Goal: Task Accomplishment & Management: Use online tool/utility

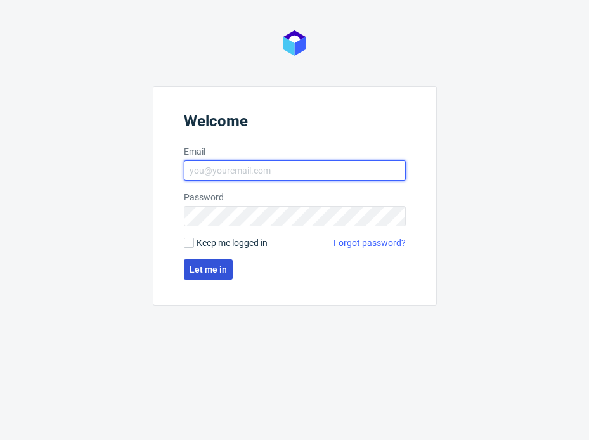
type input "sandra.beska@packhelp.com"
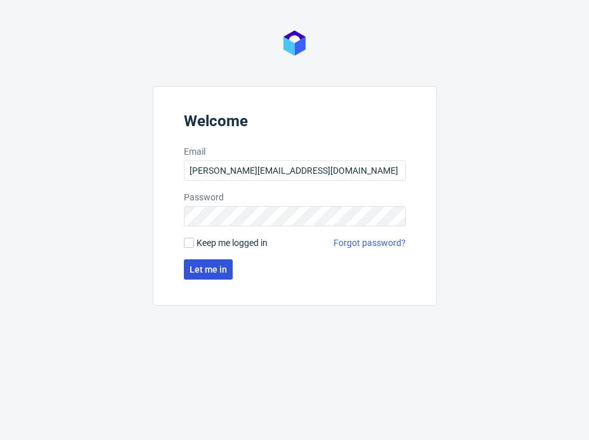
click at [197, 270] on span "Let me in" at bounding box center [207, 269] width 37 height 9
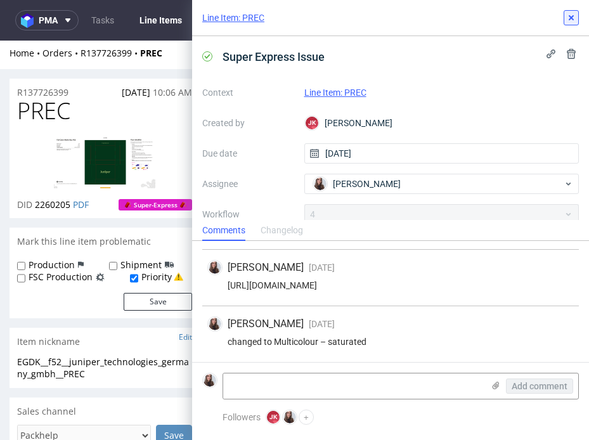
click at [563, 23] on button at bounding box center [570, 17] width 15 height 15
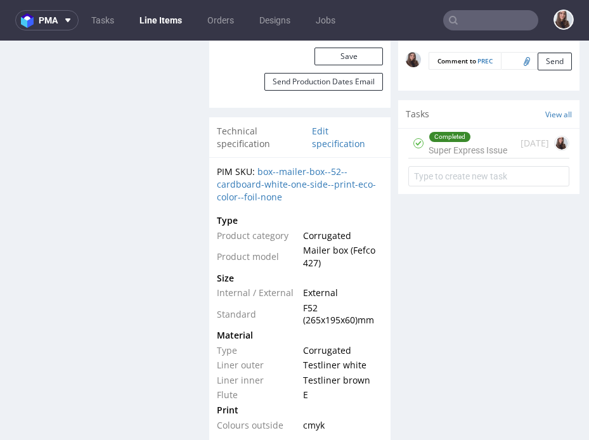
scroll to position [800, 0]
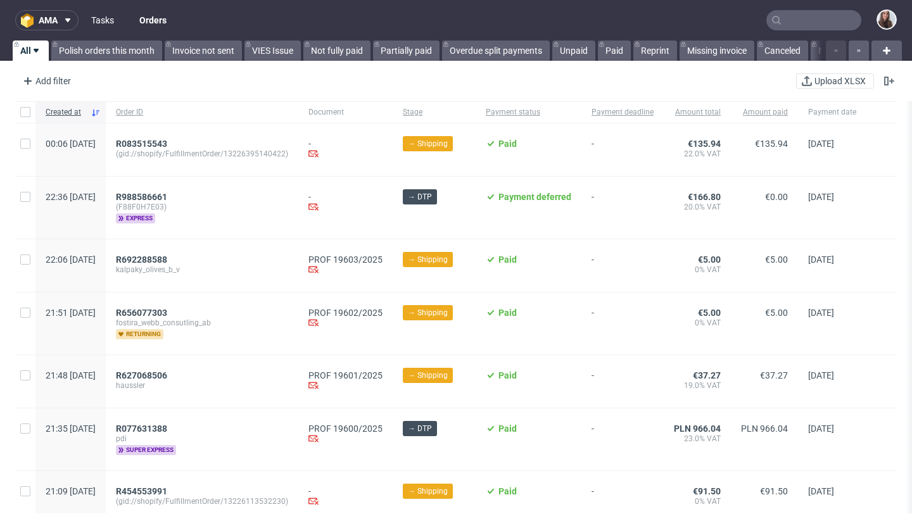
click at [87, 23] on link "Tasks" at bounding box center [103, 20] width 38 height 20
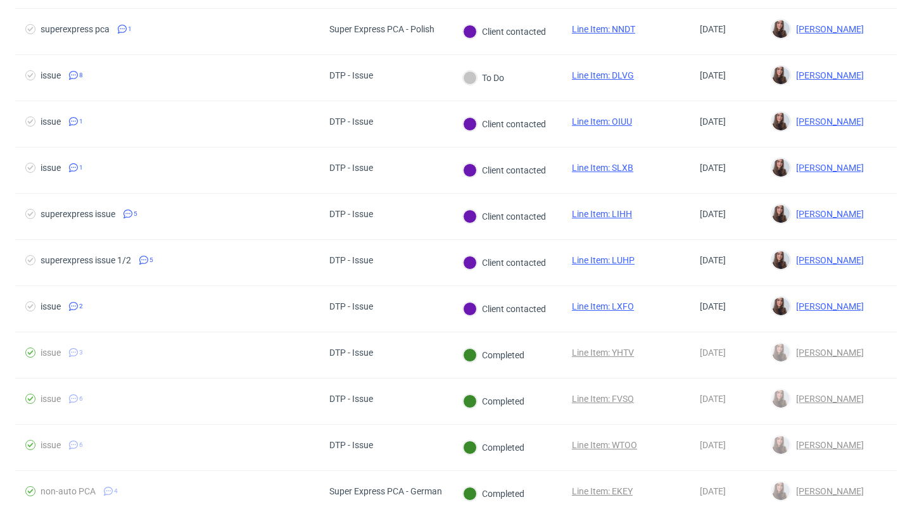
scroll to position [764, 0]
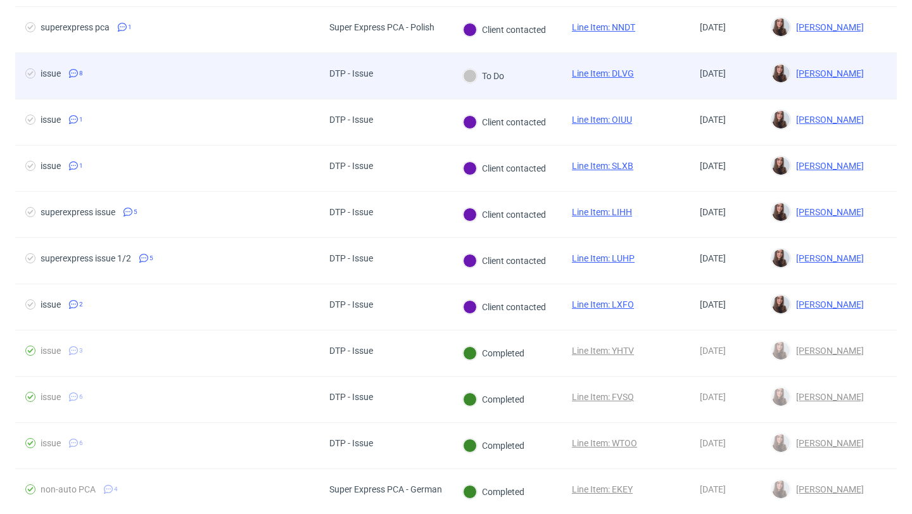
click at [276, 70] on span "issue 8" at bounding box center [167, 75] width 284 height 15
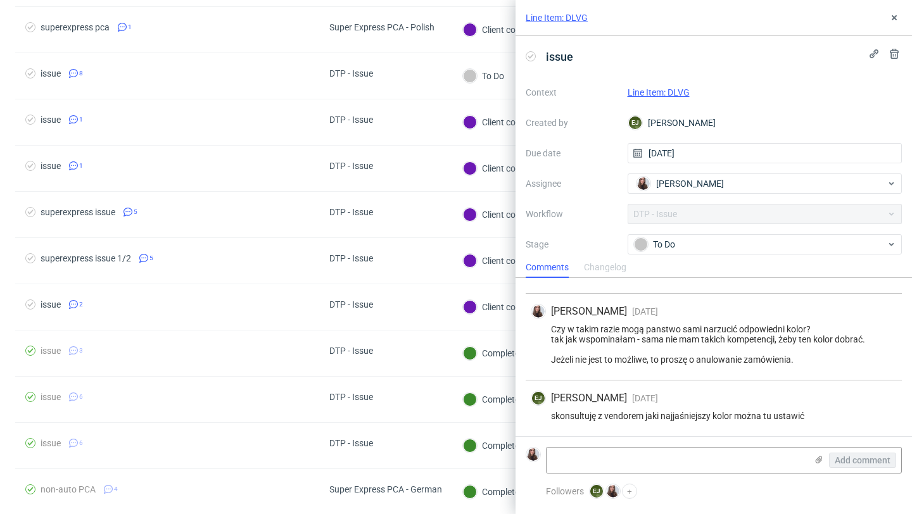
scroll to position [414, 0]
click at [651, 463] on textarea at bounding box center [677, 460] width 260 height 25
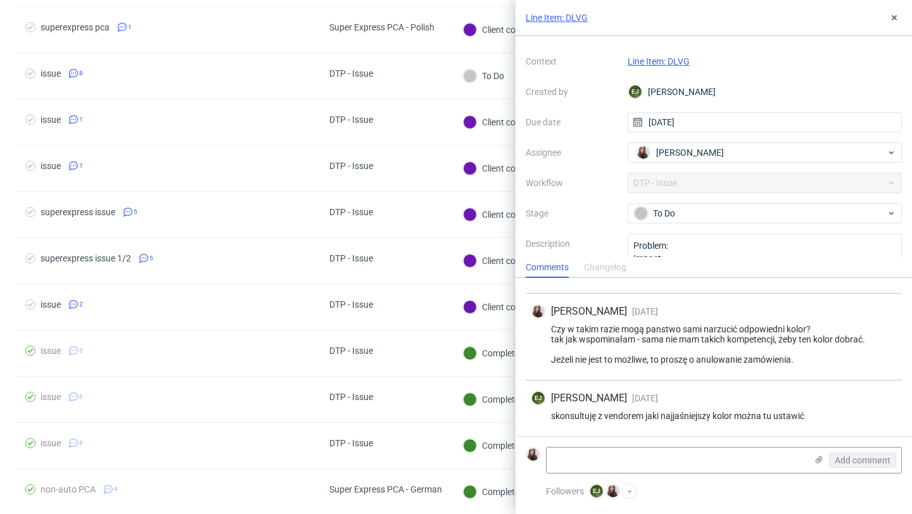
scroll to position [28, 0]
click at [656, 454] on textarea at bounding box center [677, 460] width 260 height 25
click at [644, 464] on textarea at bounding box center [677, 460] width 260 height 25
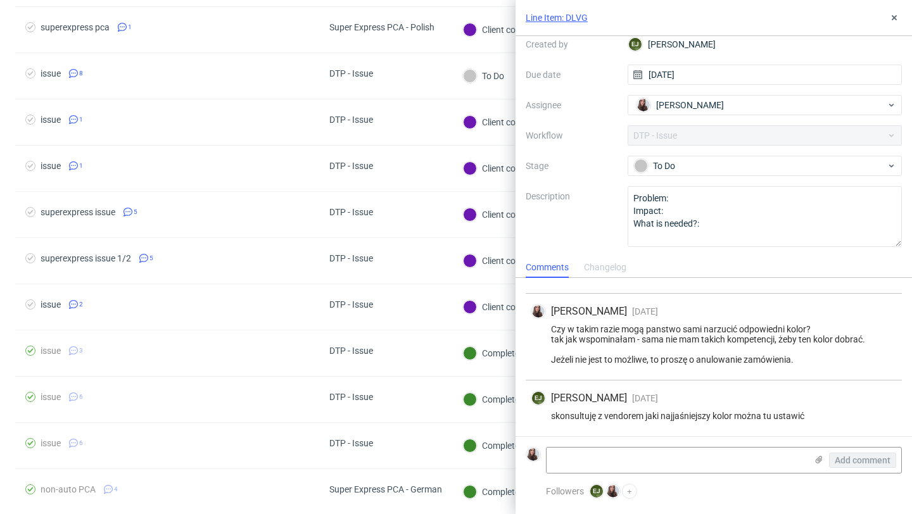
scroll to position [0, 0]
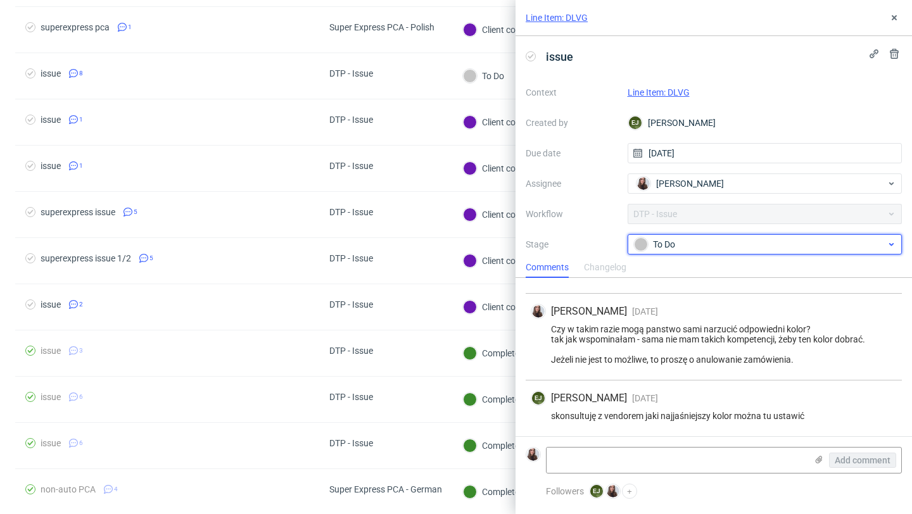
click at [725, 249] on div "To Do" at bounding box center [760, 245] width 252 height 14
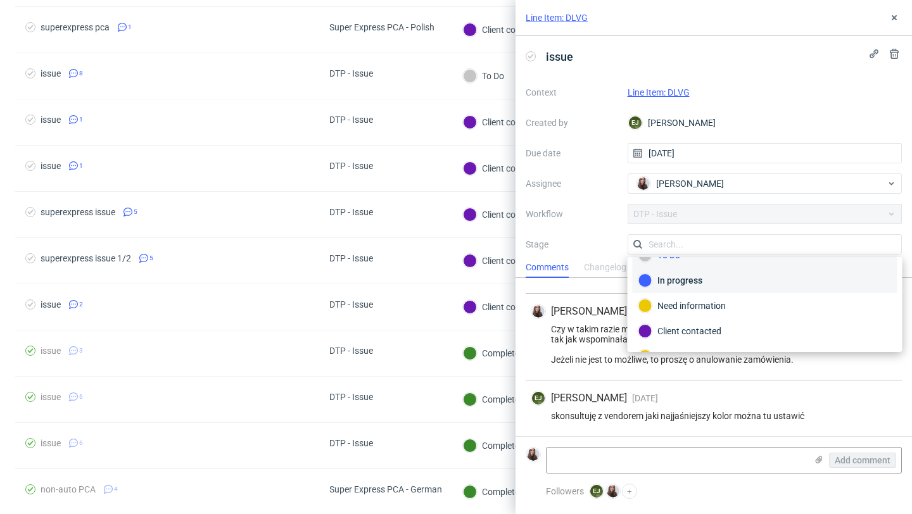
scroll to position [15, 0]
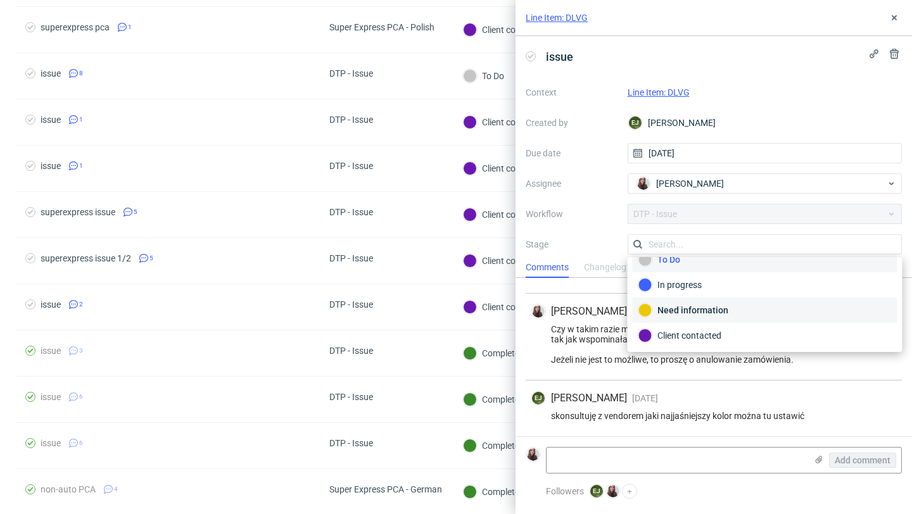
click at [724, 310] on div "Need information" at bounding box center [765, 310] width 253 height 14
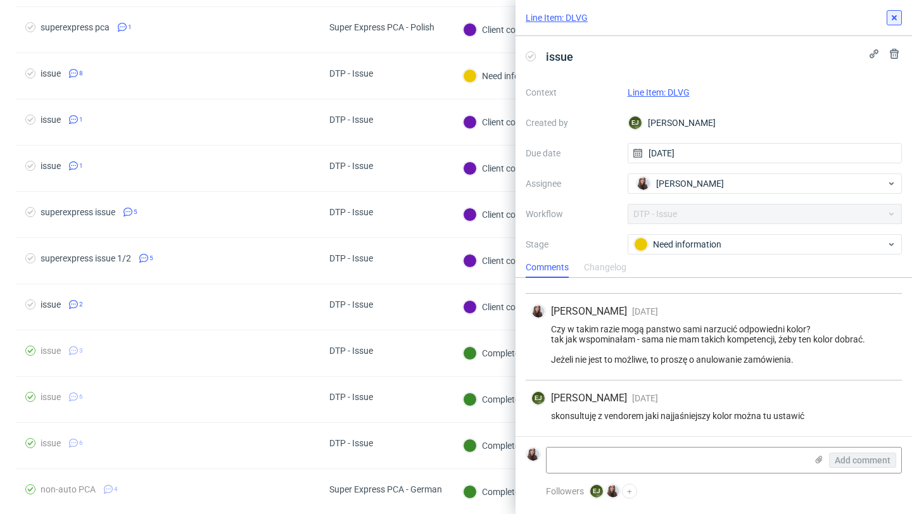
click at [891, 23] on button at bounding box center [894, 17] width 15 height 15
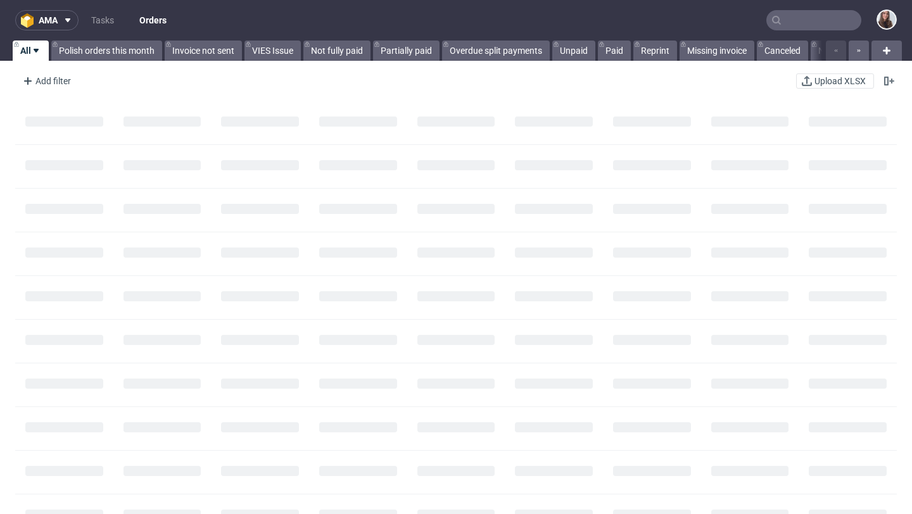
click at [808, 15] on input "text" at bounding box center [814, 20] width 95 height 20
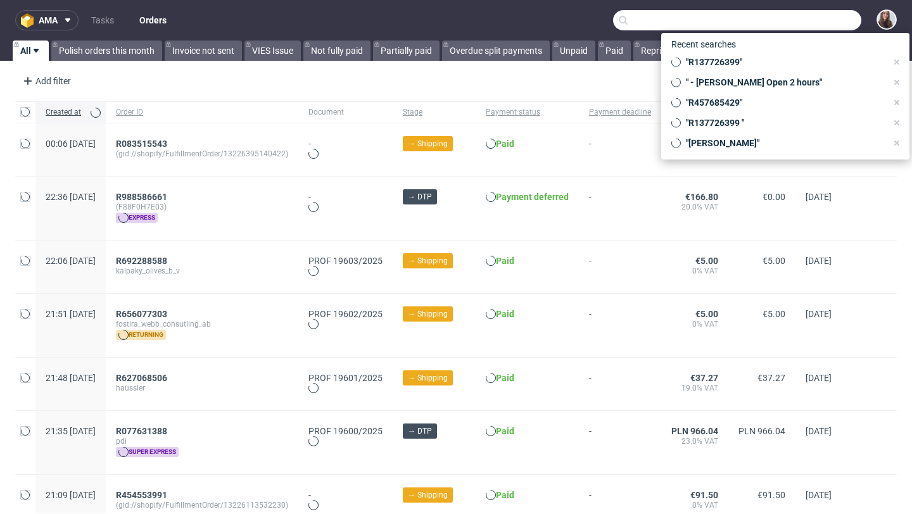
paste input "R295741185"
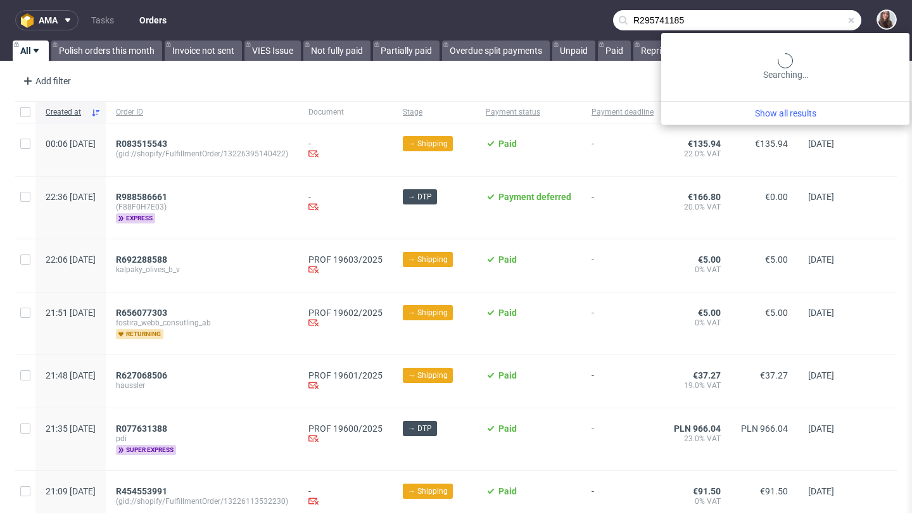
type input "R295741185"
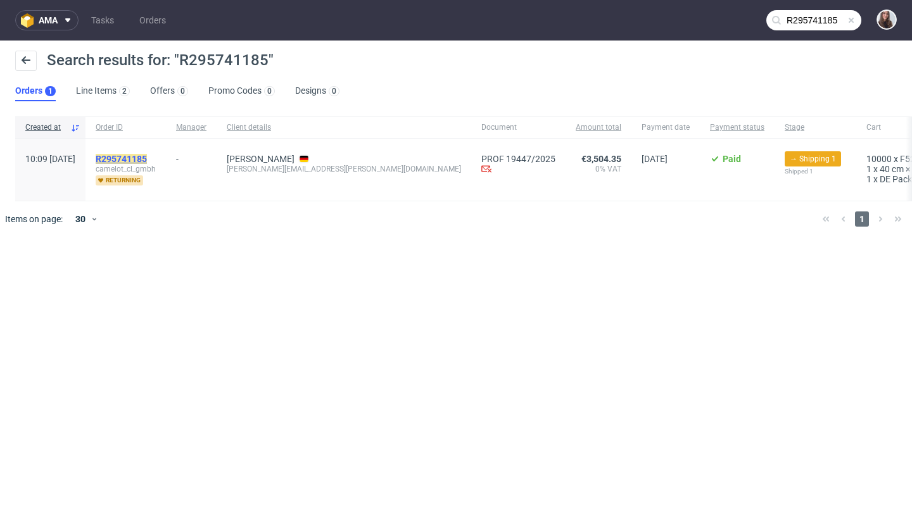
click at [147, 158] on mark "R295741185" at bounding box center [121, 159] width 51 height 10
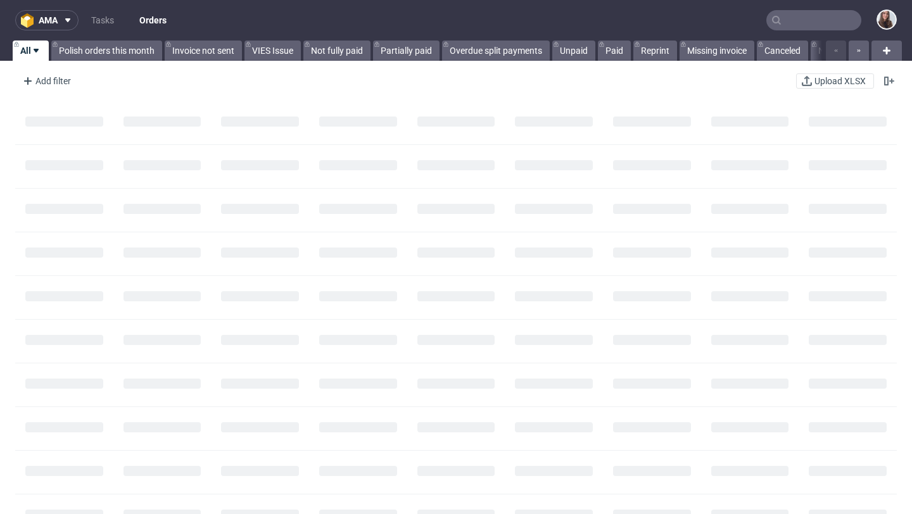
click at [783, 26] on input "text" at bounding box center [814, 20] width 95 height 20
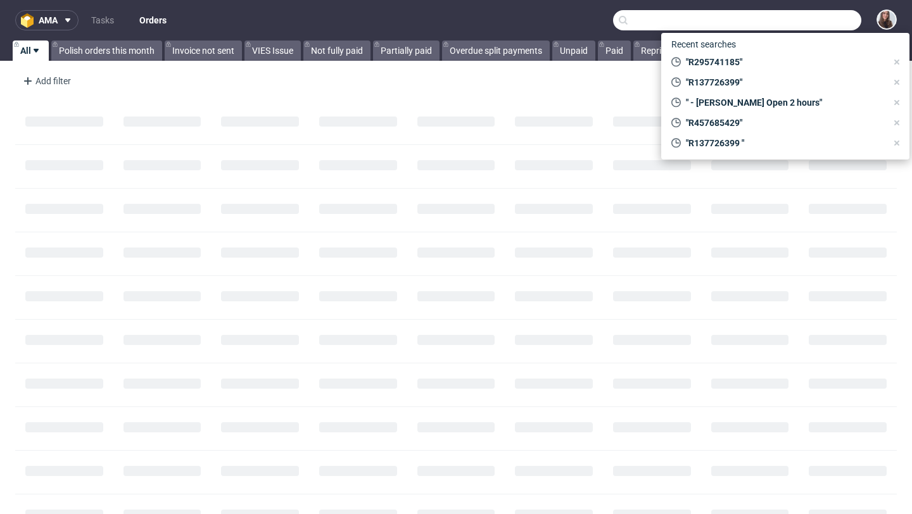
paste input "R782573004"
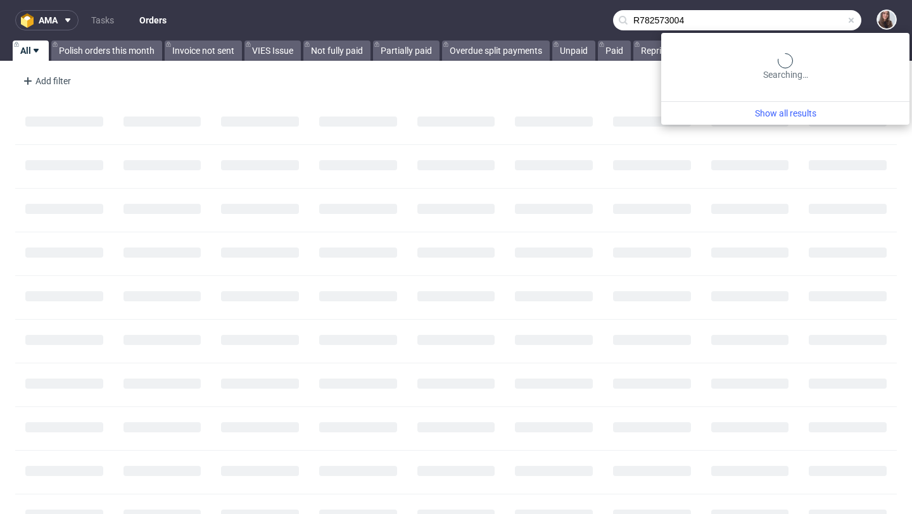
type input "R782573004"
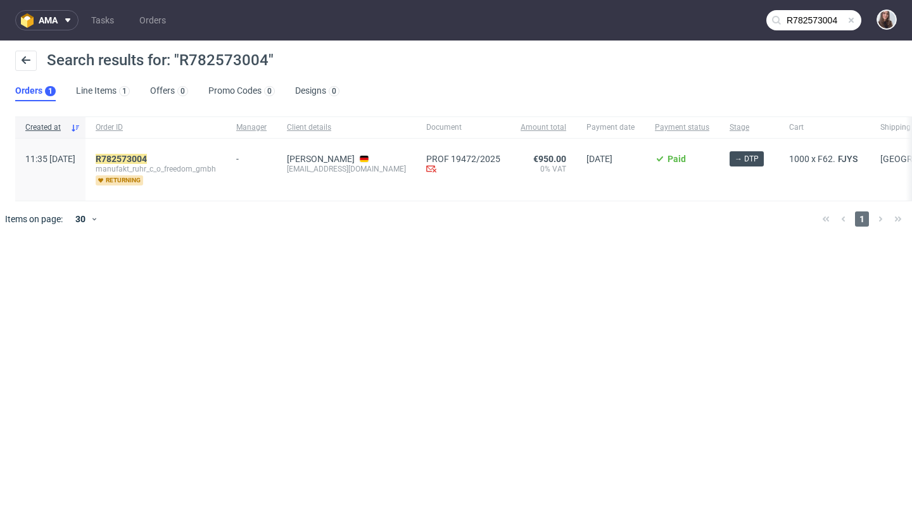
click at [854, 21] on span at bounding box center [851, 20] width 10 height 10
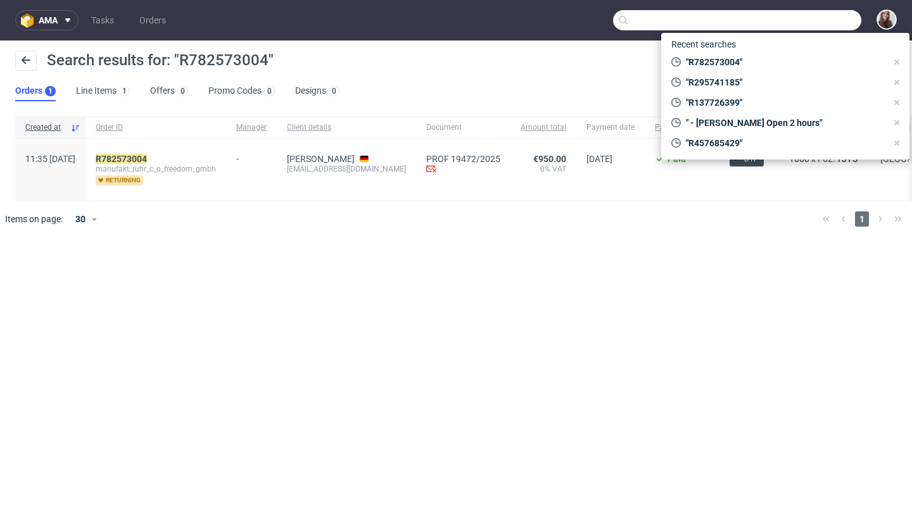
click at [831, 22] on input "text" at bounding box center [737, 20] width 248 height 20
paste input "R388212662"
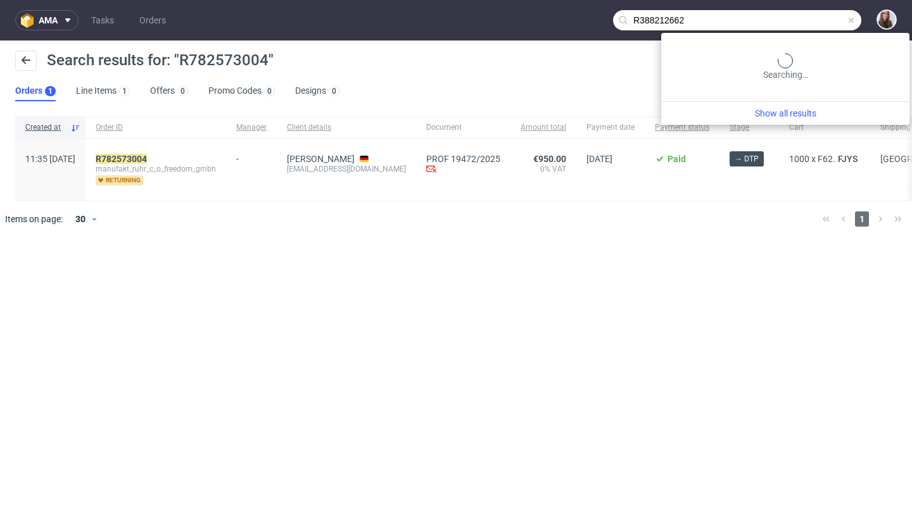
type input "R388212662"
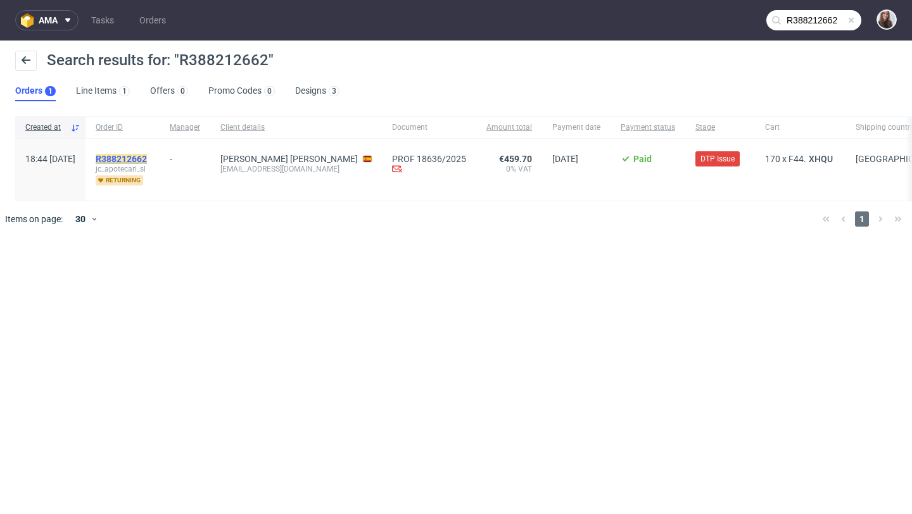
click at [147, 157] on mark "R388212662" at bounding box center [121, 159] width 51 height 10
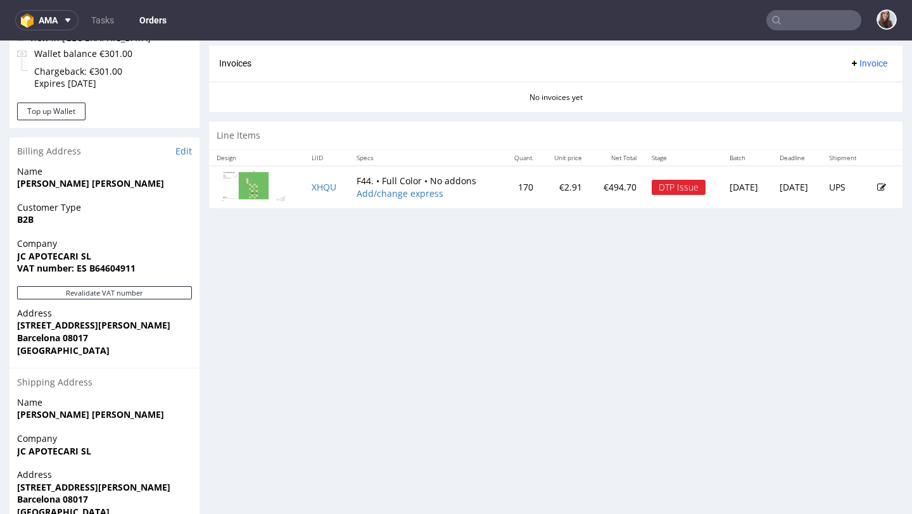
scroll to position [543, 0]
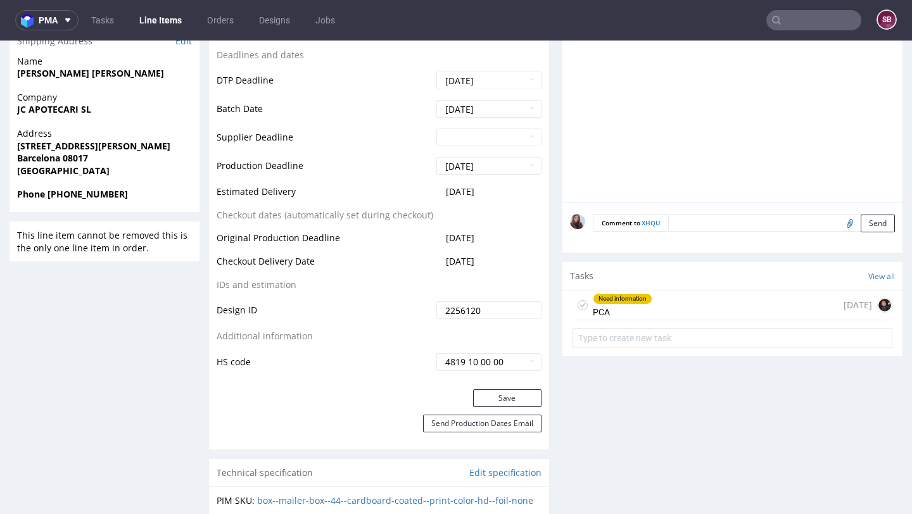
scroll to position [591, 0]
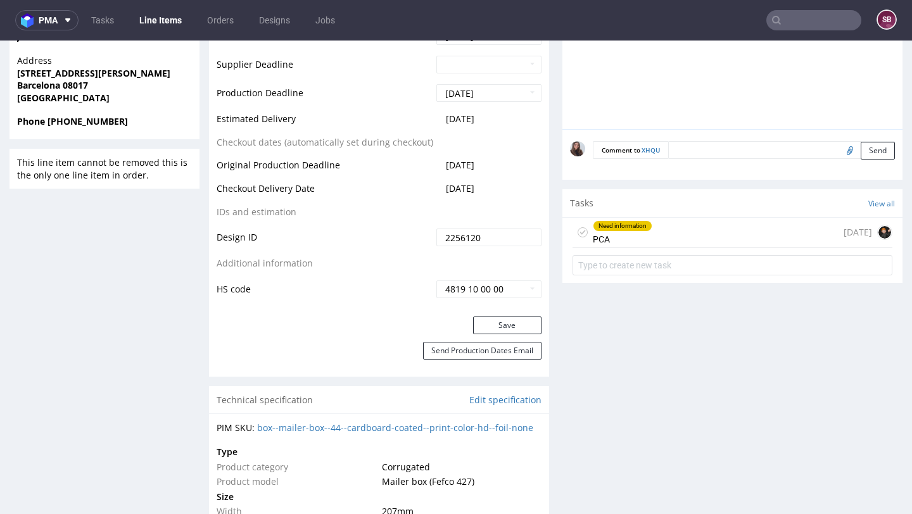
click at [675, 232] on div "Need information PCA 5 days ago" at bounding box center [733, 233] width 320 height 30
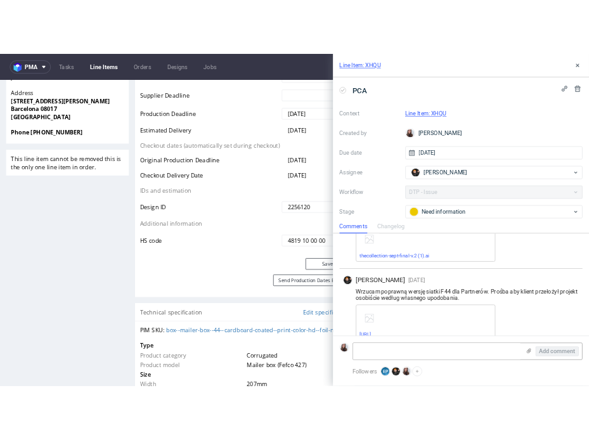
scroll to position [203, 0]
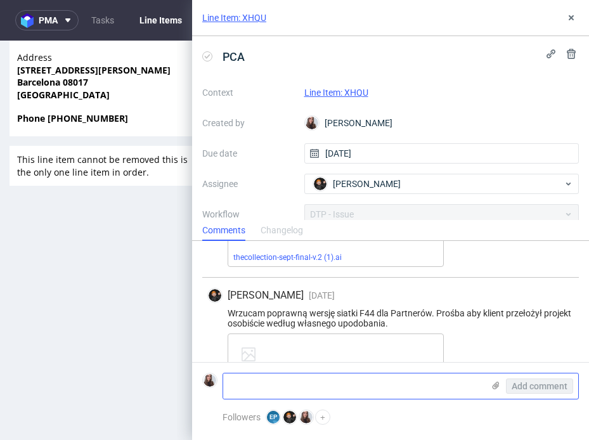
click at [494, 381] on icon at bounding box center [495, 385] width 10 height 10
click at [0, 0] on input "file" at bounding box center [0, 0] width 0 height 0
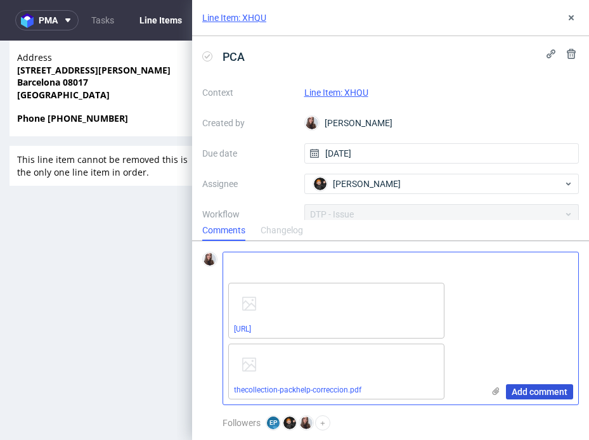
click at [548, 397] on button "Add comment" at bounding box center [539, 391] width 67 height 15
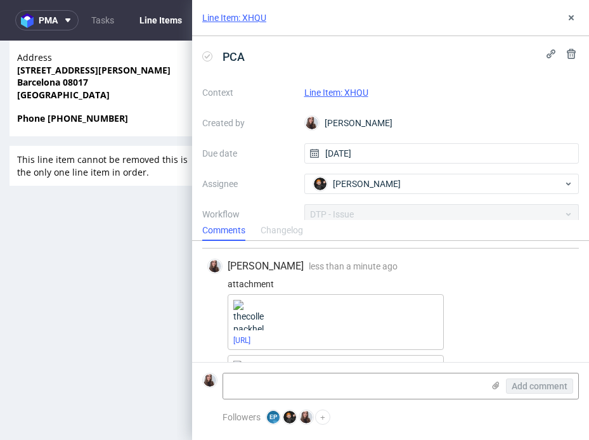
scroll to position [413, 0]
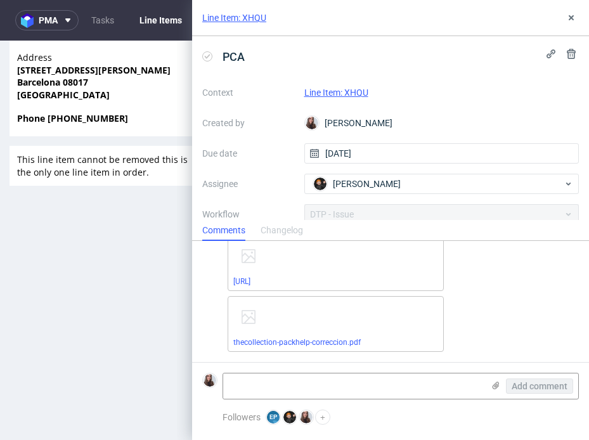
click at [335, 92] on link "Line Item: XHQU" at bounding box center [336, 92] width 64 height 10
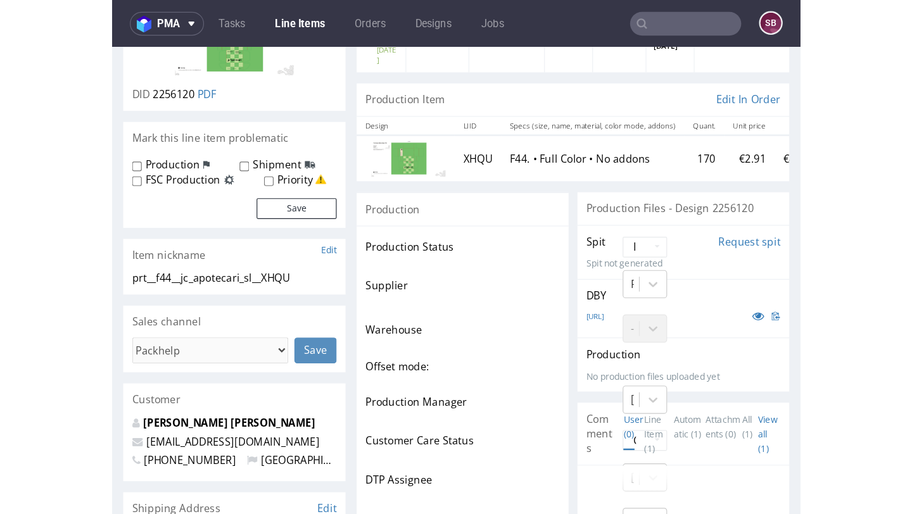
scroll to position [160, 0]
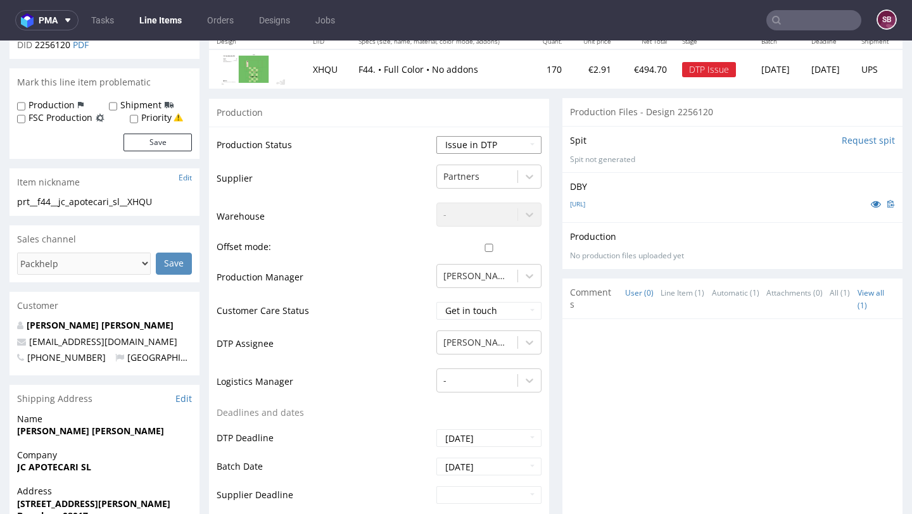
click at [479, 144] on select "Waiting for Artwork Waiting for Diecut Waiting for Mockup Waiting for DTP Waiti…" at bounding box center [489, 145] width 105 height 18
select select "back_for_dtp"
click at [437, 136] on select "Waiting for Artwork Waiting for Diecut Waiting for Mockup Waiting for DTP Waiti…" at bounding box center [489, 145] width 105 height 18
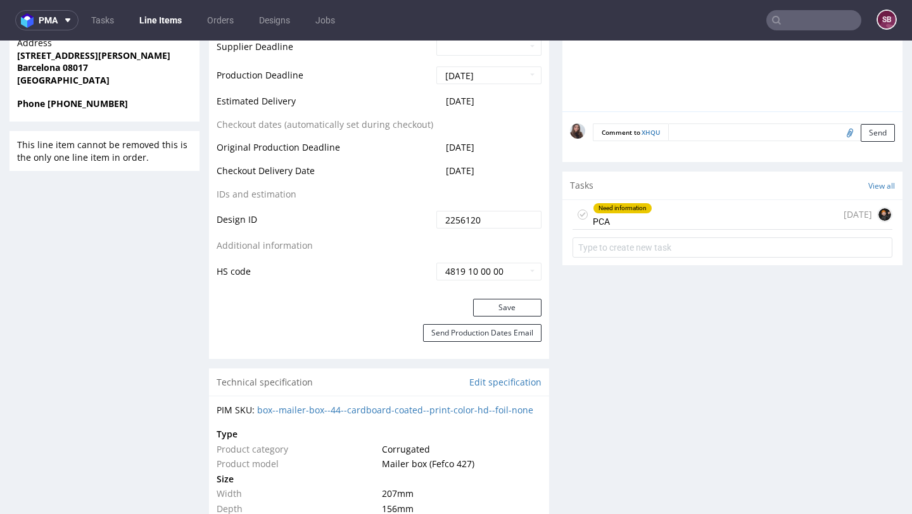
scroll to position [610, 0]
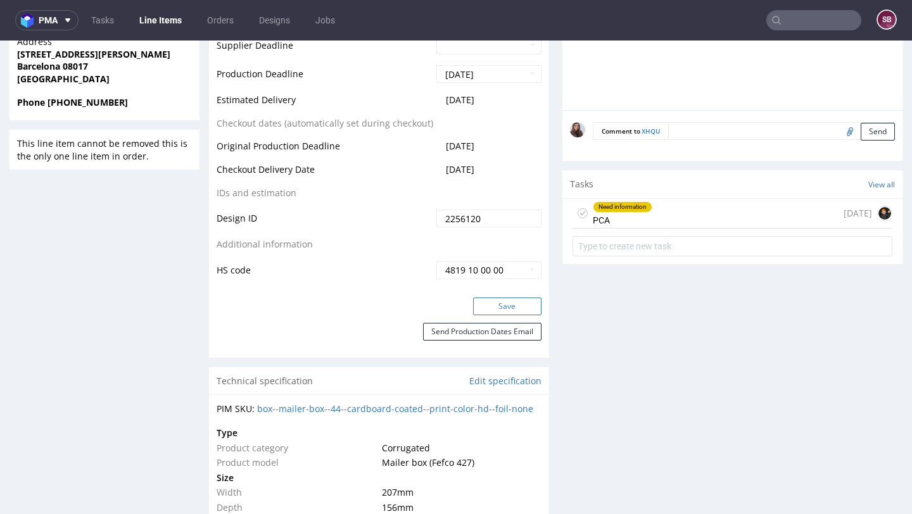
click at [491, 304] on button "Save" at bounding box center [507, 307] width 68 height 18
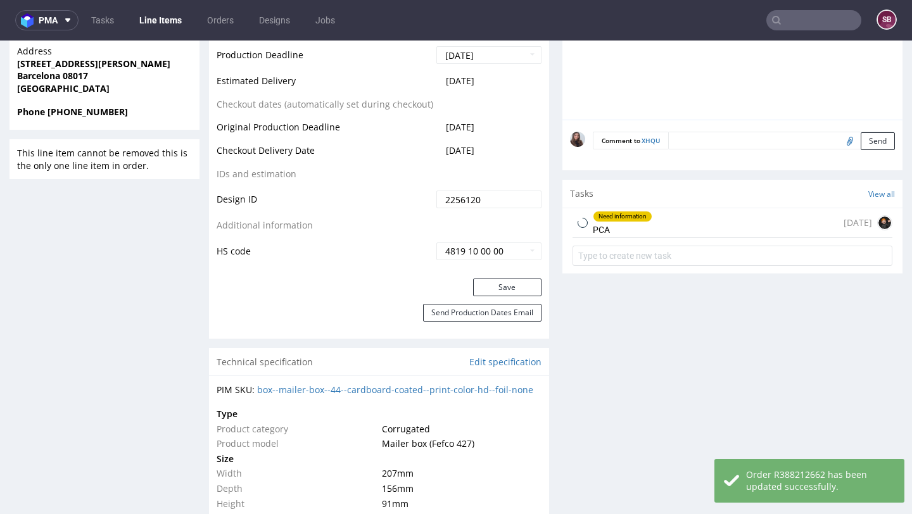
scroll to position [613, 0]
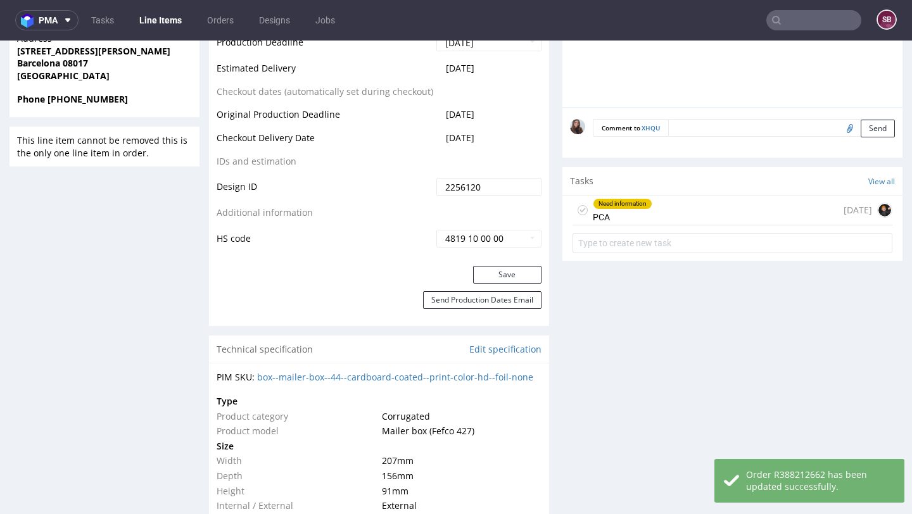
click at [588, 220] on div "Need information PCA 5 days ago" at bounding box center [733, 211] width 320 height 30
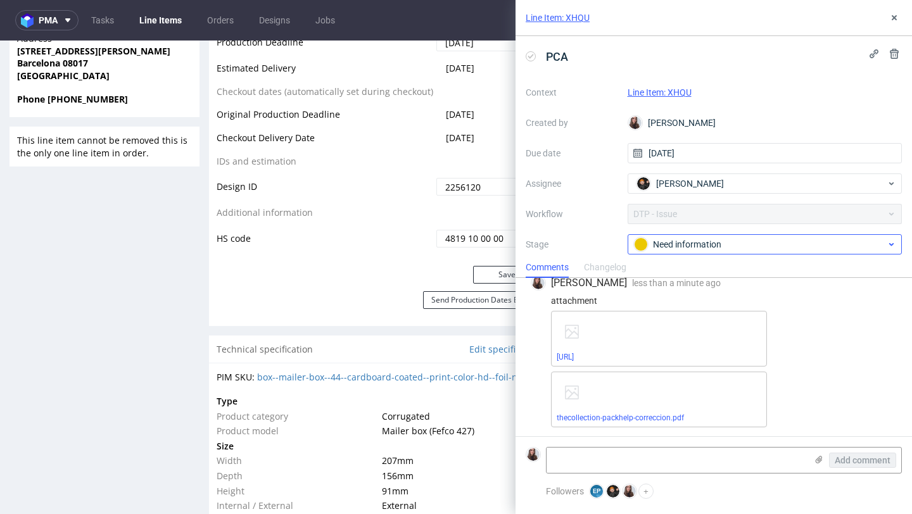
scroll to position [376, 0]
click at [588, 250] on div "Need information" at bounding box center [760, 245] width 252 height 14
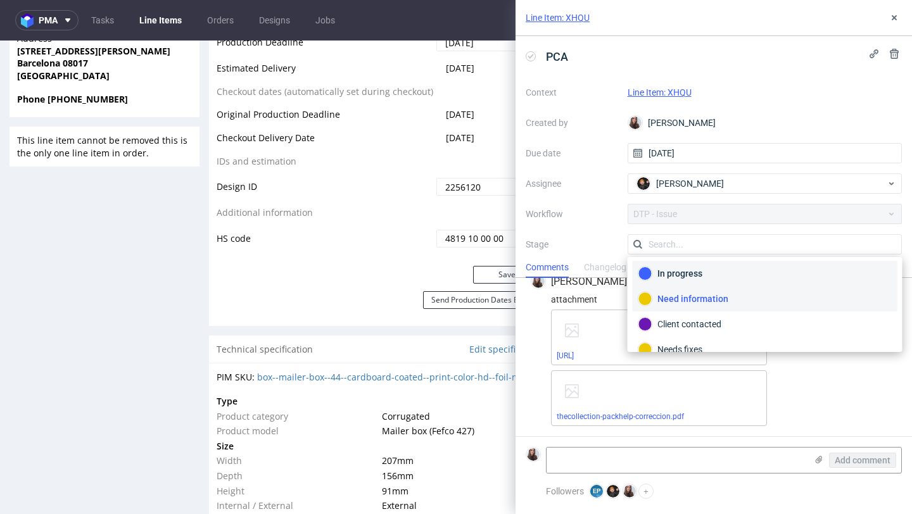
scroll to position [92, 0]
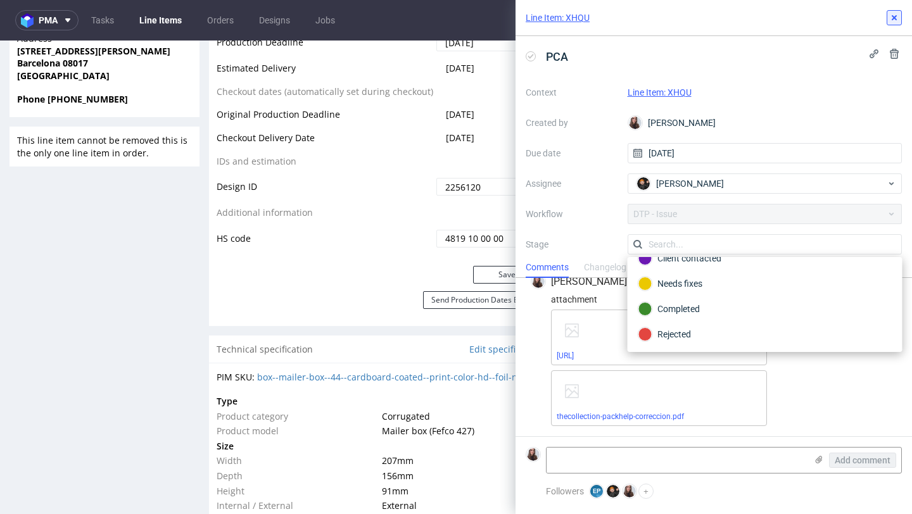
click at [588, 16] on use at bounding box center [894, 17] width 5 height 5
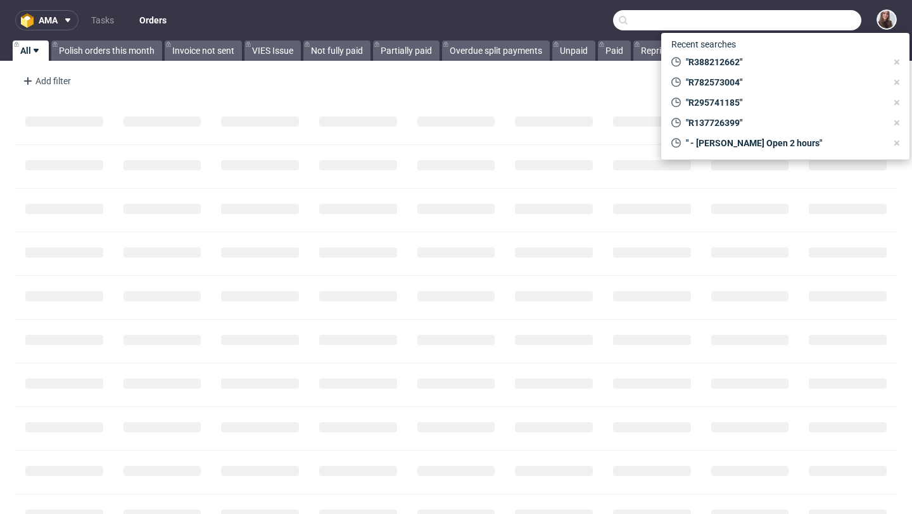
click at [830, 20] on input "text" at bounding box center [737, 20] width 248 height 20
paste input "R530255100"
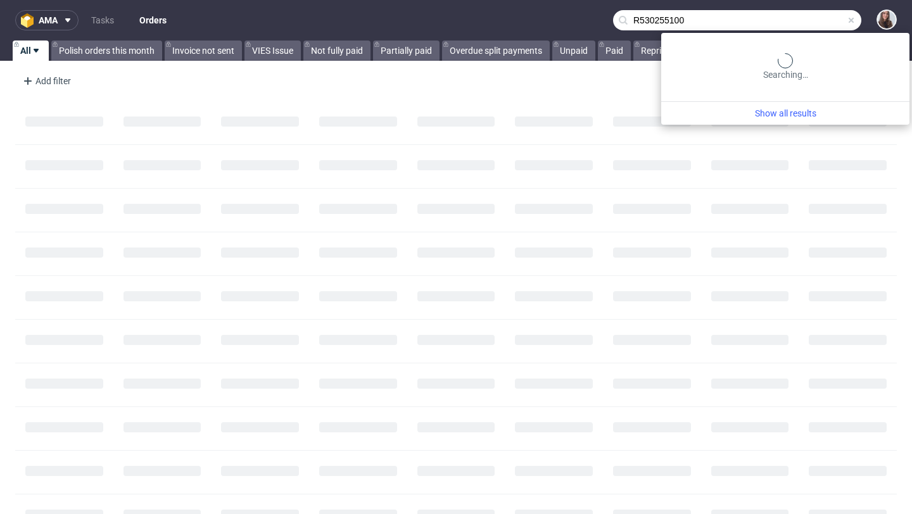
type input "R530255100"
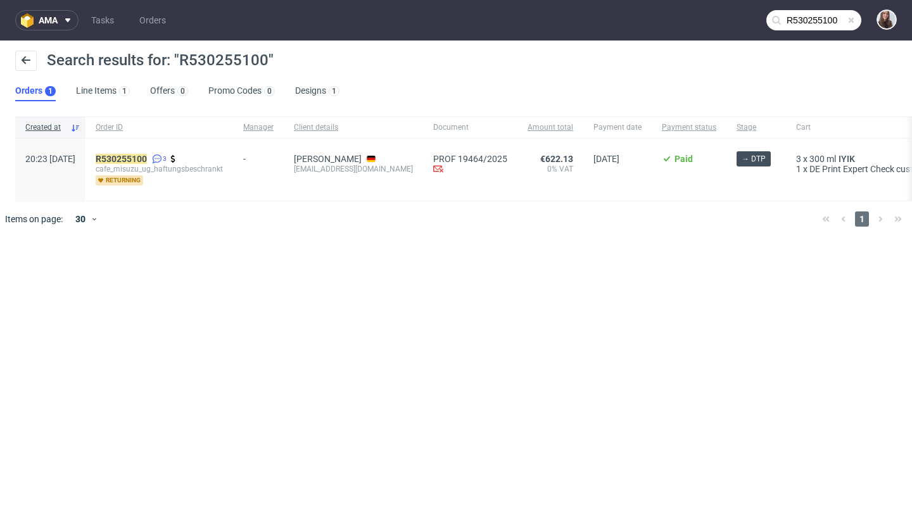
click at [854, 16] on span at bounding box center [851, 20] width 10 height 10
click at [831, 20] on input "text" at bounding box center [814, 20] width 95 height 20
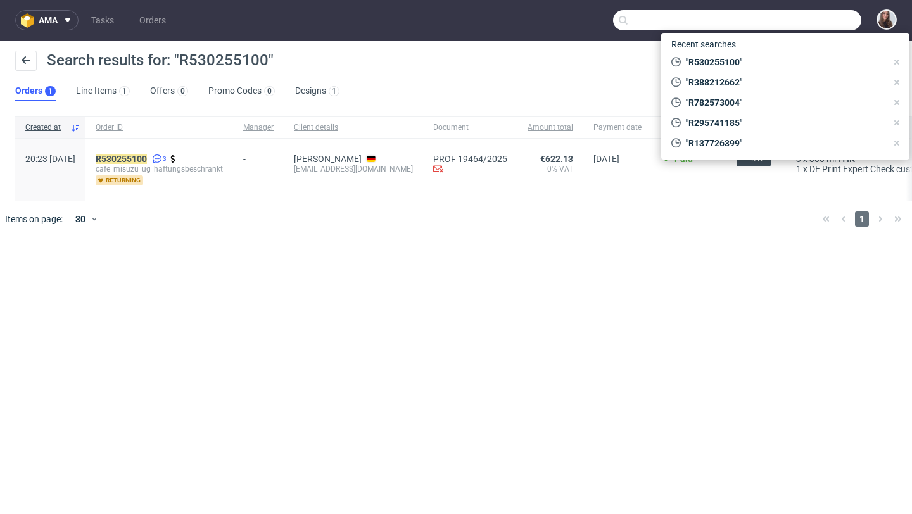
paste input "R567239945"
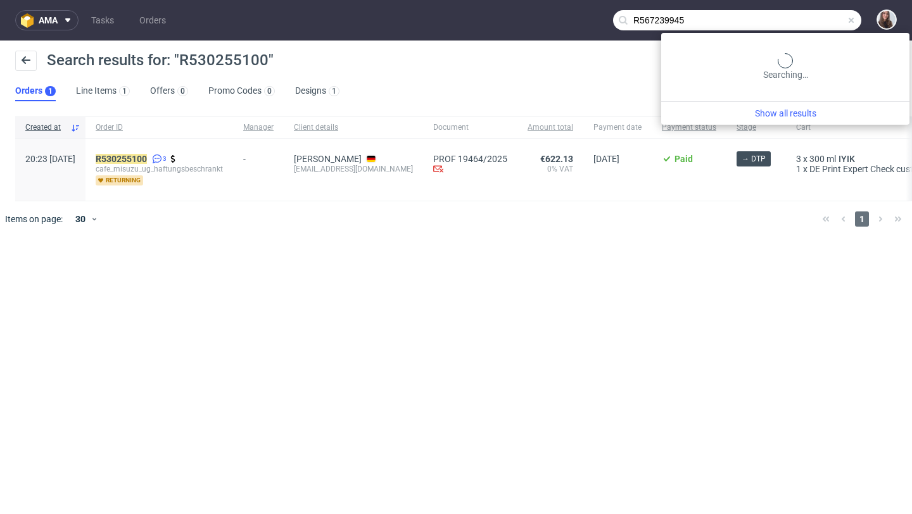
type input "R567239945"
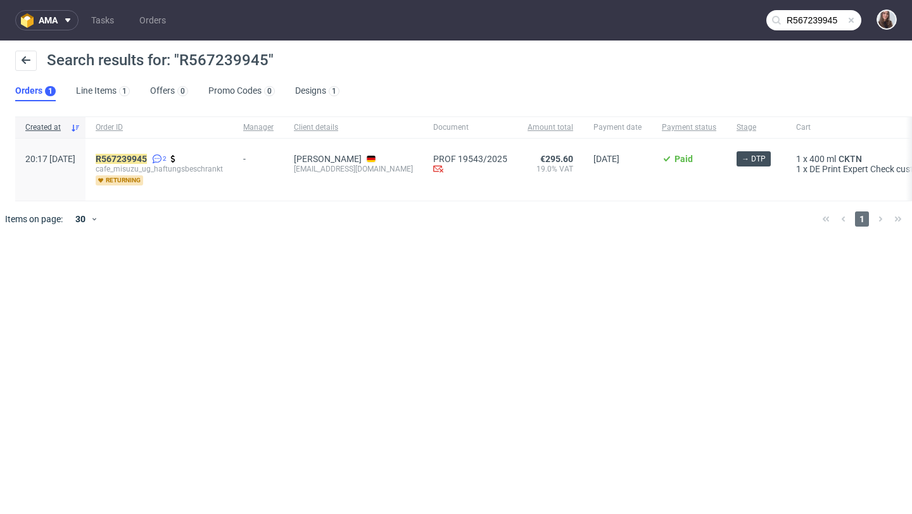
click at [851, 21] on span at bounding box center [851, 20] width 10 height 10
click at [851, 21] on input "text" at bounding box center [814, 20] width 95 height 20
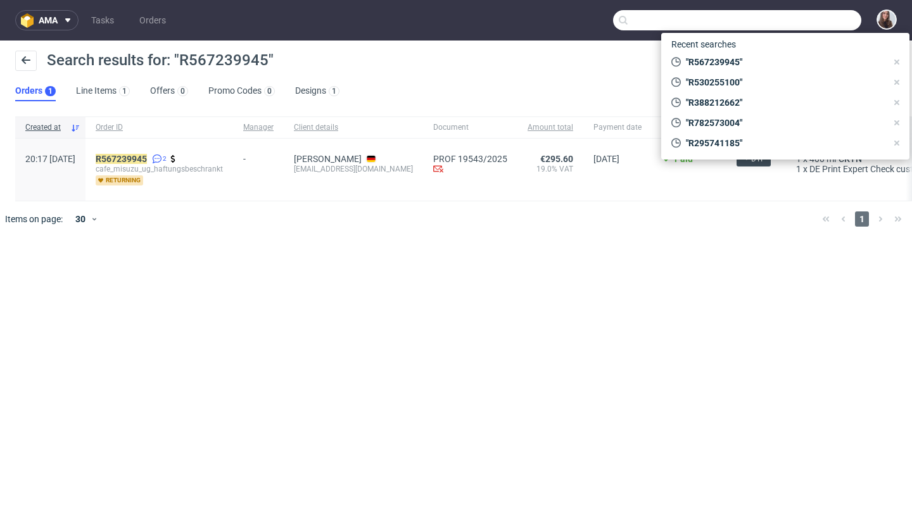
paste input "R943101910"
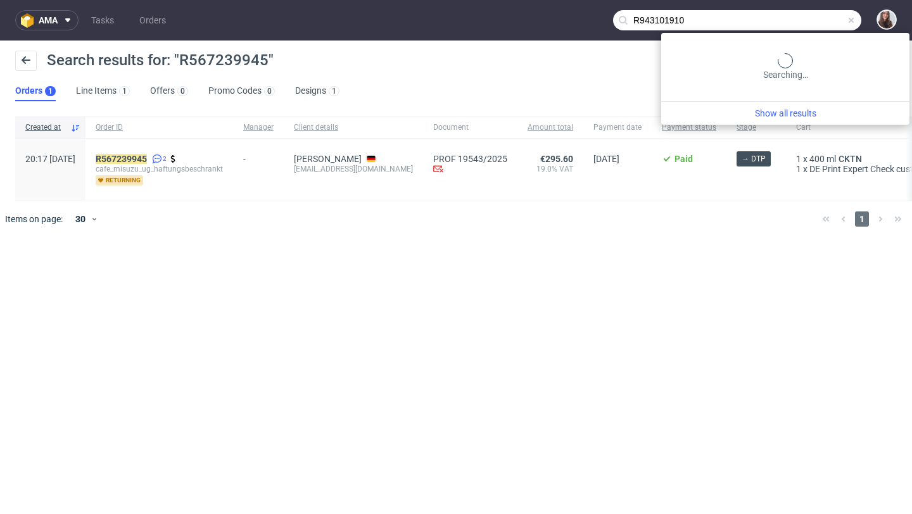
type input "R943101910"
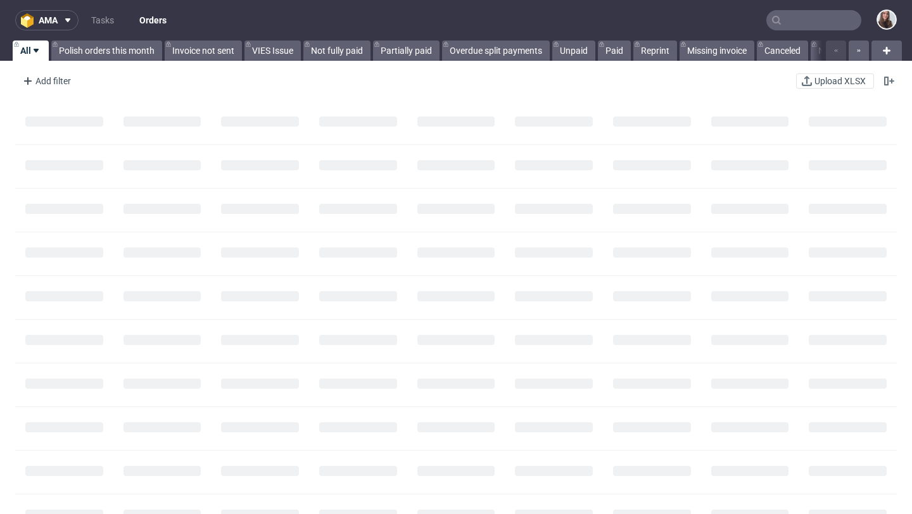
click at [807, 21] on input "text" at bounding box center [814, 20] width 95 height 20
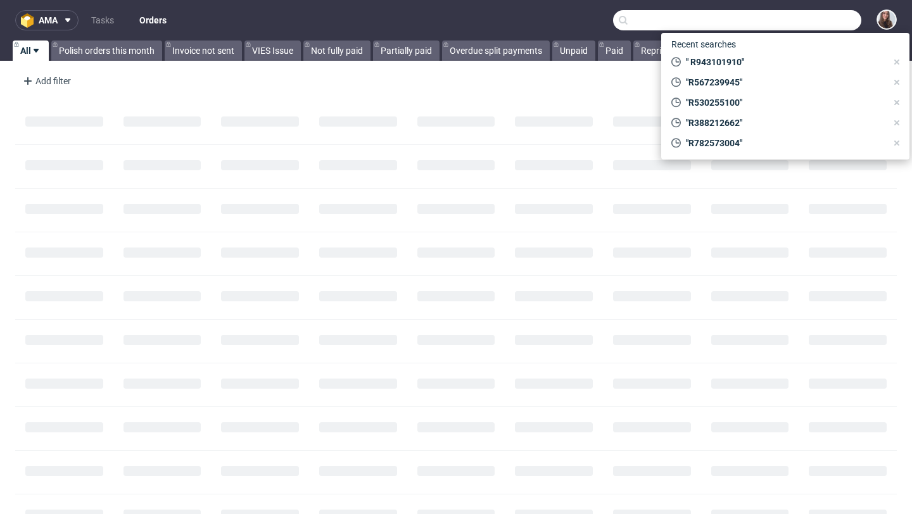
paste input "R883846004"
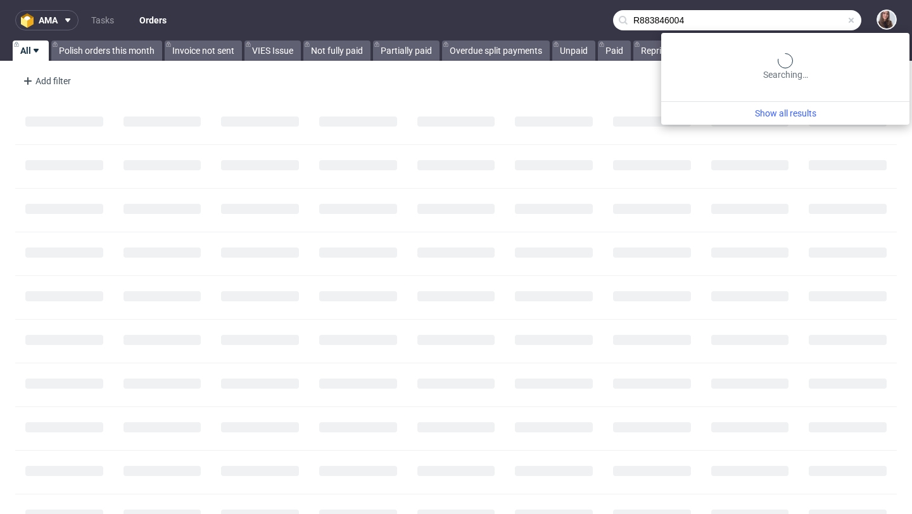
type input "R883846004"
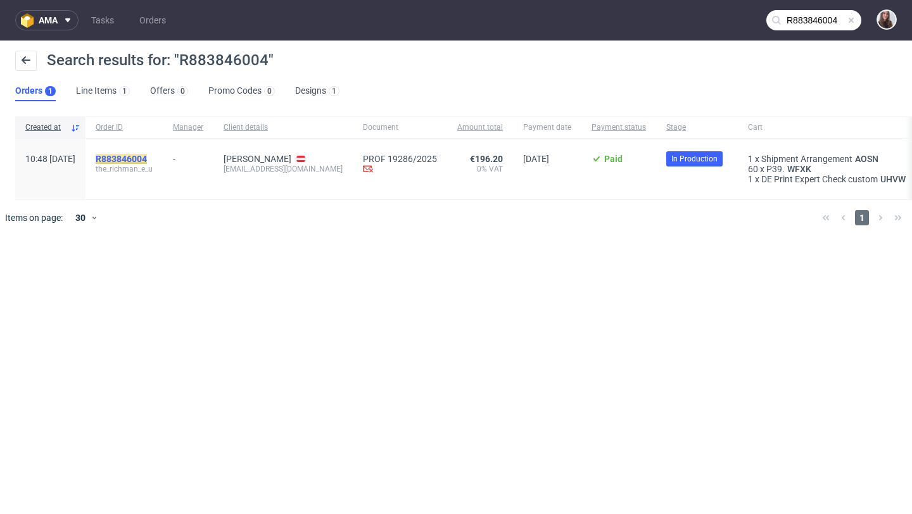
click at [147, 155] on mark "R883846004" at bounding box center [121, 159] width 51 height 10
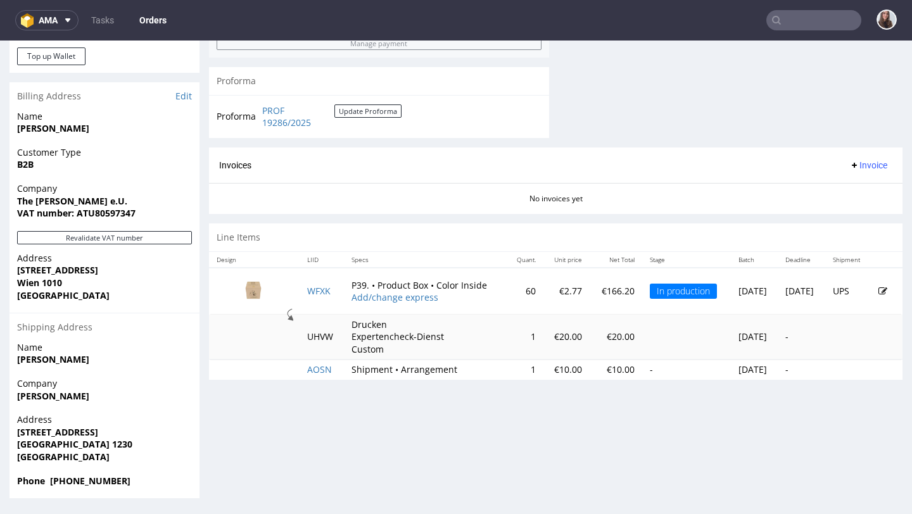
scroll to position [3, 0]
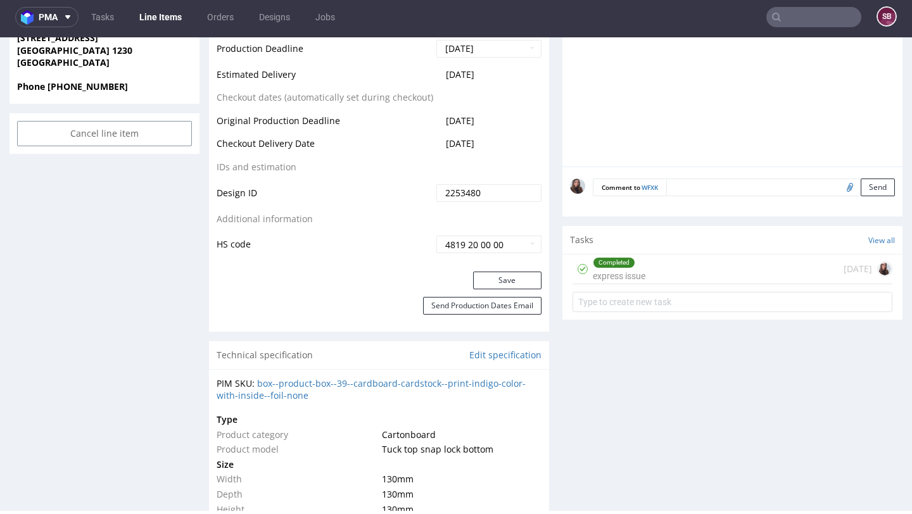
scroll to position [642, 0]
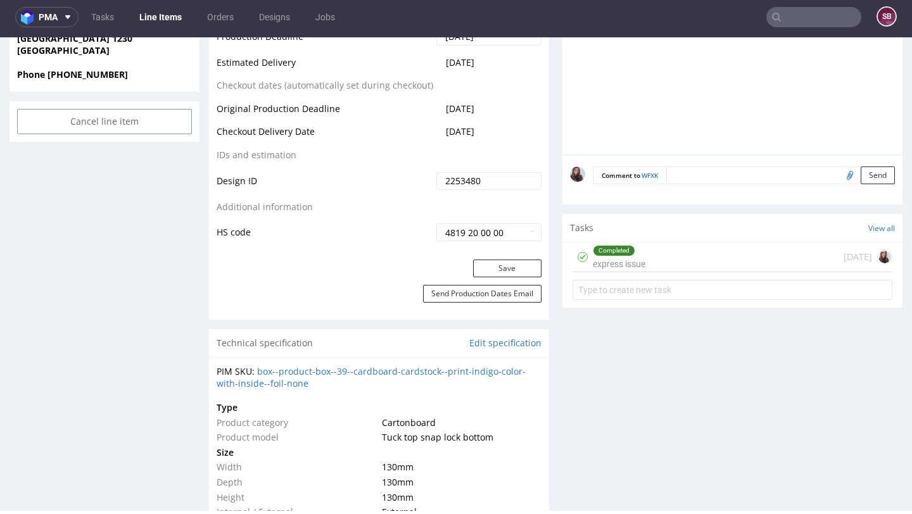
click at [647, 245] on div "Completed express issue 11 days ago" at bounding box center [733, 258] width 320 height 30
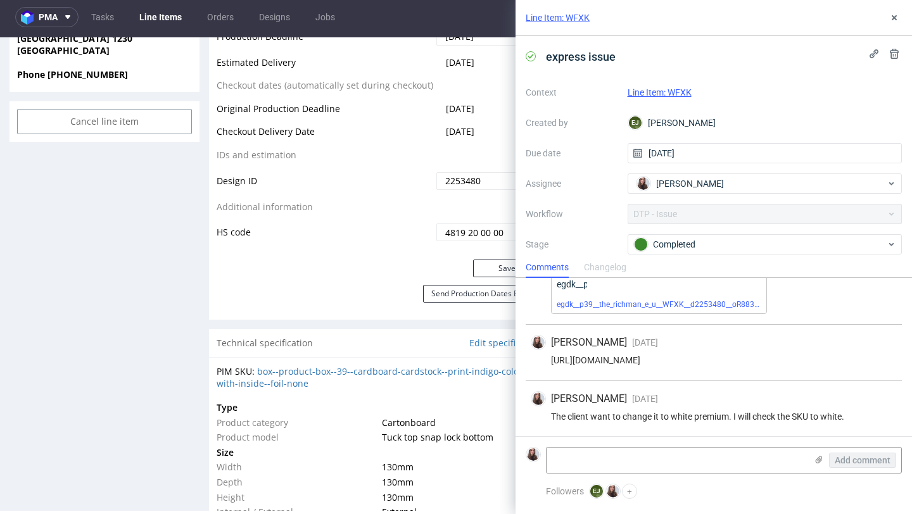
scroll to position [177, 0]
click at [899, 16] on icon at bounding box center [895, 18] width 10 height 10
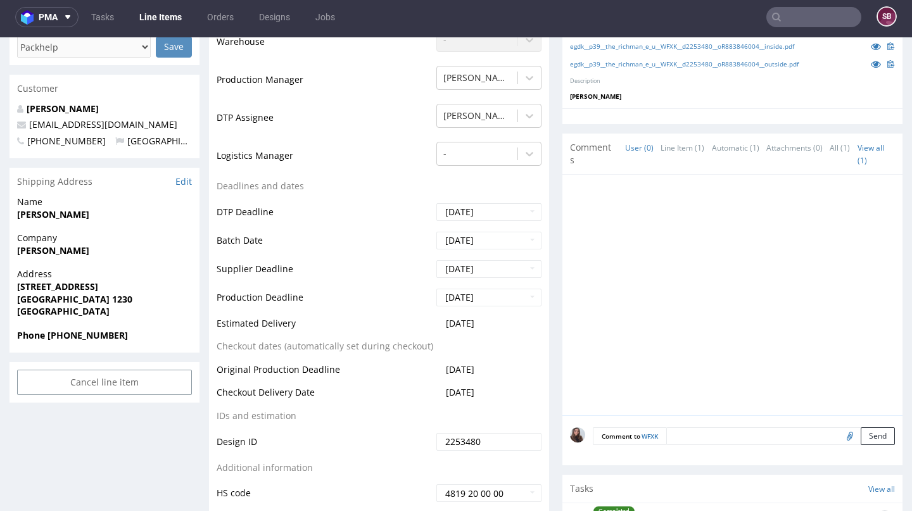
scroll to position [380, 0]
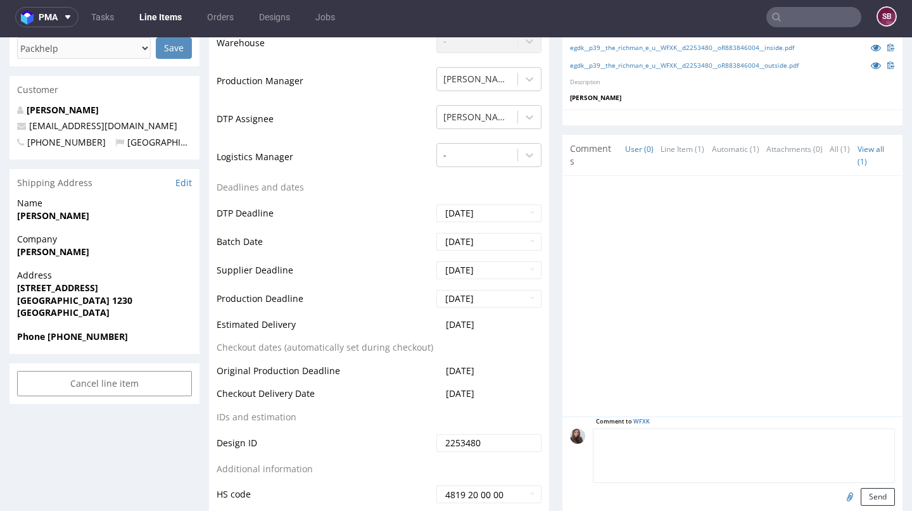
click at [696, 435] on textarea at bounding box center [744, 456] width 302 height 54
type textarea "`"
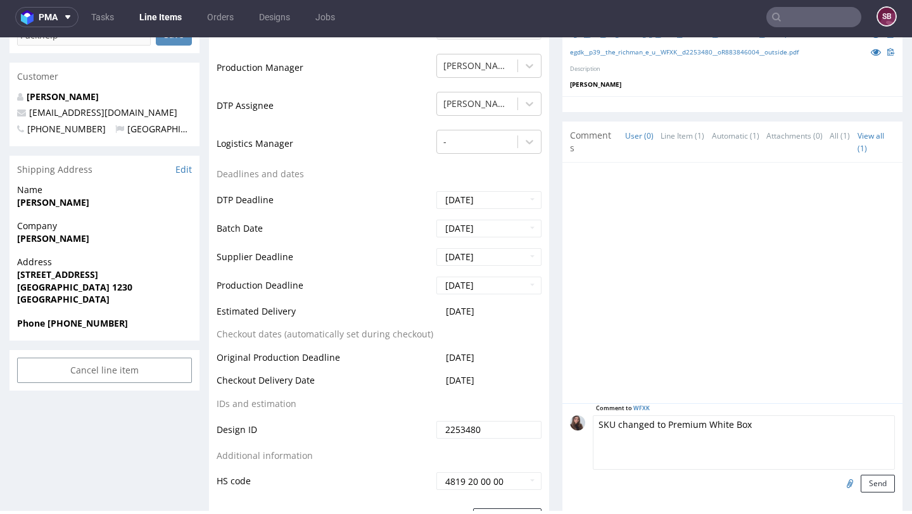
scroll to position [397, 0]
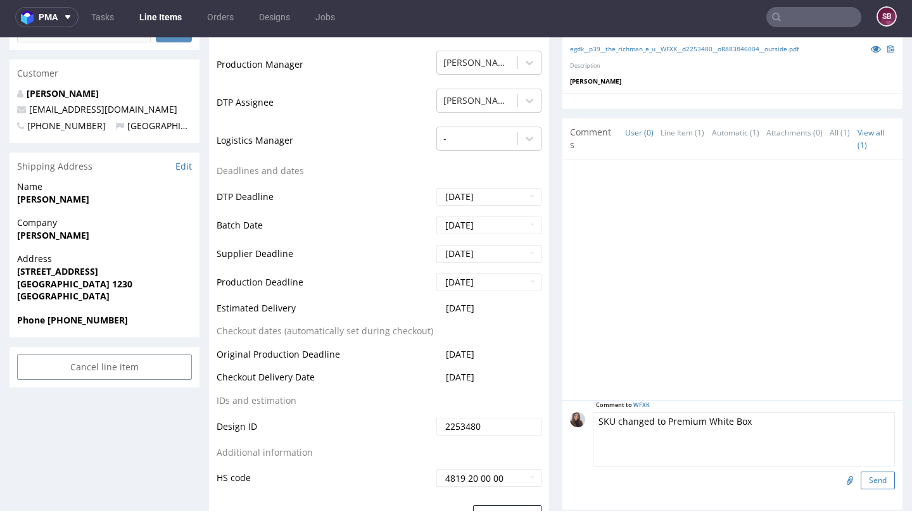
type textarea "SKU changed to Premium White Box"
click at [867, 481] on button "Send" at bounding box center [878, 481] width 34 height 18
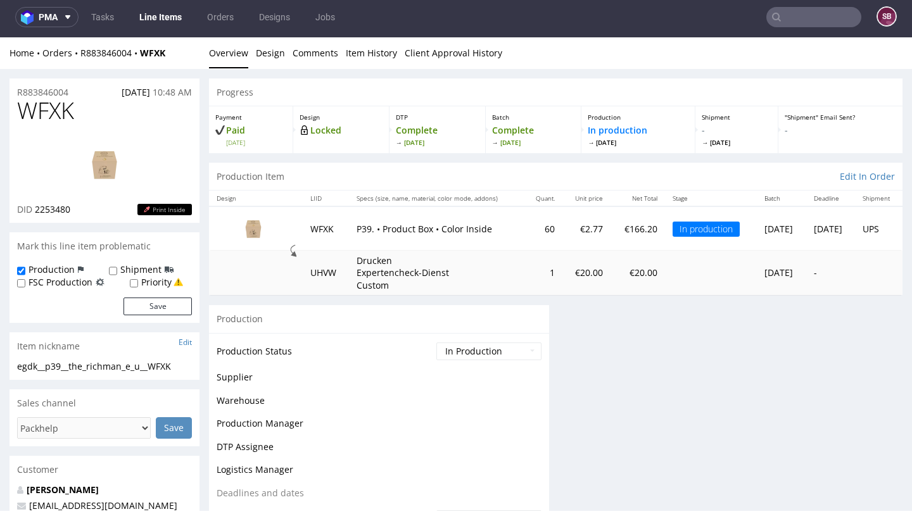
scroll to position [0, 0]
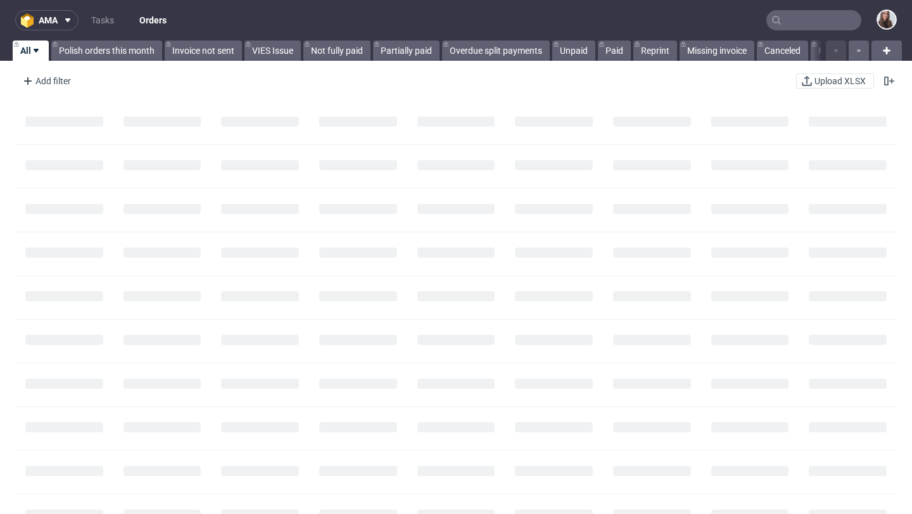
click at [798, 28] on input "text" at bounding box center [814, 20] width 95 height 20
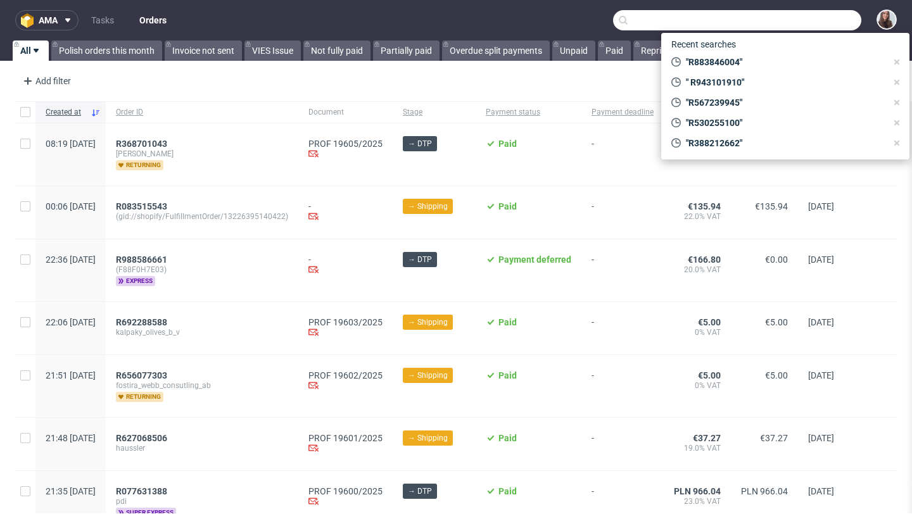
paste input "R143684543"
type input "R143684543"
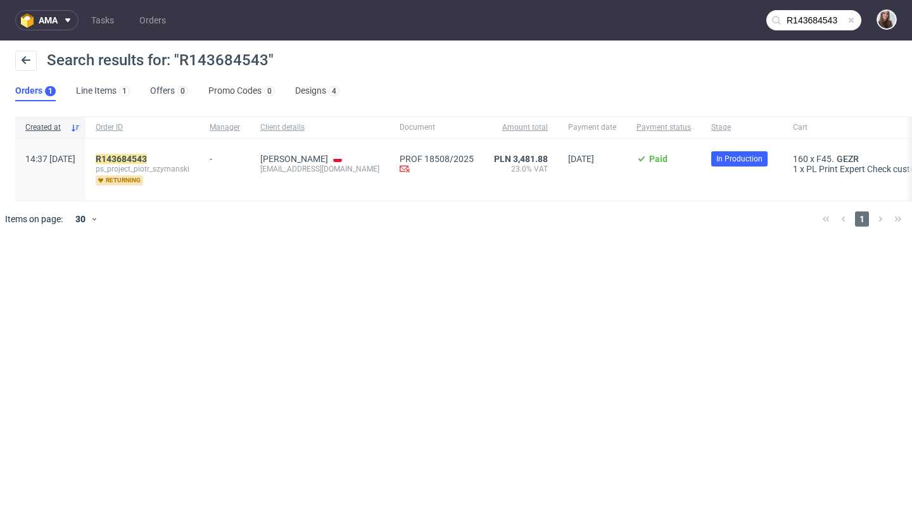
click at [172, 151] on div "R143684543 ps_project_piotr_szymanski returning" at bounding box center [143, 170] width 114 height 62
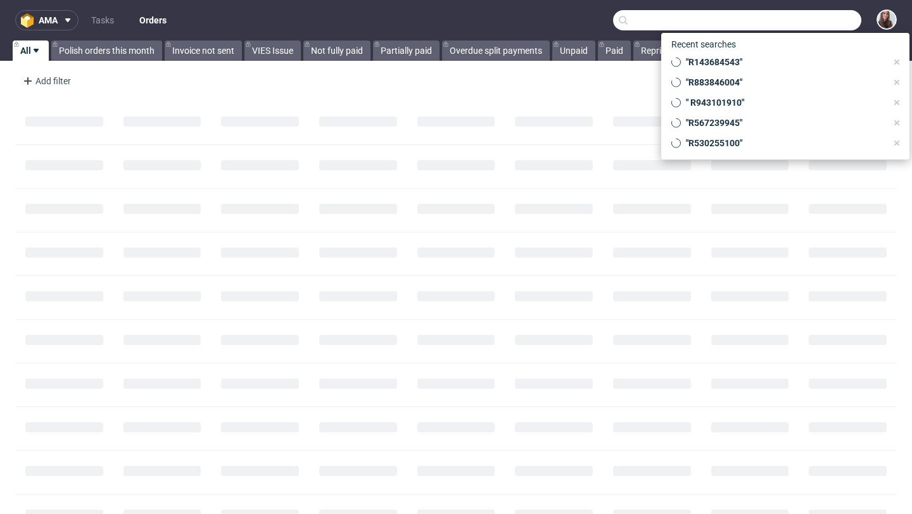
click at [803, 25] on input "text" at bounding box center [737, 20] width 248 height 20
paste input "R760660238"
type input "R760660238"
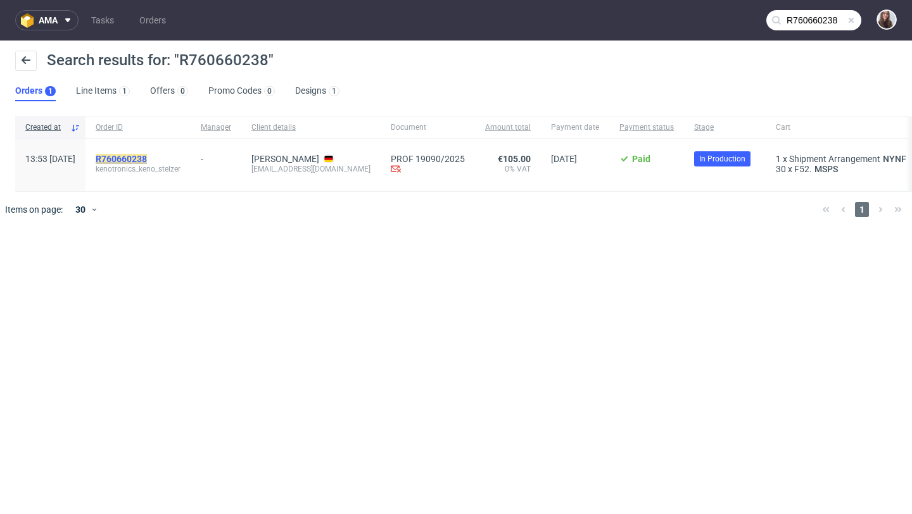
click at [147, 155] on mark "R760660238" at bounding box center [121, 159] width 51 height 10
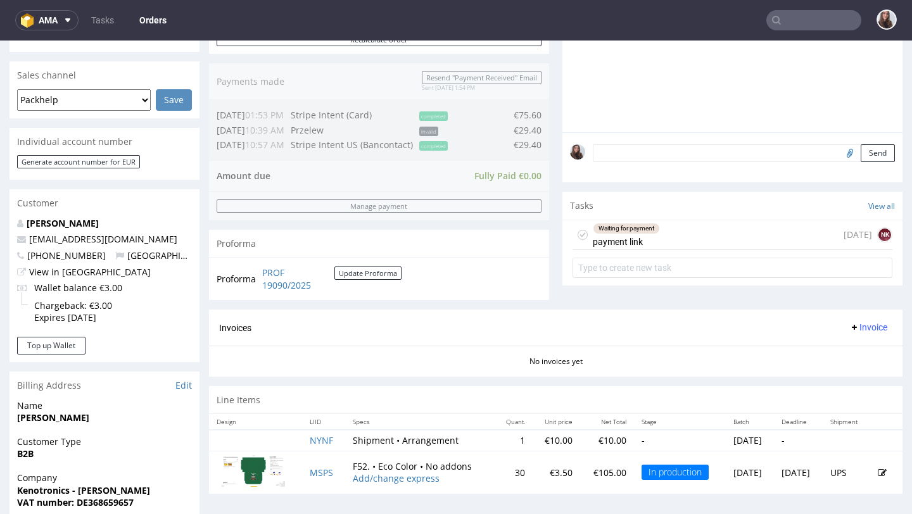
scroll to position [308, 0]
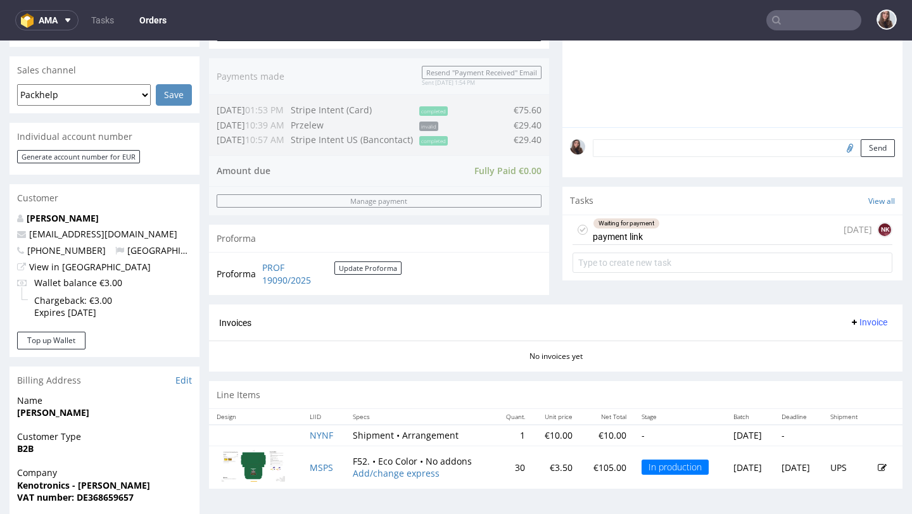
click at [665, 243] on div "Waiting for payment payment link 7 days ago NK" at bounding box center [733, 230] width 320 height 30
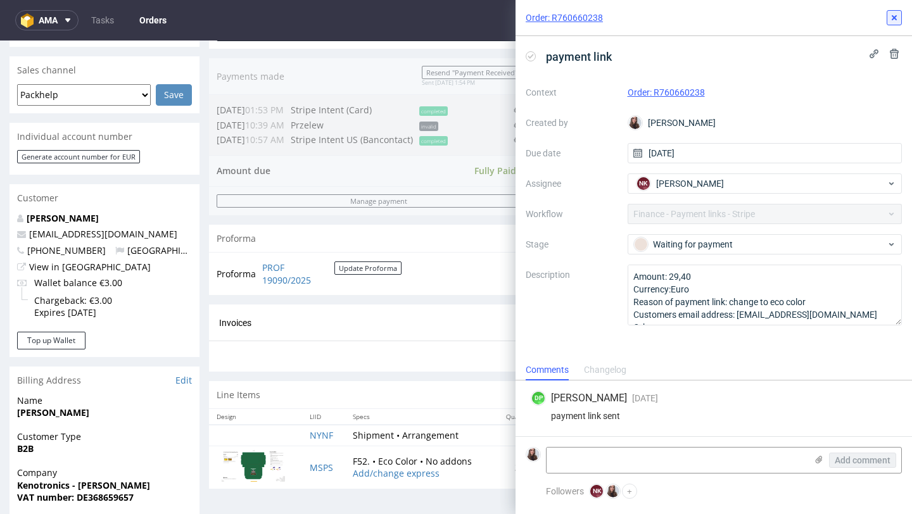
click at [898, 15] on icon at bounding box center [895, 18] width 10 height 10
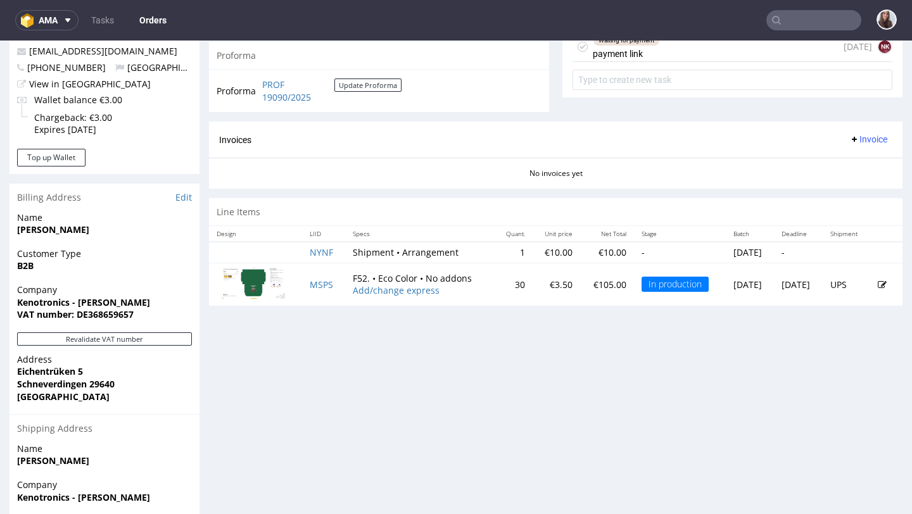
scroll to position [494, 0]
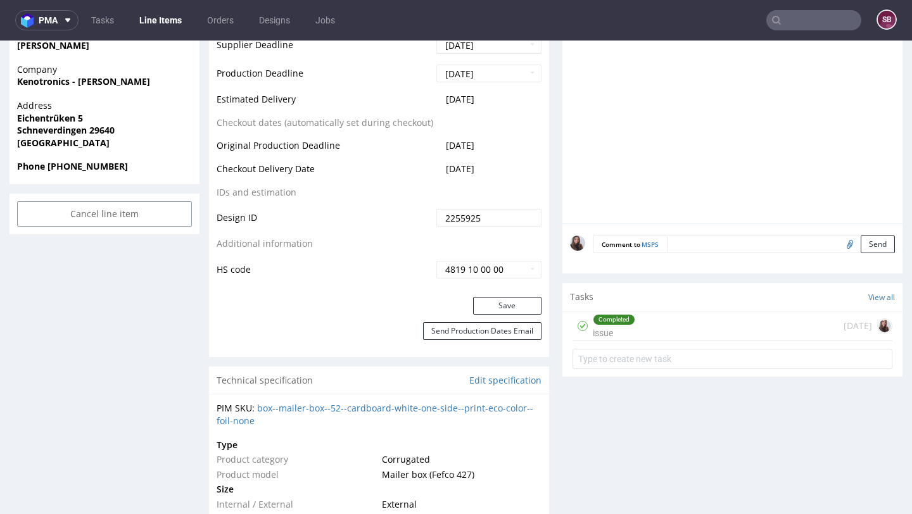
scroll to position [572, 0]
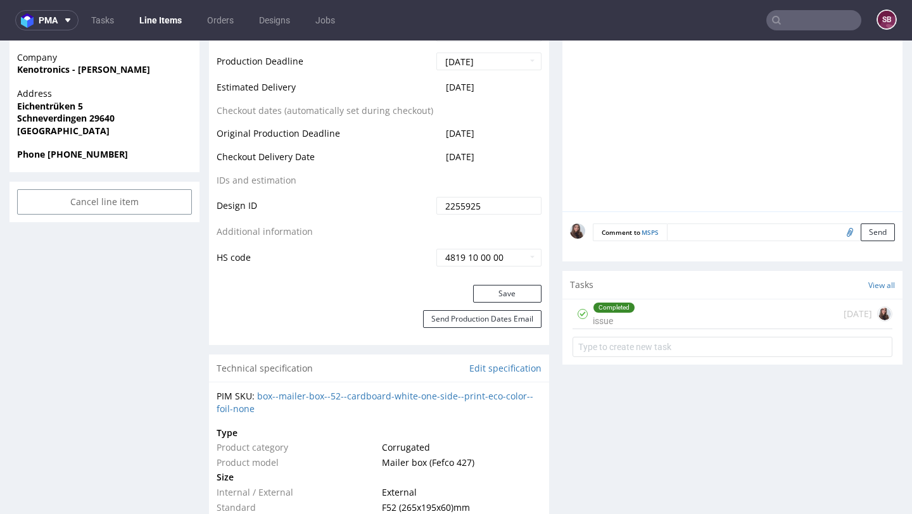
click at [635, 321] on div "Completed issue 10 days ago" at bounding box center [733, 315] width 320 height 30
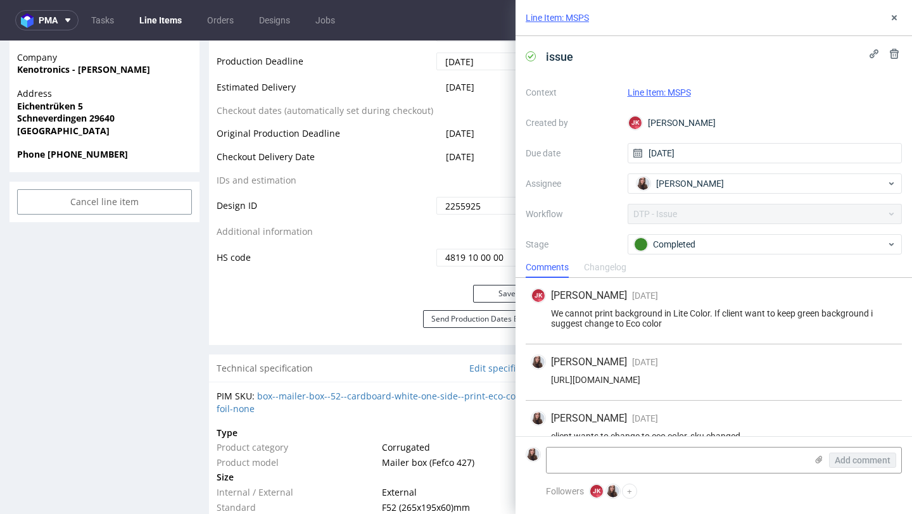
scroll to position [20, 0]
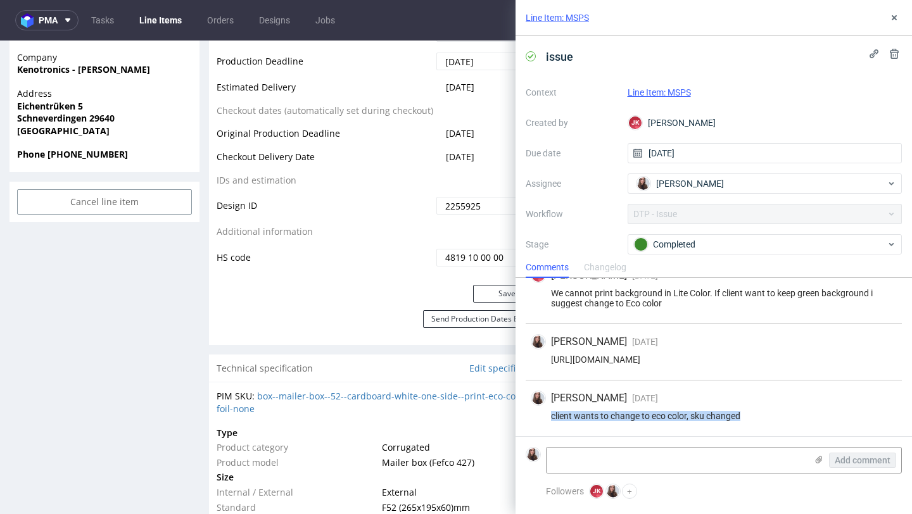
drag, startPoint x: 749, startPoint y: 416, endPoint x: 552, endPoint y: 417, distance: 197.7
click at [552, 417] on div "client wants to change to eco color, sku changed" at bounding box center [714, 416] width 366 height 10
copy div "client wants to change to eco color, sku changed"
click at [893, 13] on icon at bounding box center [895, 18] width 10 height 10
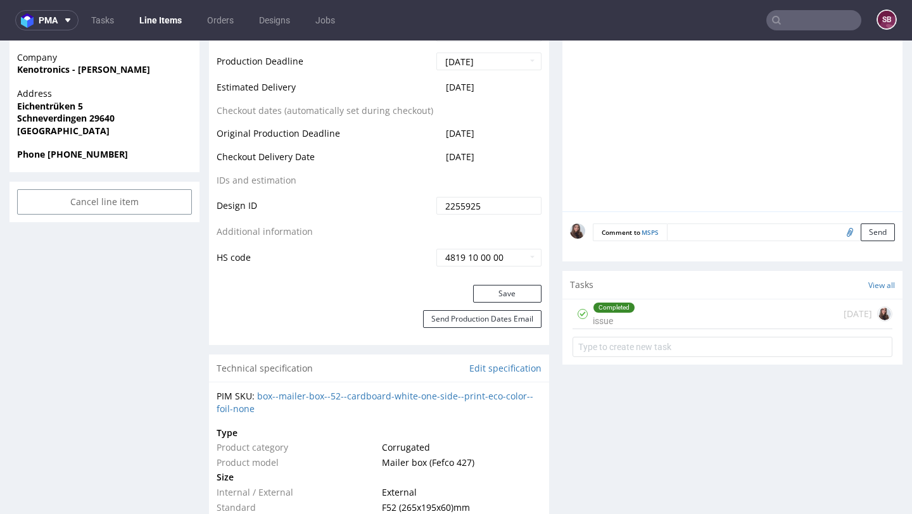
click at [703, 231] on textarea at bounding box center [781, 233] width 228 height 18
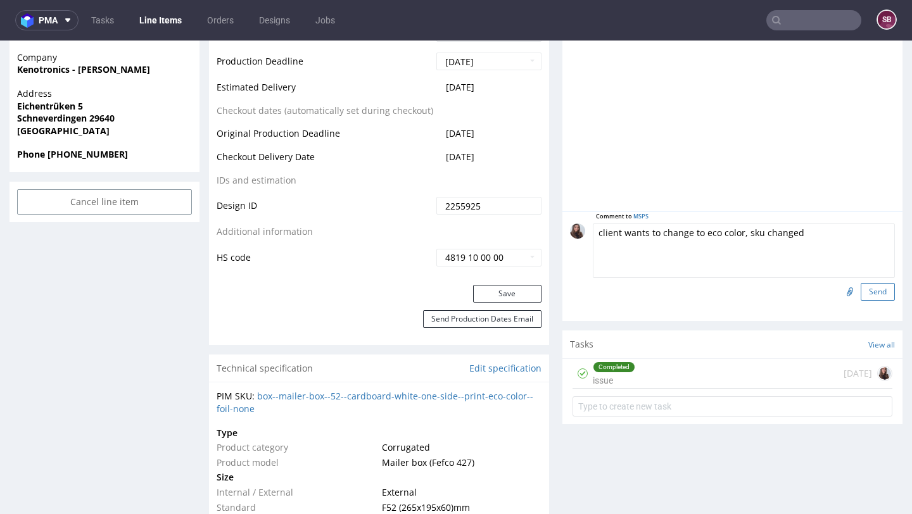
type textarea "client wants to change to eco color, sku changed"
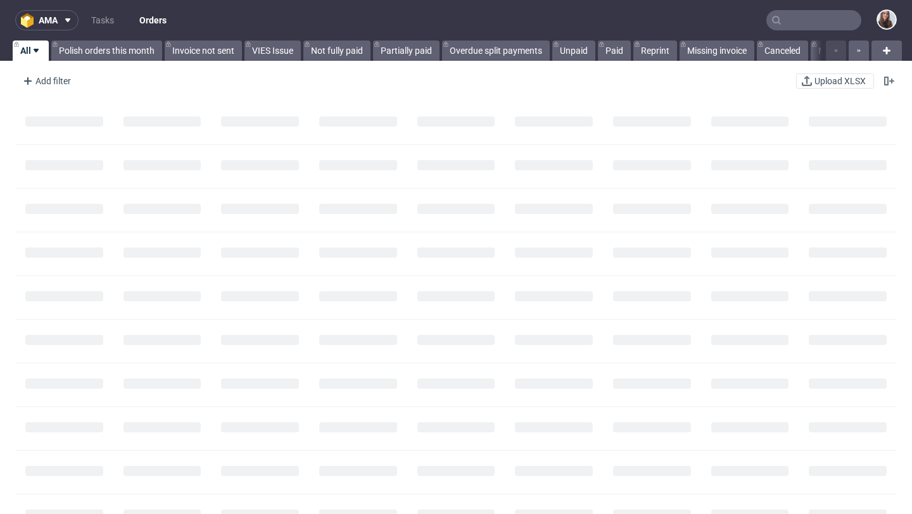
click at [794, 28] on input "text" at bounding box center [814, 20] width 95 height 20
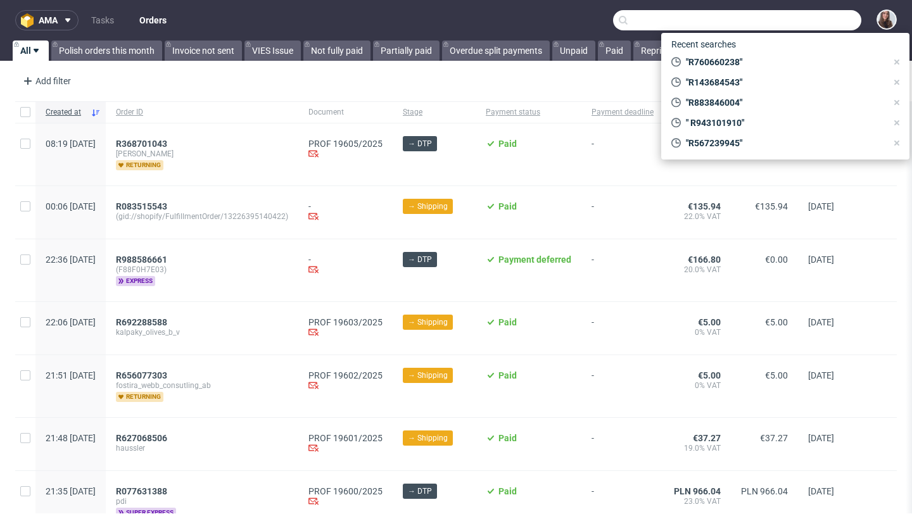
paste input "R117878293"
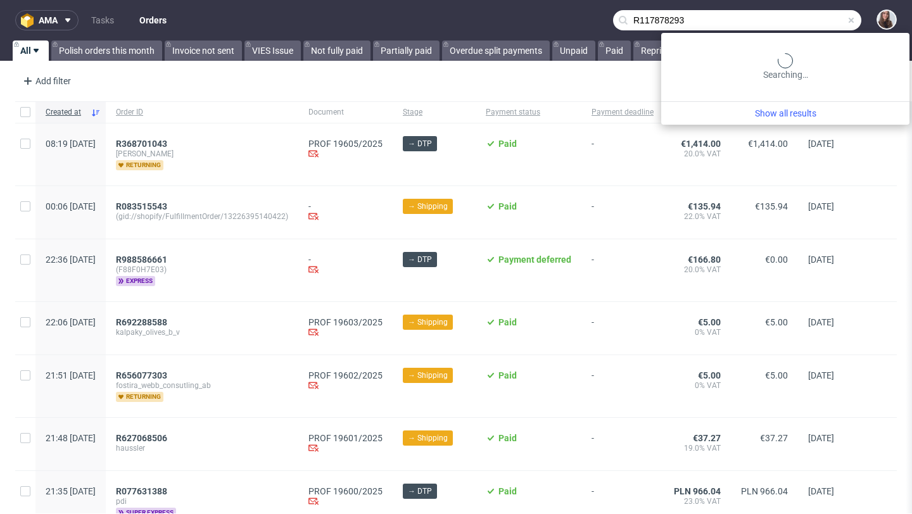
type input "R117878293"
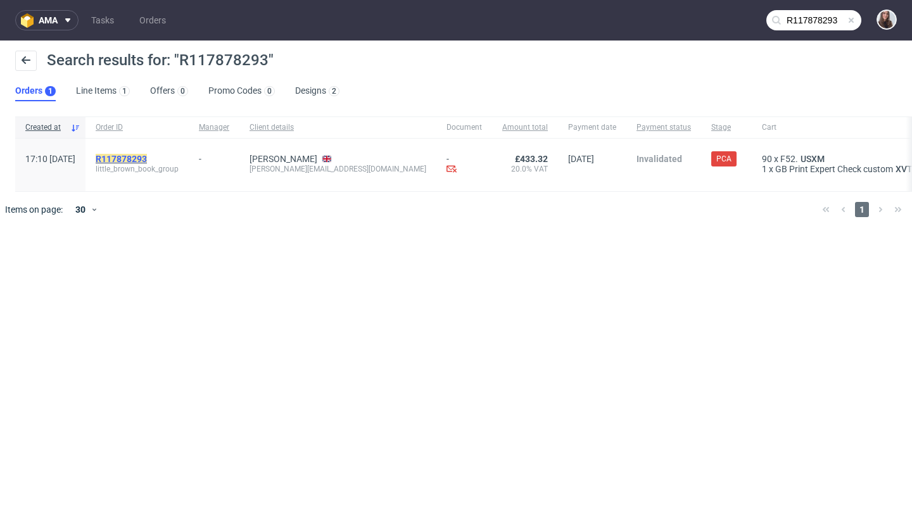
click at [147, 157] on mark "R117878293" at bounding box center [121, 159] width 51 height 10
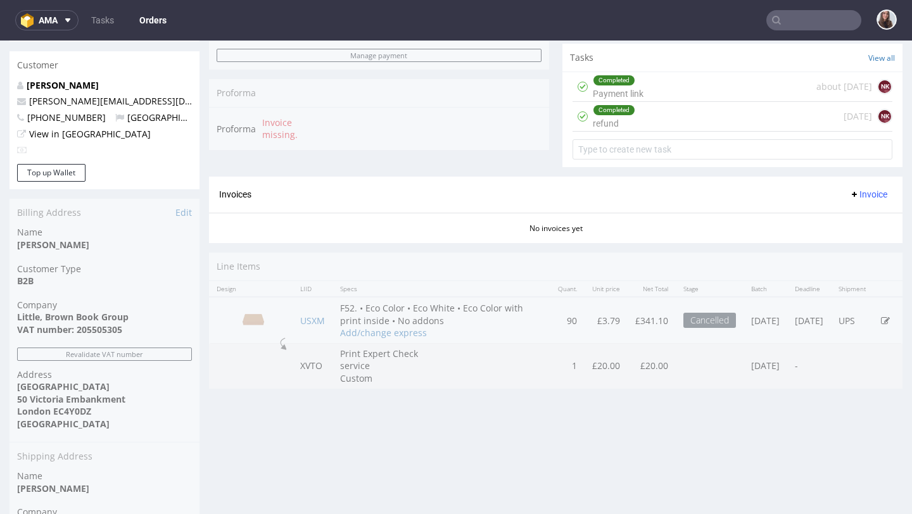
scroll to position [478, 0]
click at [794, 25] on input "text" at bounding box center [814, 20] width 95 height 20
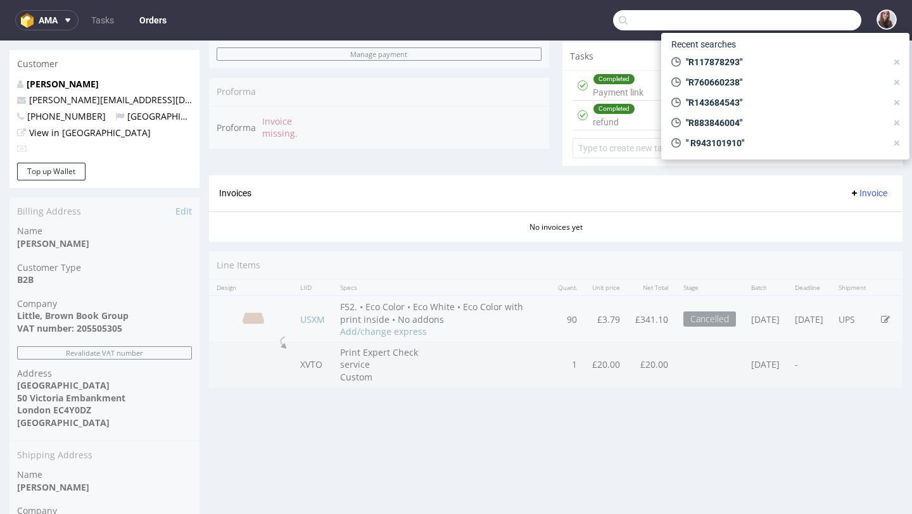
paste input "R387946860"
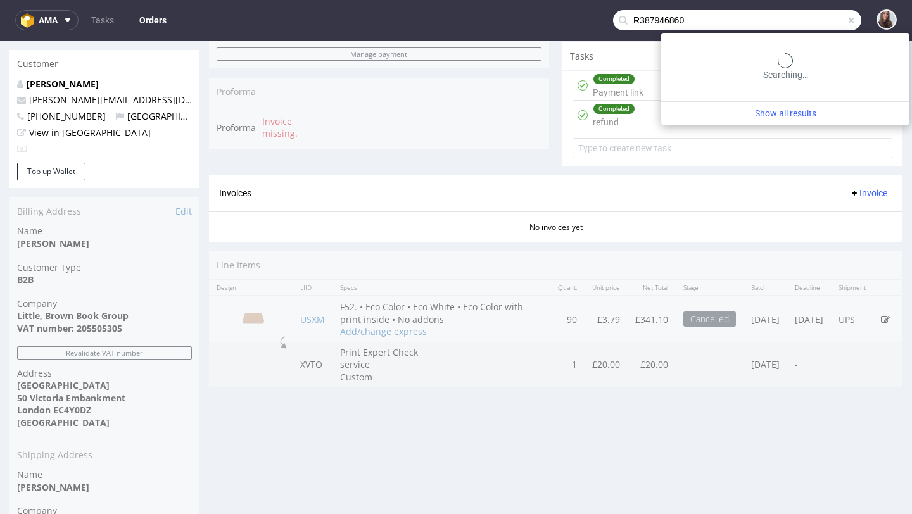
type input "R387946860"
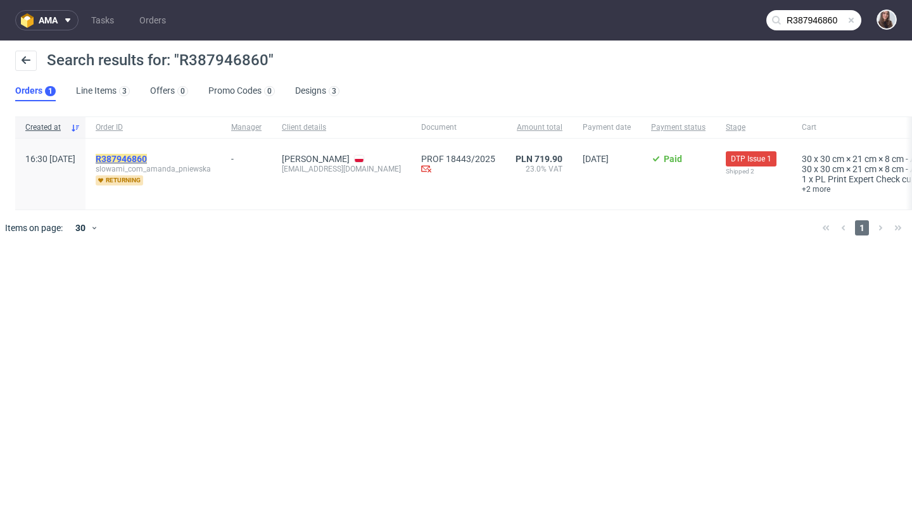
click at [147, 162] on mark "R387946860" at bounding box center [121, 159] width 51 height 10
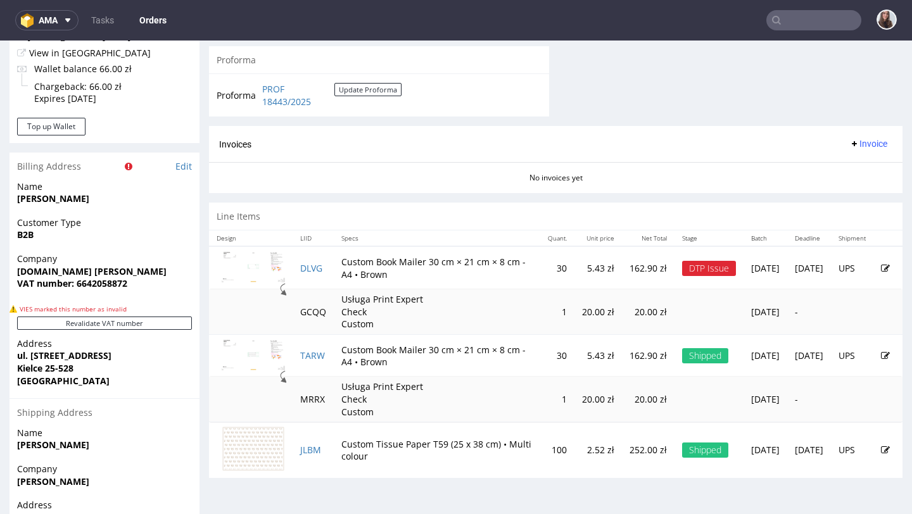
scroll to position [559, 0]
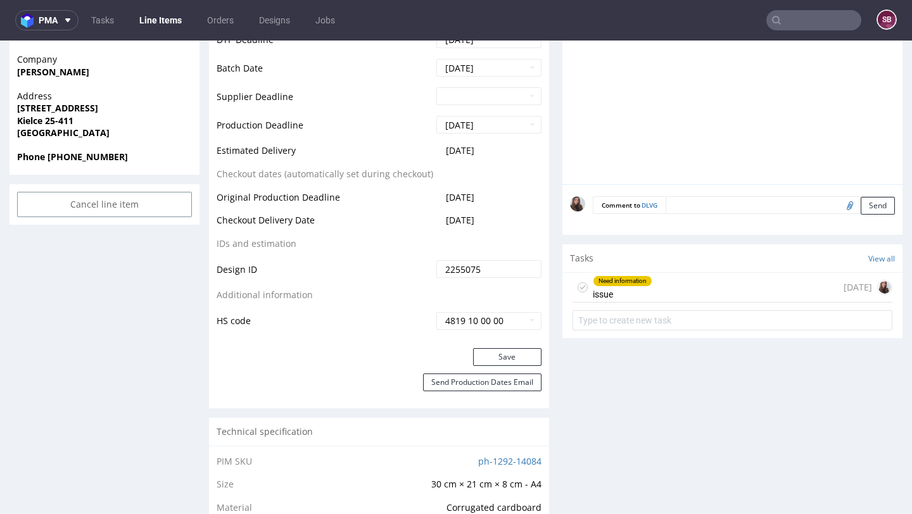
scroll to position [594, 0]
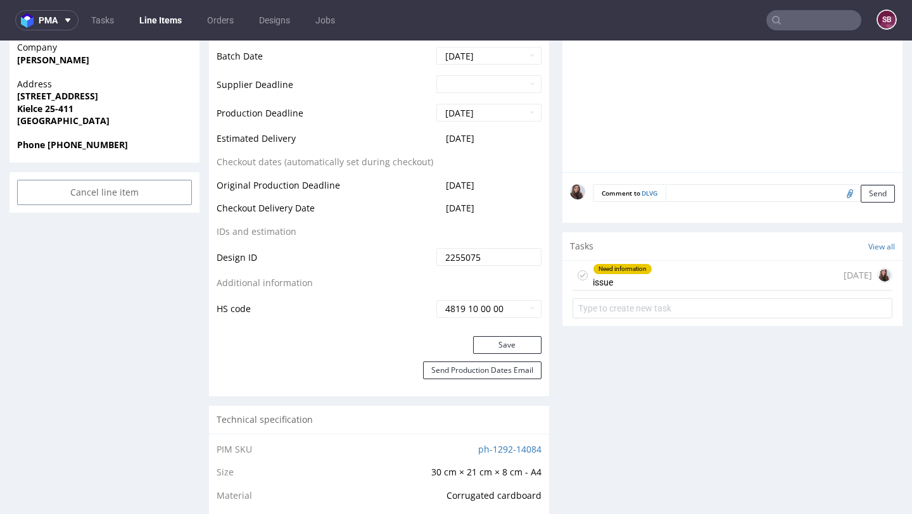
click at [647, 287] on div "Need information issue" at bounding box center [623, 275] width 60 height 29
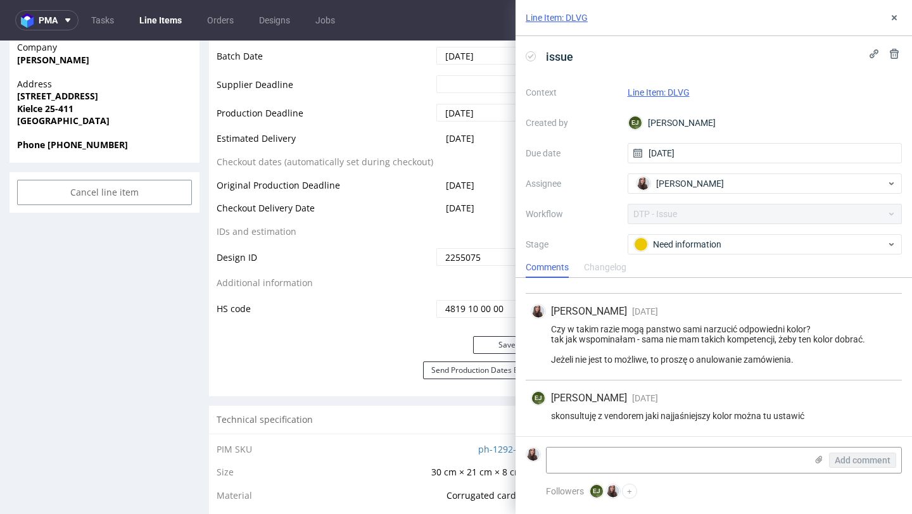
scroll to position [414, 0]
click at [891, 23] on button at bounding box center [894, 17] width 15 height 15
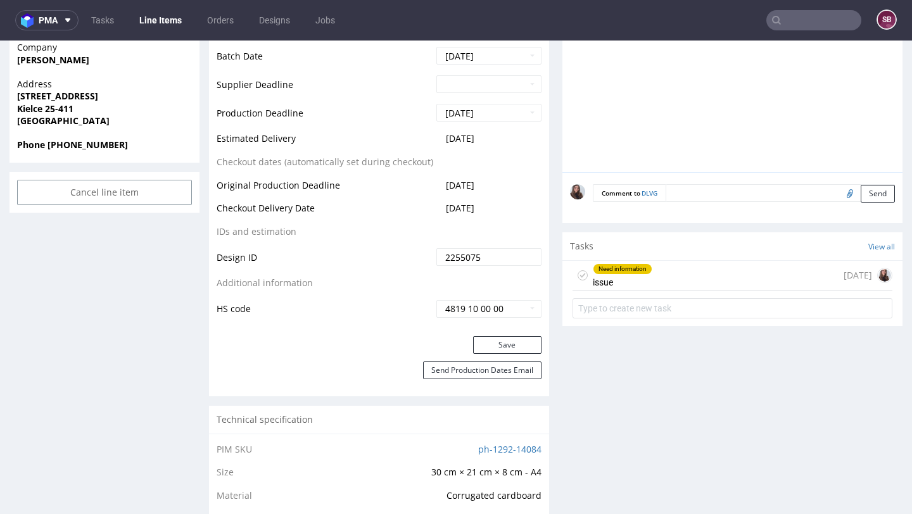
click at [810, 18] on input "text" at bounding box center [814, 20] width 95 height 20
paste input "R989686736"
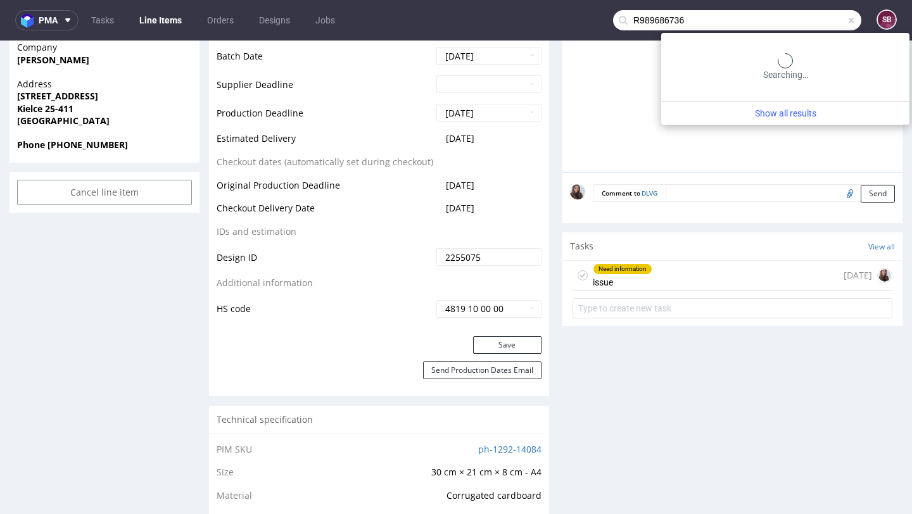
type input "R989686736"
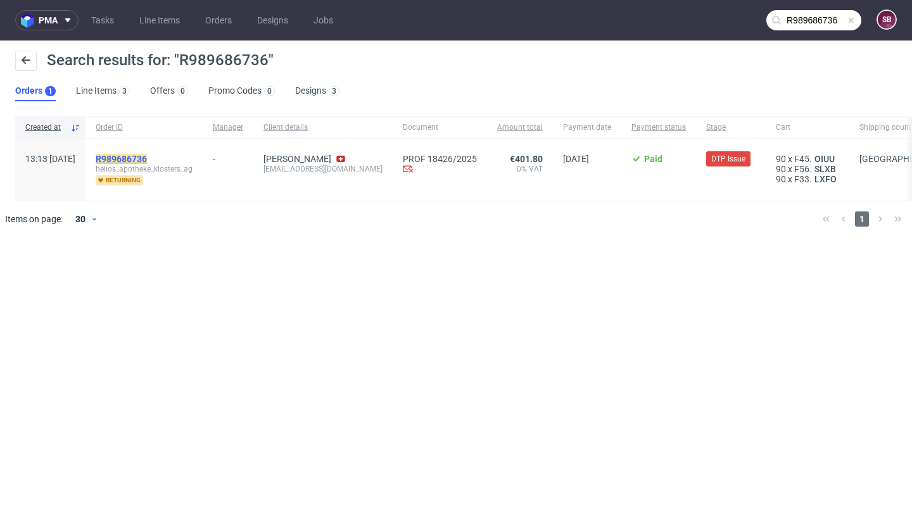
click at [147, 155] on mark "R989686736" at bounding box center [121, 159] width 51 height 10
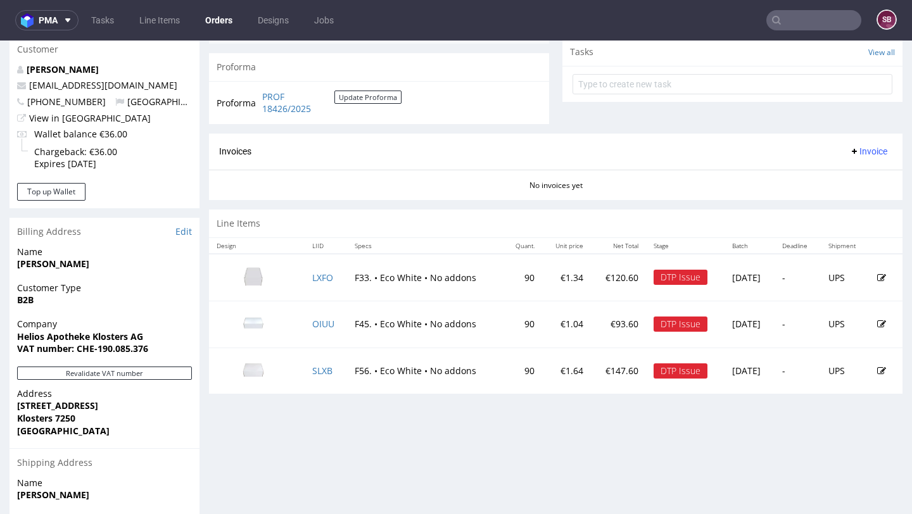
scroll to position [496, 0]
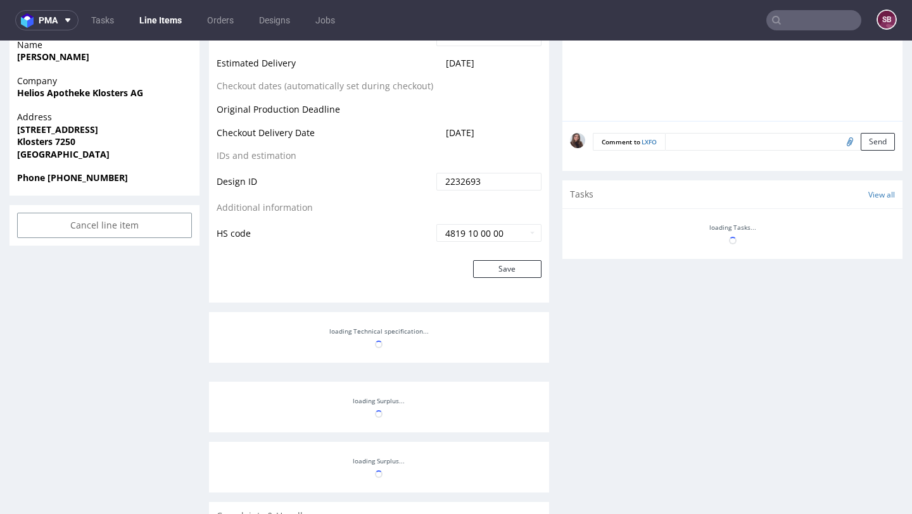
scroll to position [561, 0]
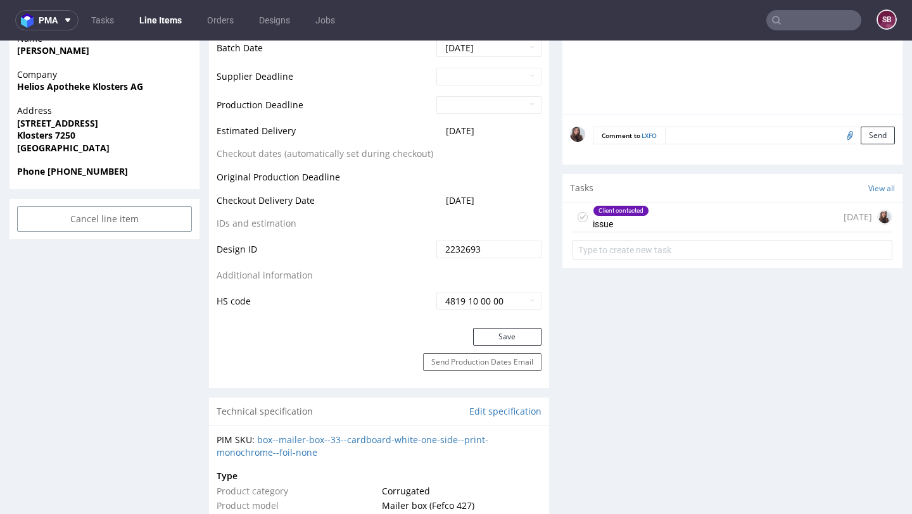
click at [679, 207] on div "Client contacted issue 12 days ago" at bounding box center [733, 218] width 320 height 30
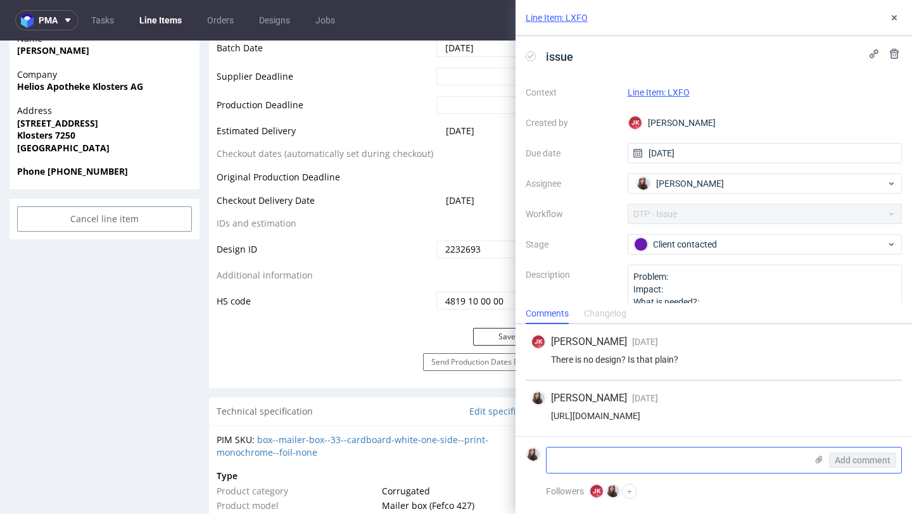
click at [630, 456] on textarea at bounding box center [677, 460] width 260 height 25
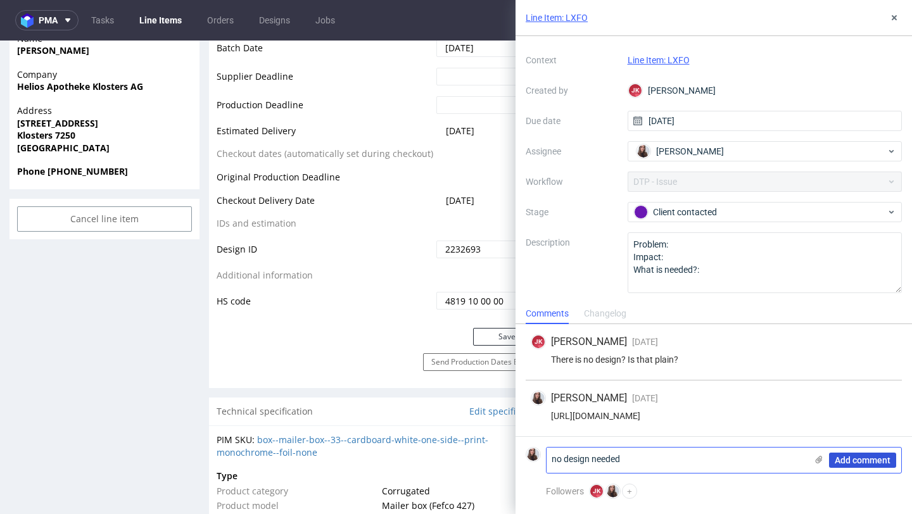
type textarea "no design needed"
click at [855, 453] on button "Add comment" at bounding box center [862, 460] width 67 height 15
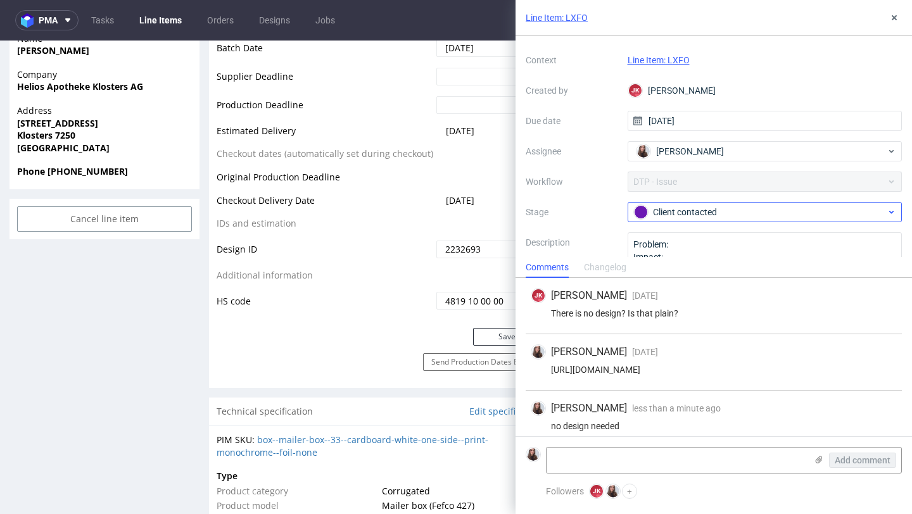
scroll to position [10, 0]
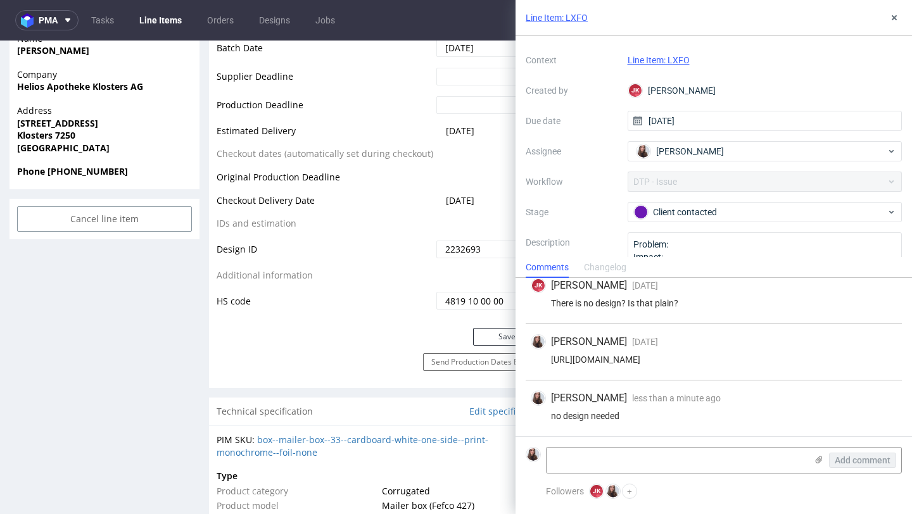
click at [668, 53] on div "Line Item: LXFO" at bounding box center [765, 60] width 275 height 15
click at [668, 58] on link "Line Item: LXFO" at bounding box center [659, 60] width 62 height 10
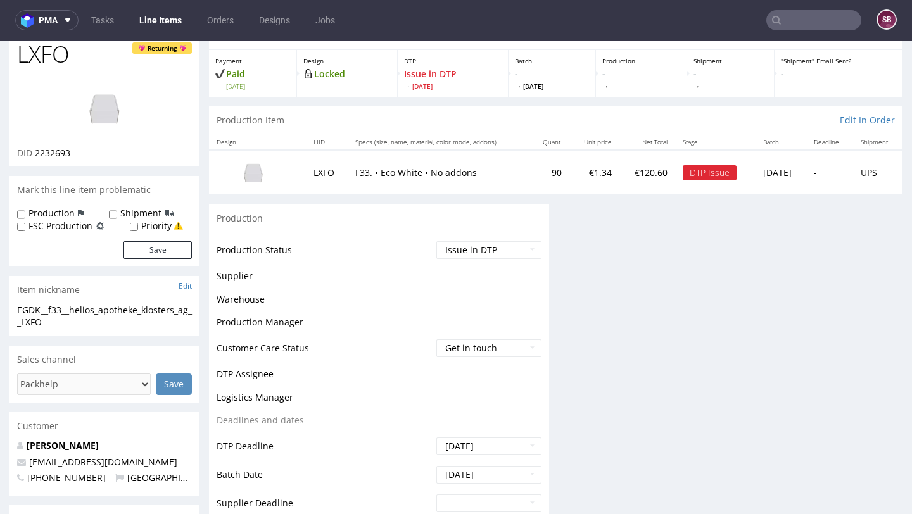
scroll to position [71, 0]
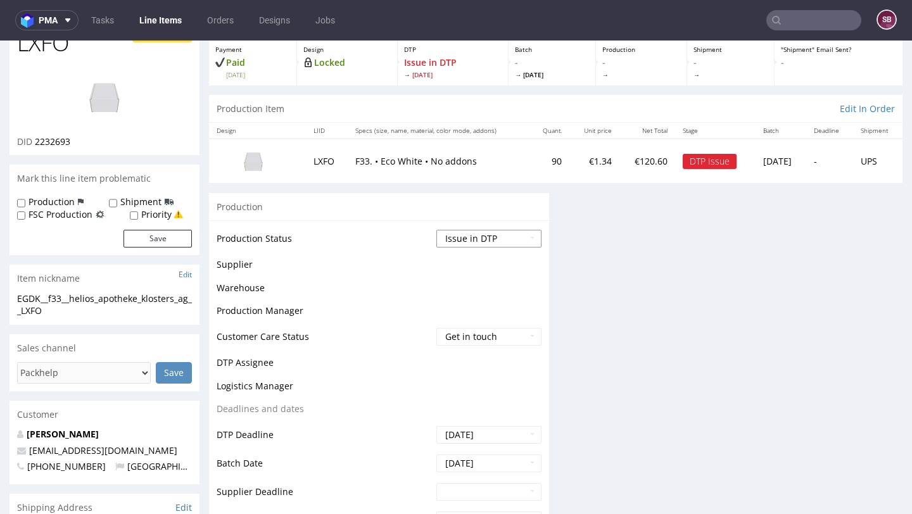
click at [474, 239] on select "Waiting for Artwork Waiting for Diecut Waiting for Mockup Waiting for DTP Waiti…" at bounding box center [489, 239] width 105 height 18
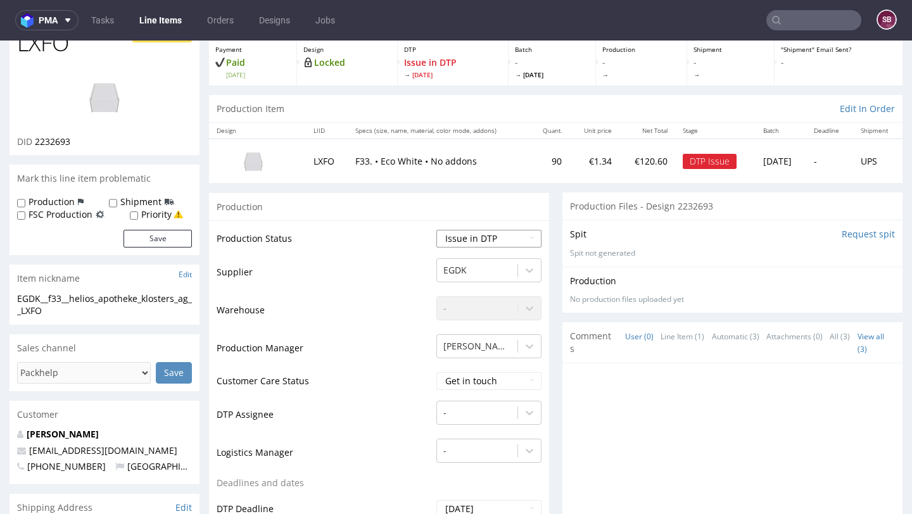
select select "back_for_dtp"
click at [437, 230] on select "Waiting for Artwork Waiting for Diecut Waiting for Mockup Waiting for DTP Waiti…" at bounding box center [489, 239] width 105 height 18
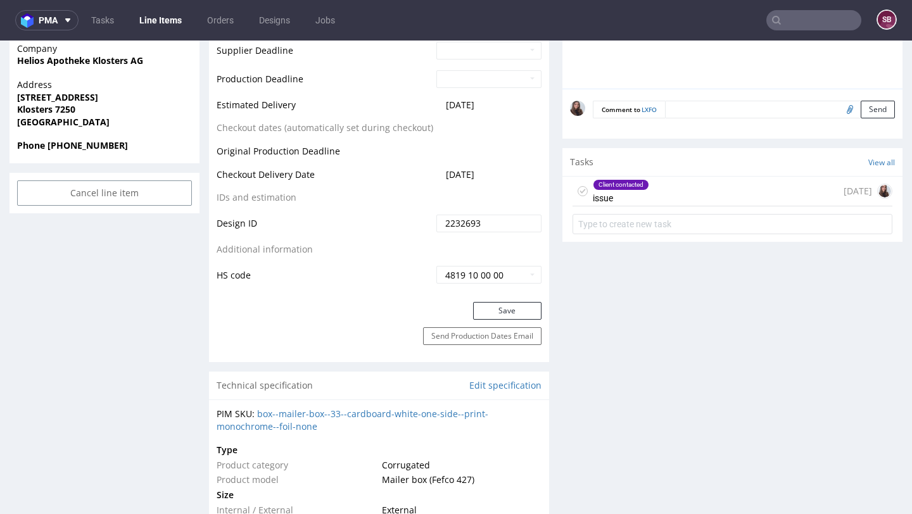
scroll to position [587, 0]
click at [494, 309] on button "Save" at bounding box center [507, 311] width 68 height 18
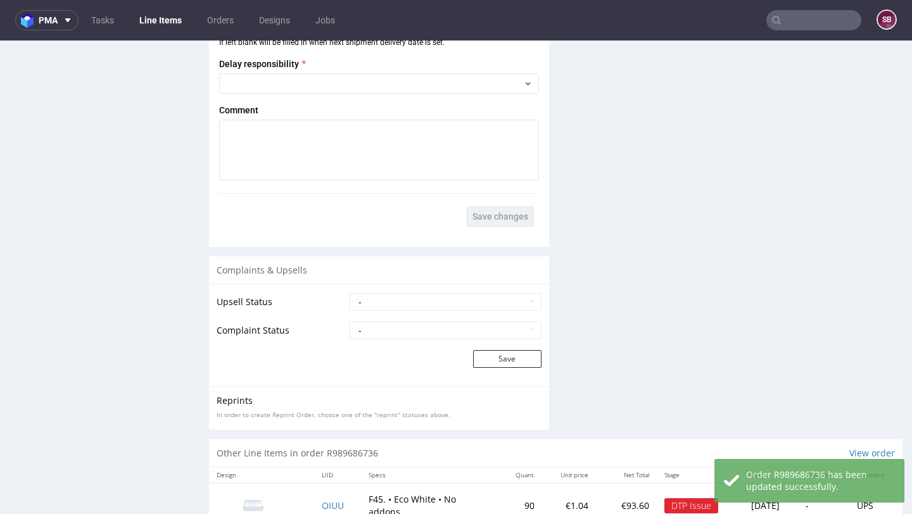
scroll to position [1830, 0]
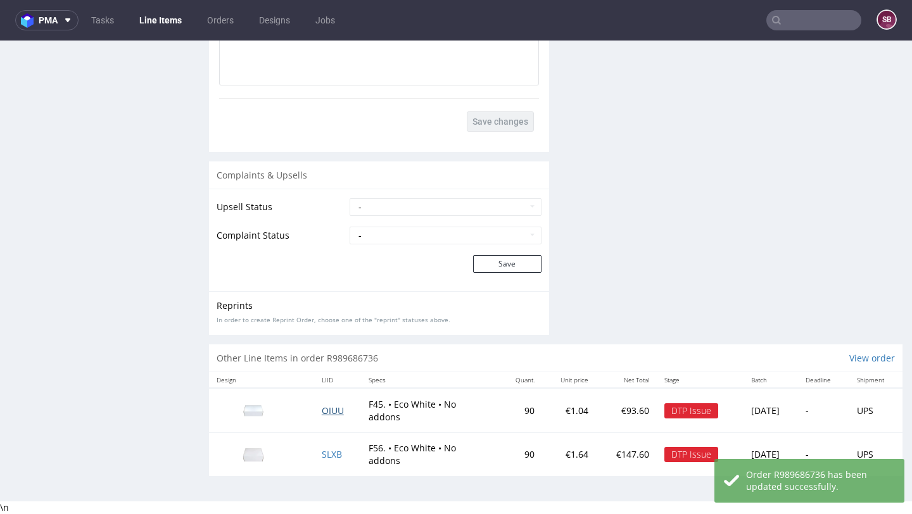
click at [331, 411] on span "OIUU" at bounding box center [333, 411] width 22 height 12
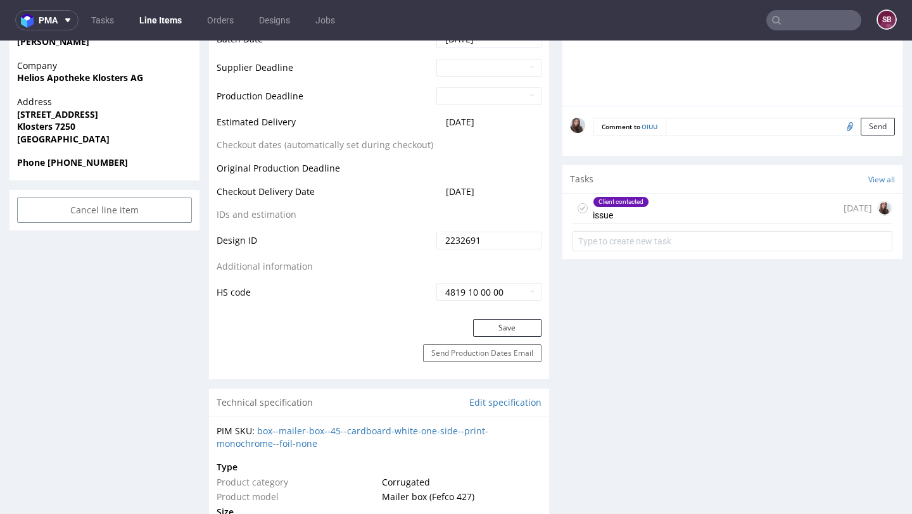
scroll to position [580, 0]
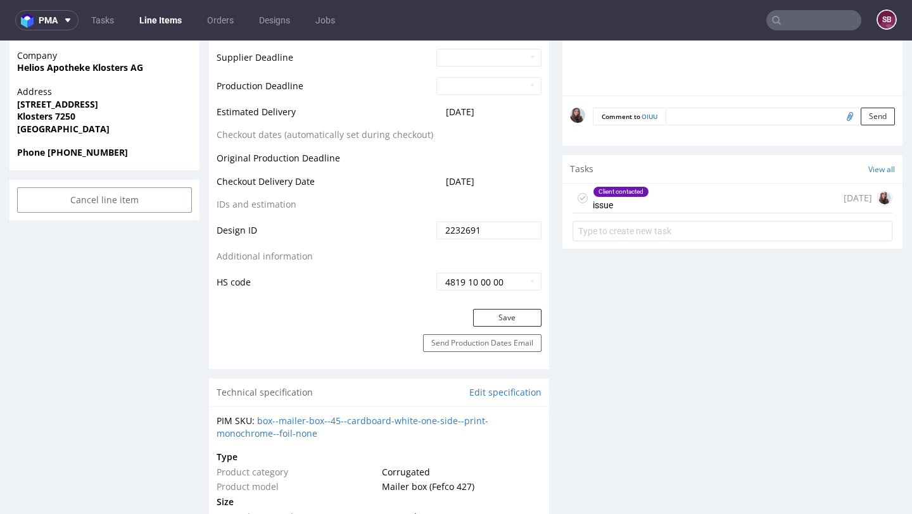
click at [664, 210] on div "Client contacted issue 12 days ago" at bounding box center [733, 199] width 320 height 30
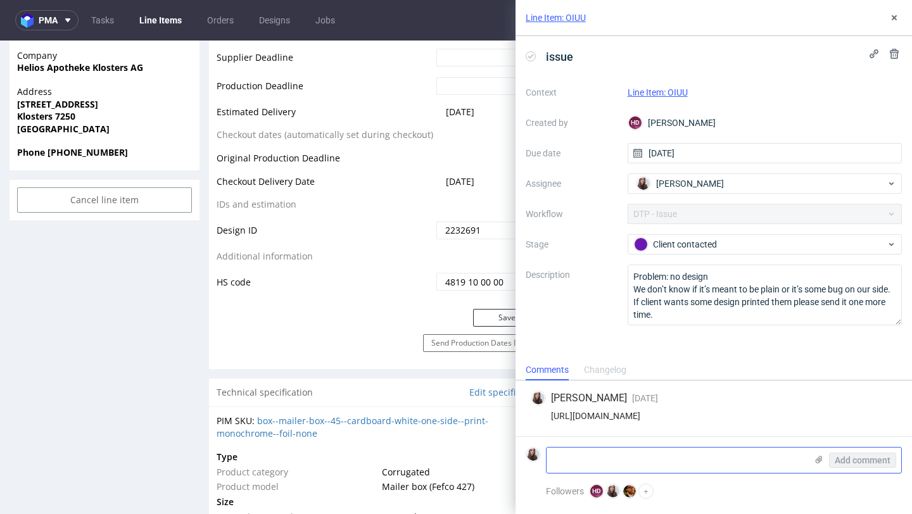
click at [632, 456] on textarea at bounding box center [677, 460] width 260 height 25
type textarea "no design needed"
click at [876, 461] on span "Add comment" at bounding box center [863, 460] width 56 height 9
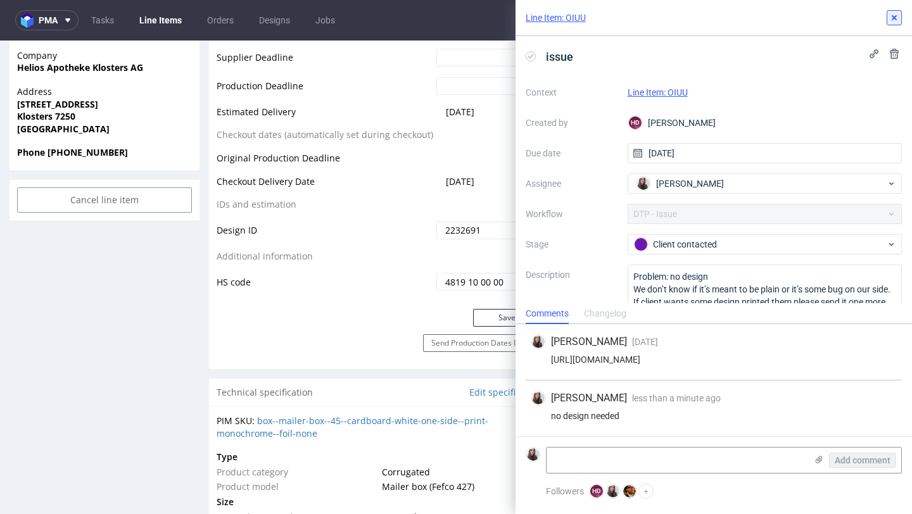
click at [898, 15] on icon at bounding box center [895, 18] width 10 height 10
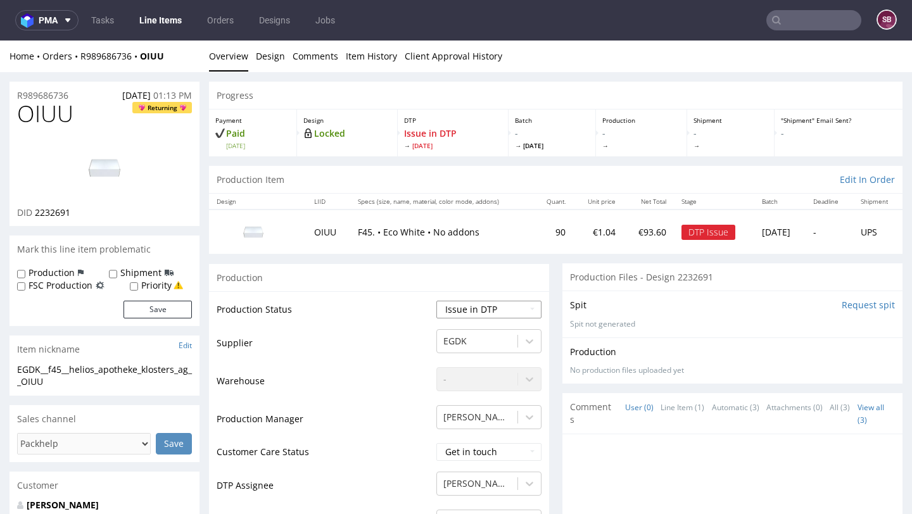
click at [486, 307] on select "Waiting for Artwork Waiting for Diecut Waiting for Mockup Waiting for DTP Waiti…" at bounding box center [489, 310] width 105 height 18
select select "back_for_dtp"
click at [437, 301] on select "Waiting for Artwork Waiting for Diecut Waiting for Mockup Waiting for DTP Waiti…" at bounding box center [489, 310] width 105 height 18
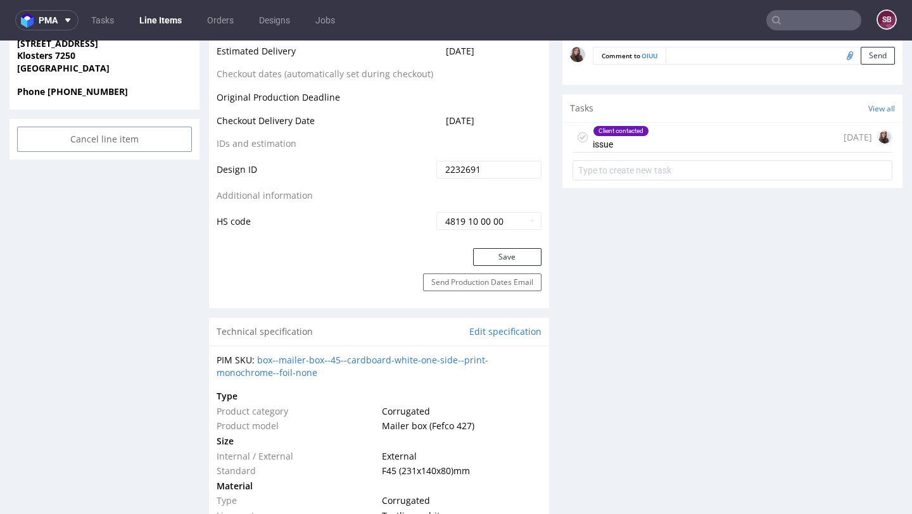
scroll to position [653, 0]
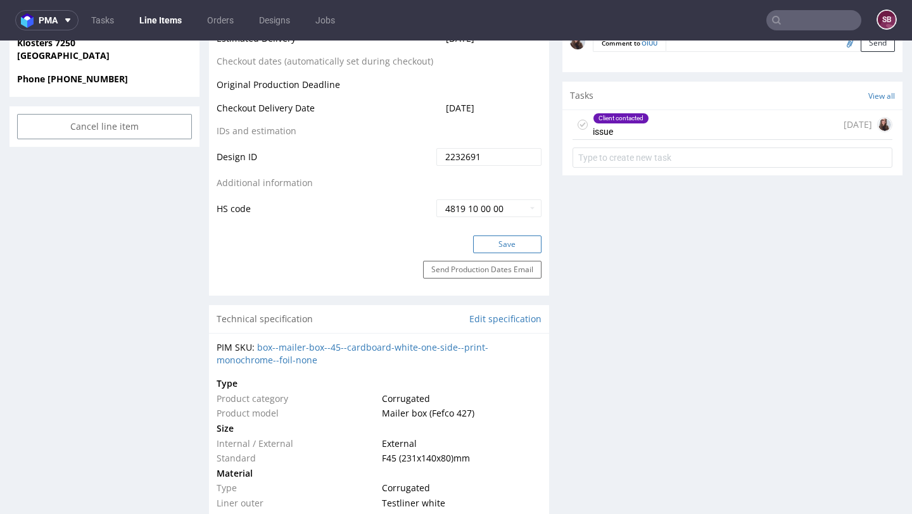
click at [510, 246] on button "Save" at bounding box center [507, 245] width 68 height 18
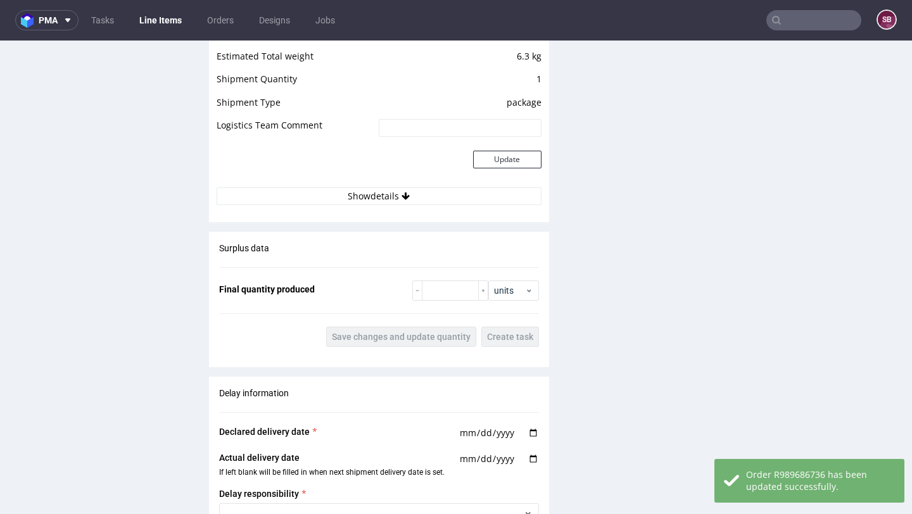
scroll to position [1830, 0]
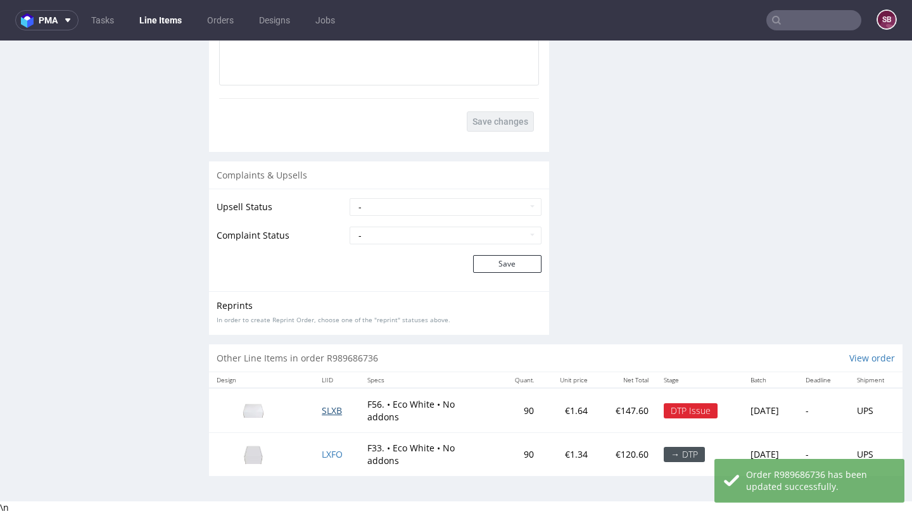
click at [330, 413] on span "SLXB" at bounding box center [332, 411] width 20 height 12
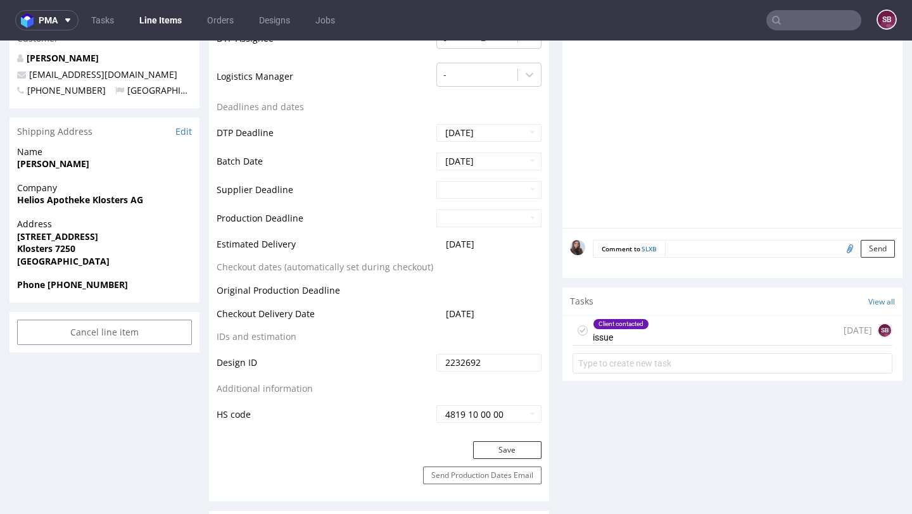
scroll to position [449, 0]
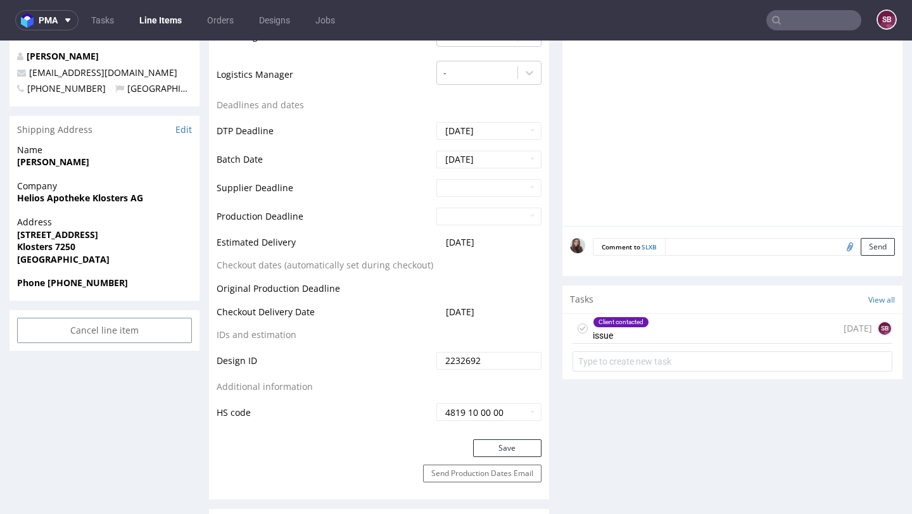
click at [654, 324] on div "Client contacted issue 12 days ago SB" at bounding box center [733, 329] width 320 height 30
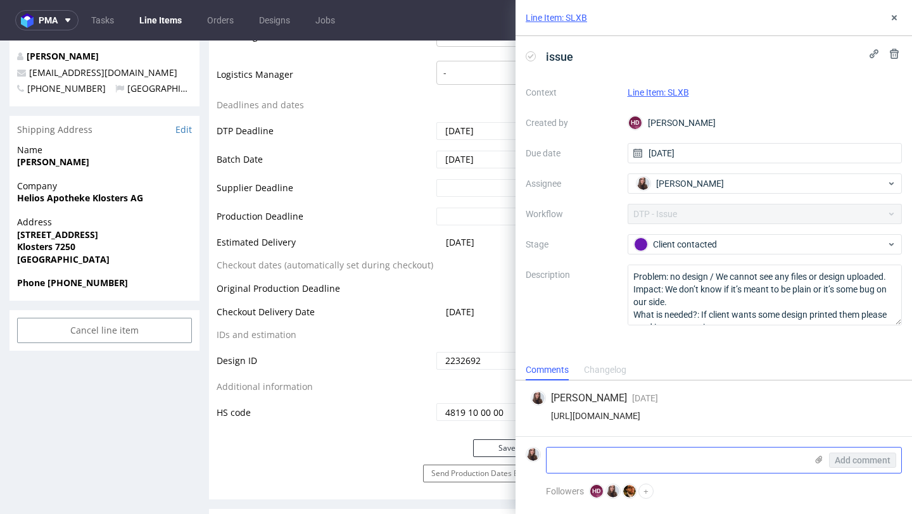
click at [632, 448] on textarea at bounding box center [677, 460] width 260 height 25
type textarea "no design needed"
click at [869, 458] on span "Add comment" at bounding box center [863, 460] width 56 height 9
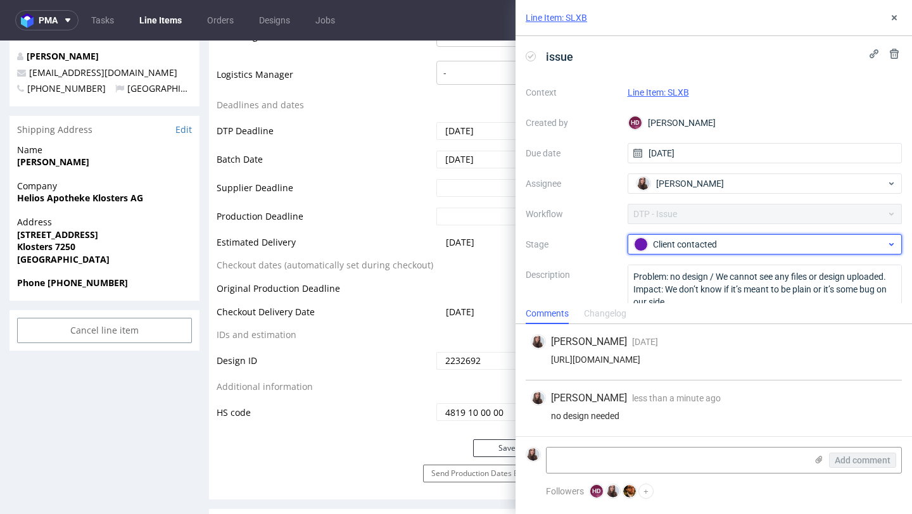
click at [708, 247] on div "Client contacted" at bounding box center [760, 245] width 252 height 14
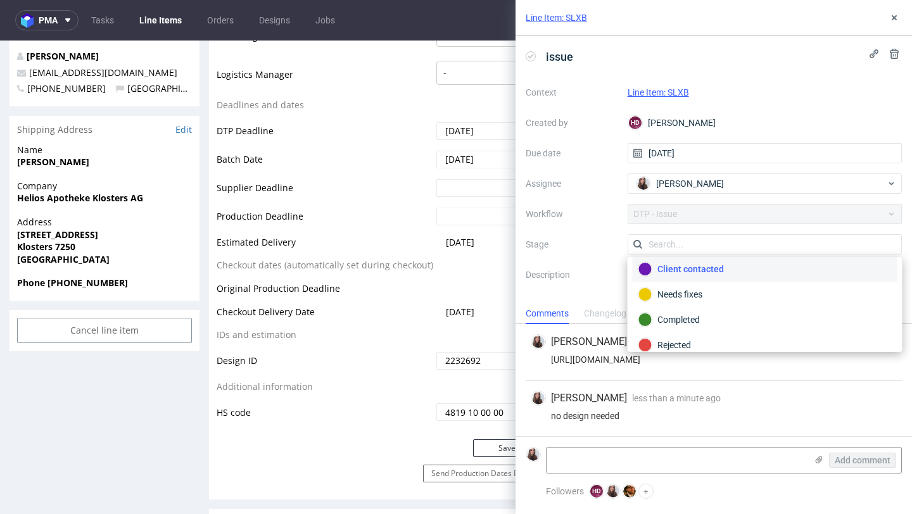
scroll to position [92, 0]
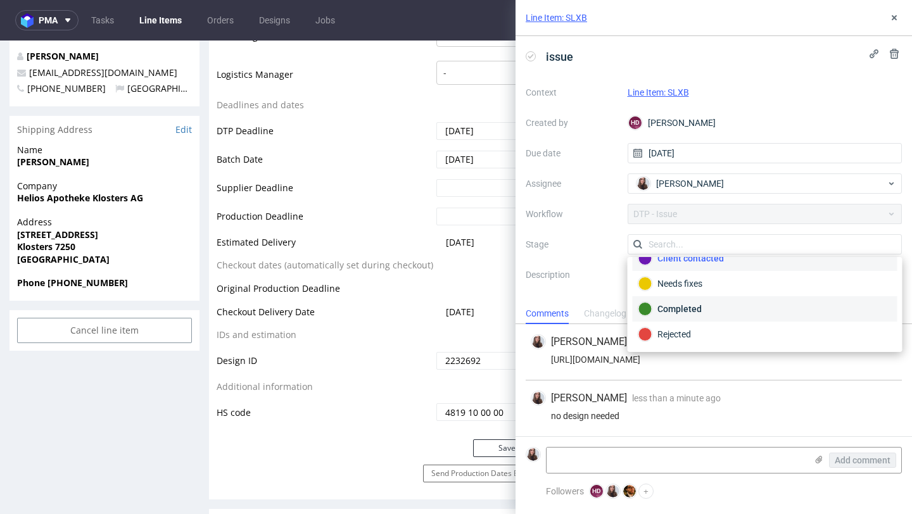
click at [707, 300] on div "Completed" at bounding box center [765, 309] width 265 height 25
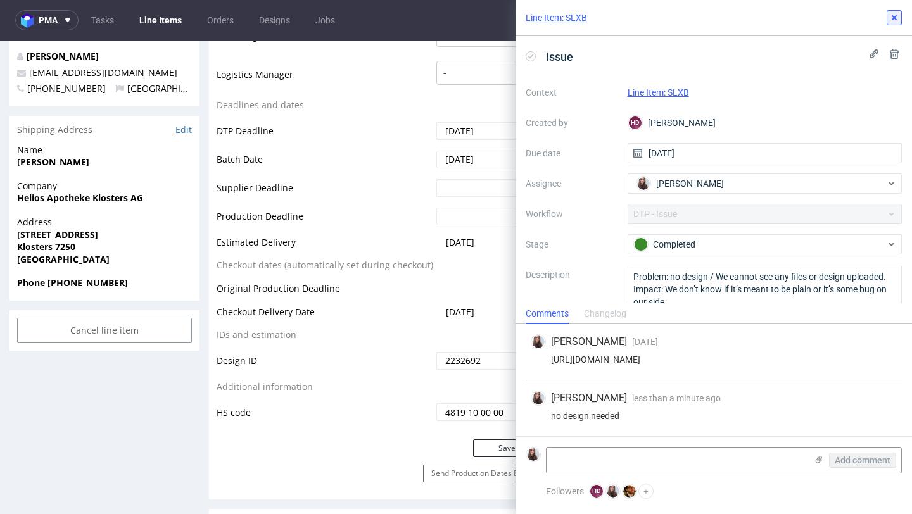
click at [895, 14] on icon at bounding box center [895, 18] width 10 height 10
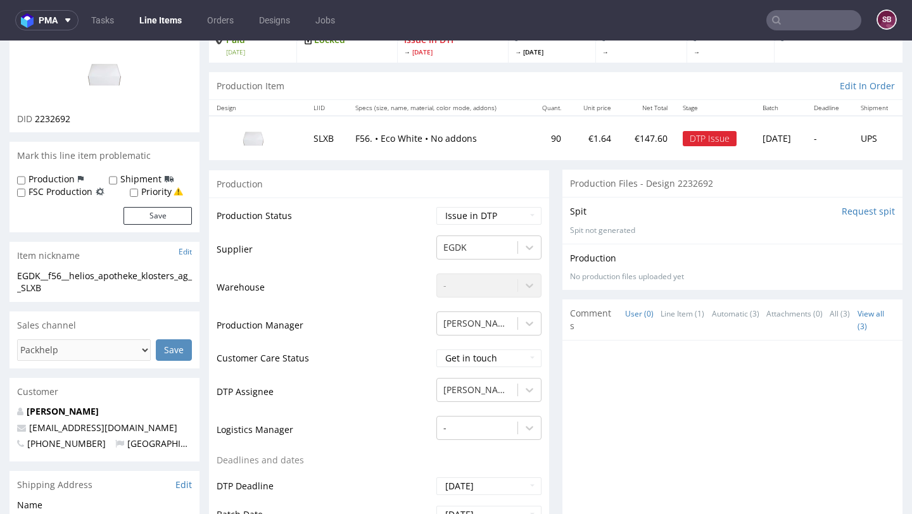
scroll to position [89, 0]
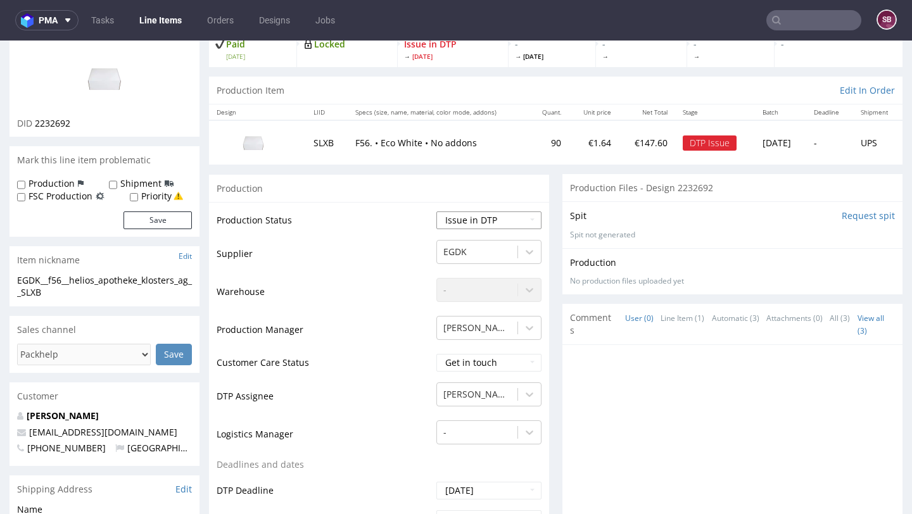
click at [490, 221] on select "Waiting for Artwork Waiting for Diecut Waiting for Mockup Waiting for DTP Waiti…" at bounding box center [489, 221] width 105 height 18
select select "back_for_dtp"
click at [437, 212] on select "Waiting for Artwork Waiting for Diecut Waiting for Mockup Waiting for DTP Waiti…" at bounding box center [489, 221] width 105 height 18
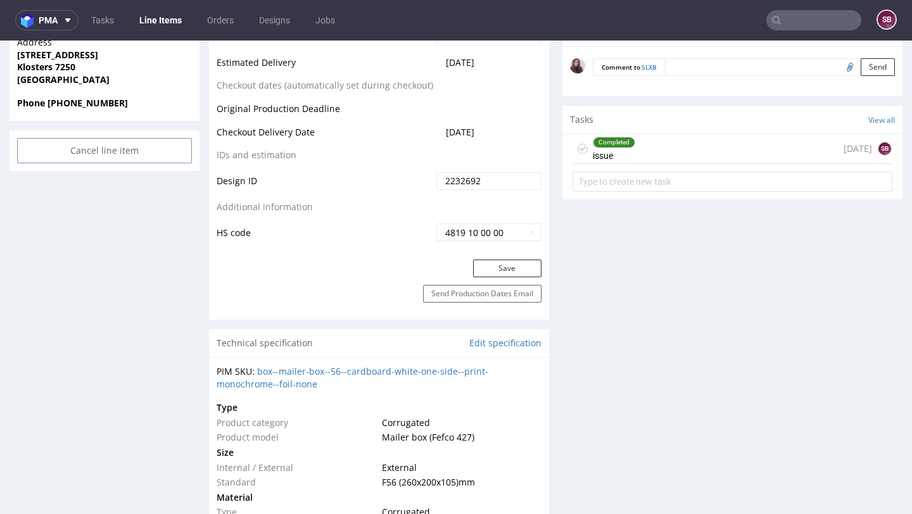
scroll to position [630, 0]
click at [512, 267] on button "Save" at bounding box center [507, 268] width 68 height 18
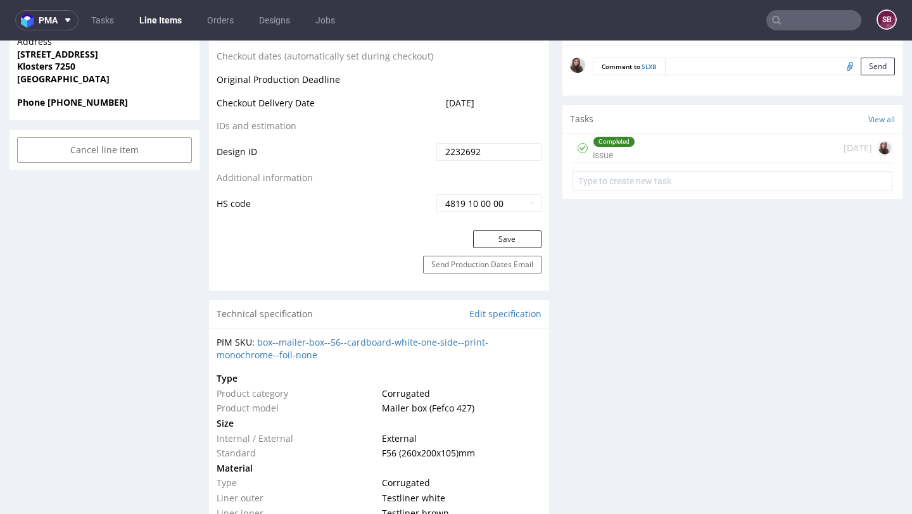
click at [786, 23] on input "text" at bounding box center [814, 20] width 95 height 20
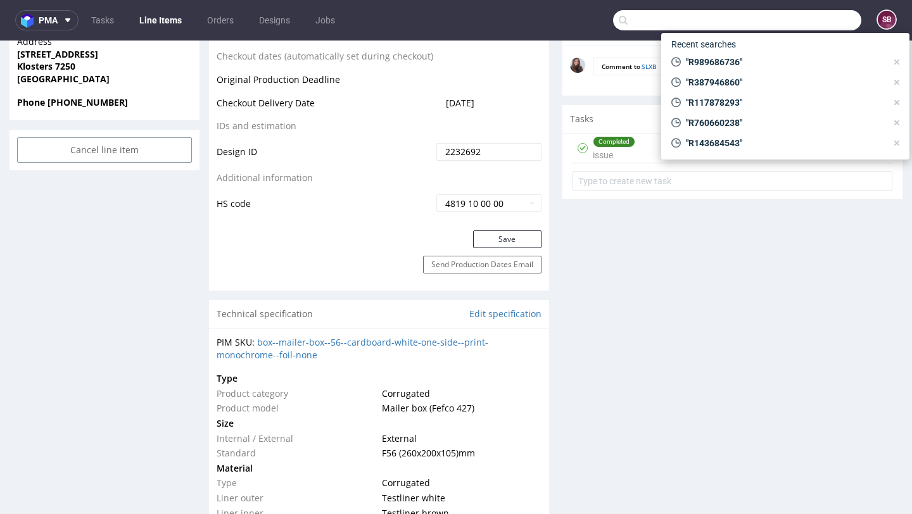
paste input "R878537710"
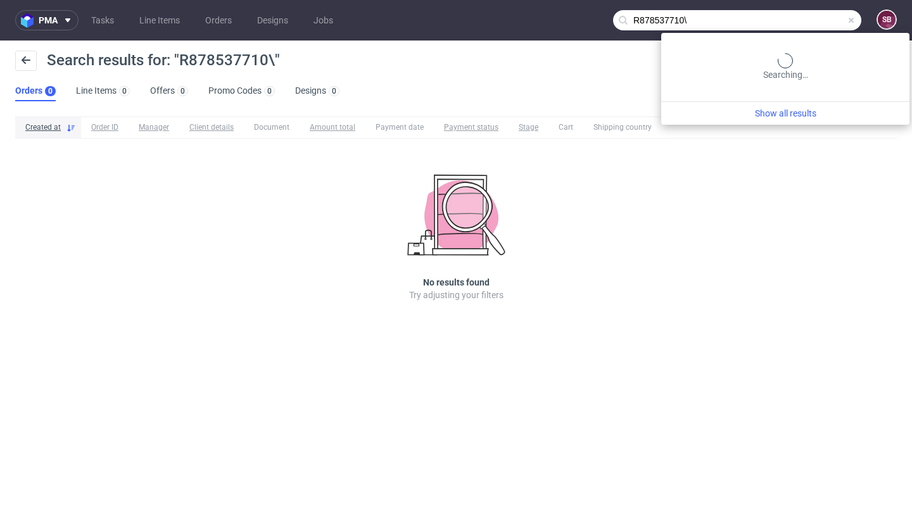
click at [819, 20] on input "R878537710\" at bounding box center [737, 20] width 248 height 20
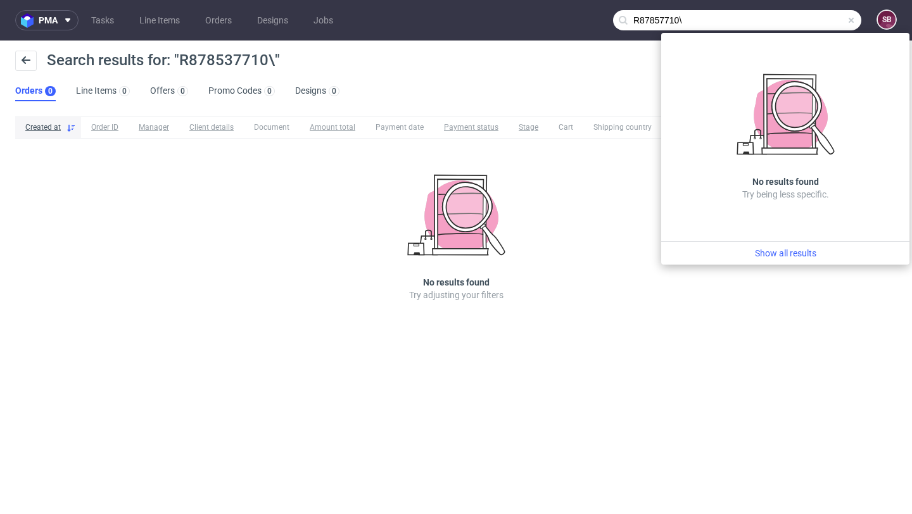
click at [845, 21] on input "R87857710\" at bounding box center [737, 20] width 248 height 20
type input "R87857710\"
click at [851, 22] on span at bounding box center [851, 20] width 10 height 10
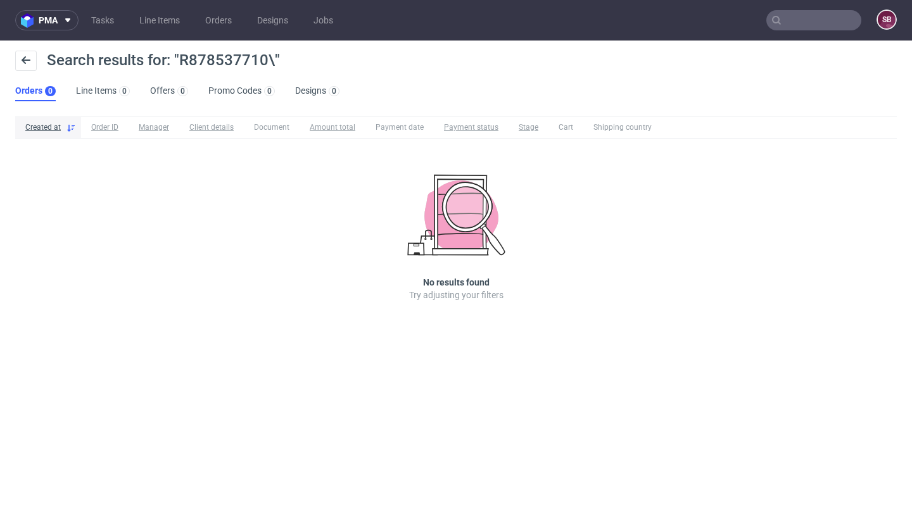
click at [848, 13] on input "text" at bounding box center [814, 20] width 95 height 20
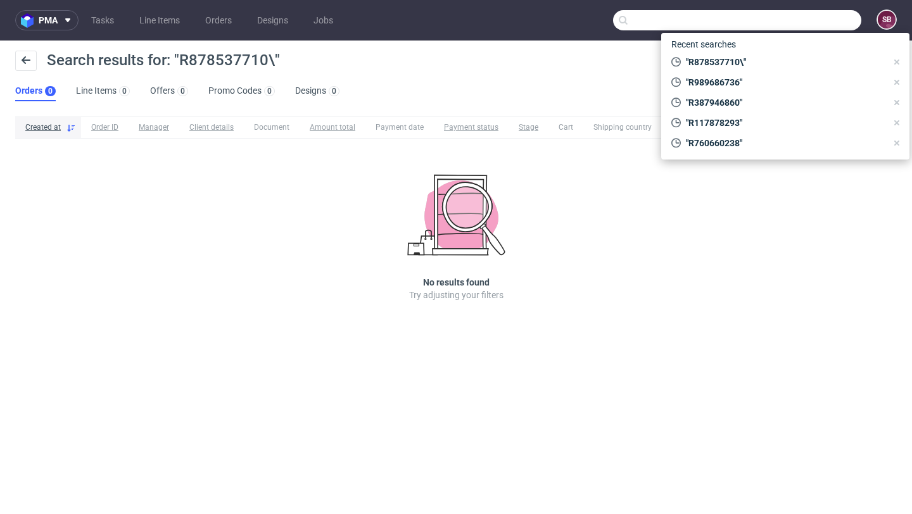
paste input "R878537710"
type input "R878537710"
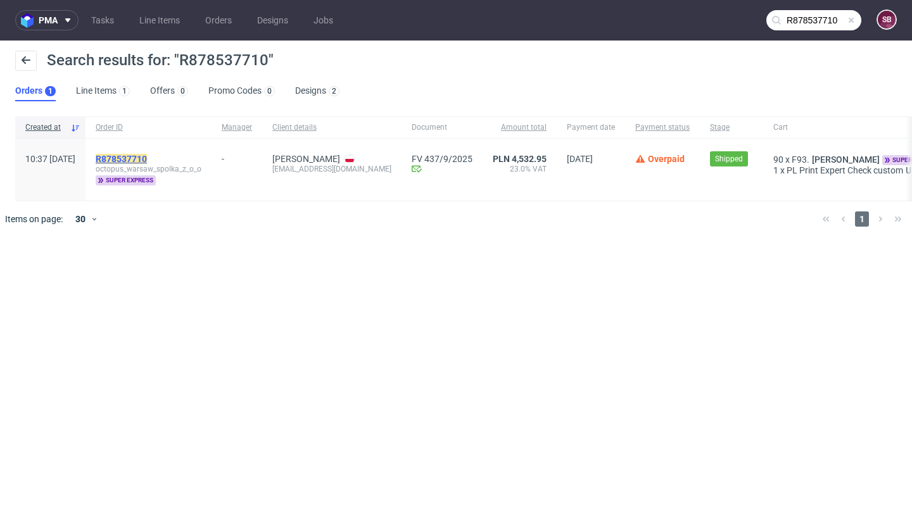
click at [147, 154] on mark "R878537710" at bounding box center [121, 159] width 51 height 10
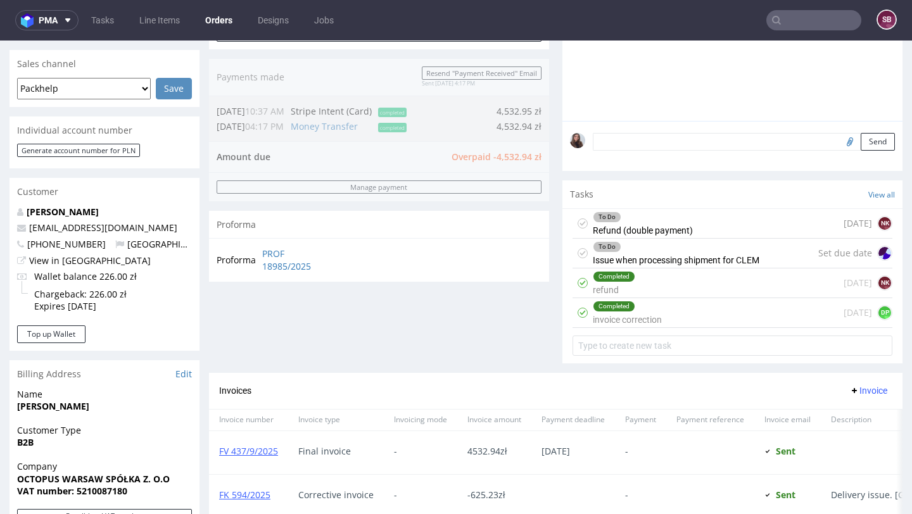
scroll to position [322, 0]
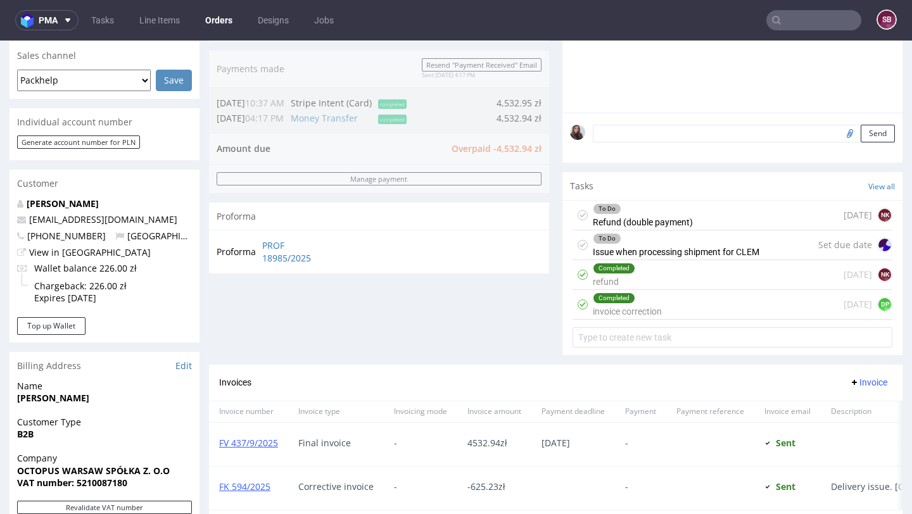
click at [690, 228] on div "To Do Refund (double payment) 5 days ago NK" at bounding box center [733, 216] width 320 height 30
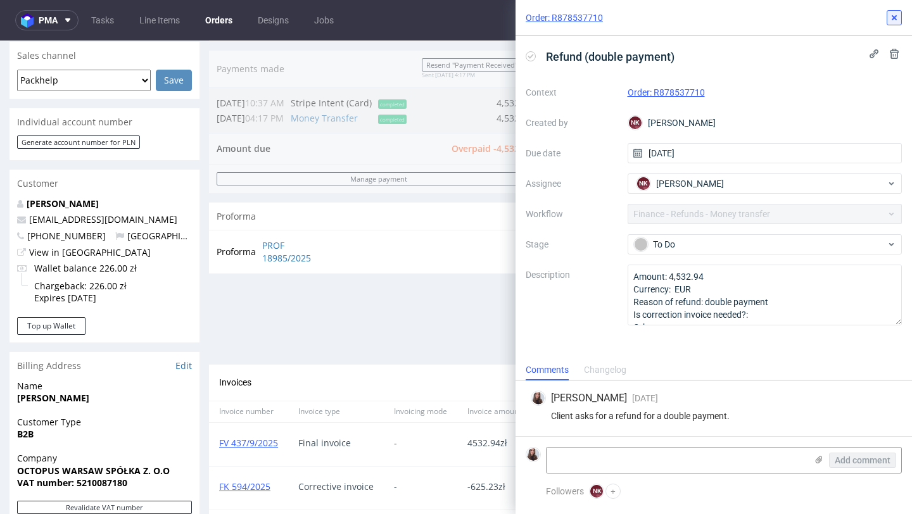
click at [897, 18] on icon at bounding box center [895, 18] width 10 height 10
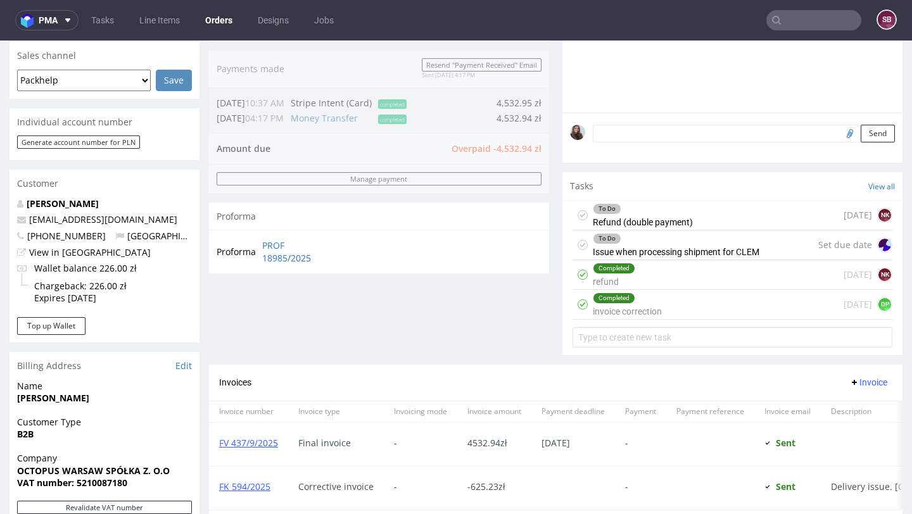
click at [679, 290] on div "Completed refund 5 days ago NK" at bounding box center [733, 275] width 320 height 30
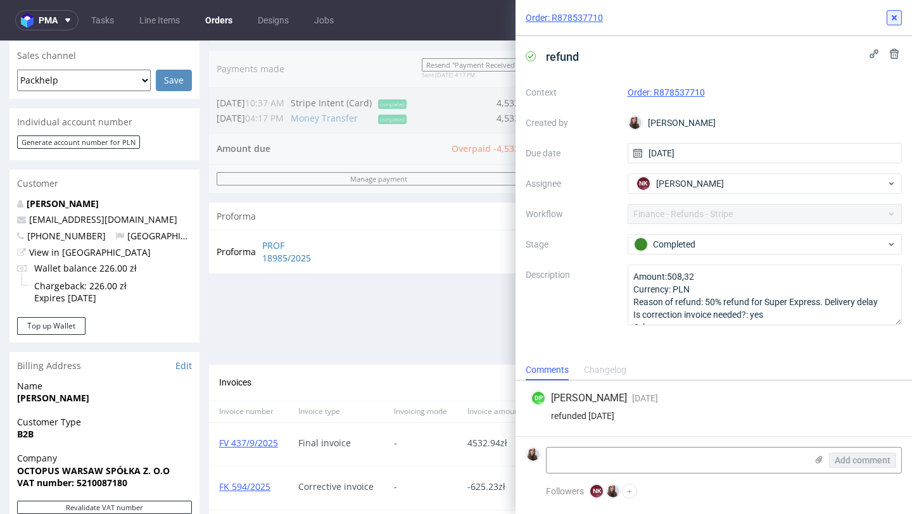
click at [898, 16] on icon at bounding box center [895, 18] width 10 height 10
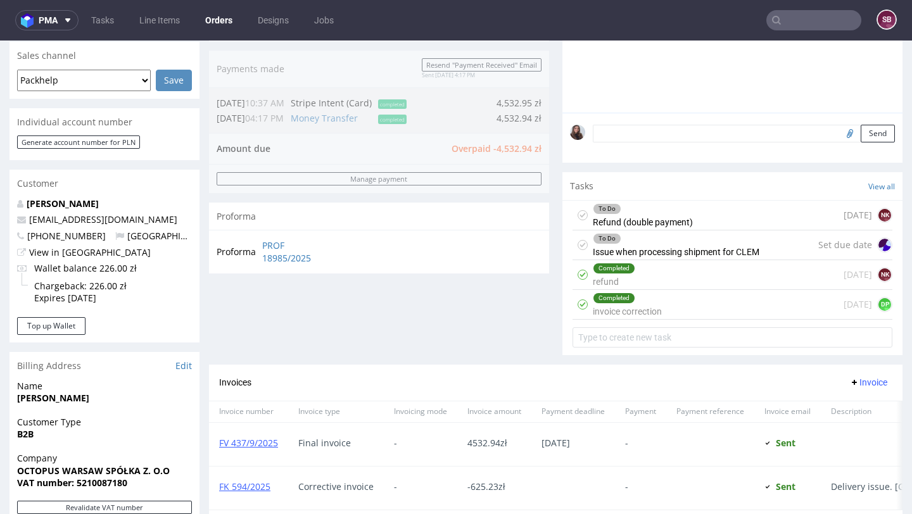
click at [680, 320] on div "Completed invoice correction 4 days ago DP" at bounding box center [733, 305] width 320 height 30
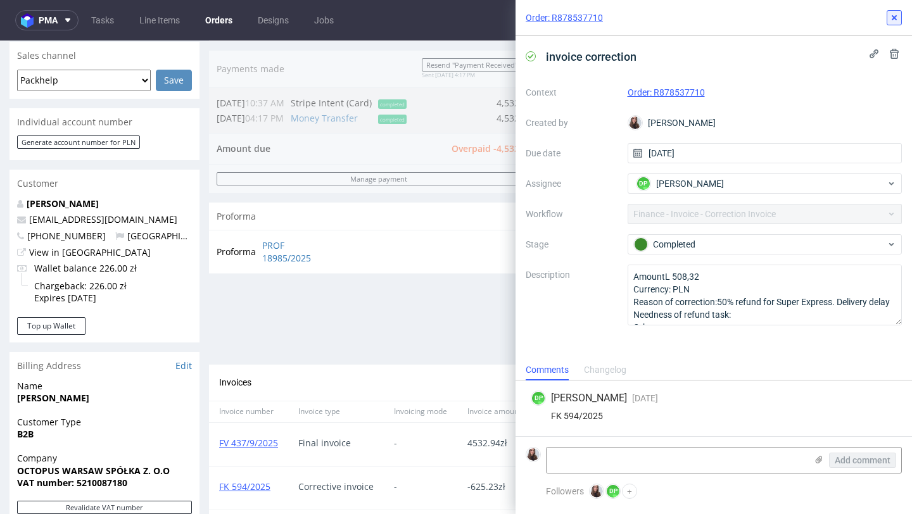
click at [900, 18] on button at bounding box center [894, 17] width 15 height 15
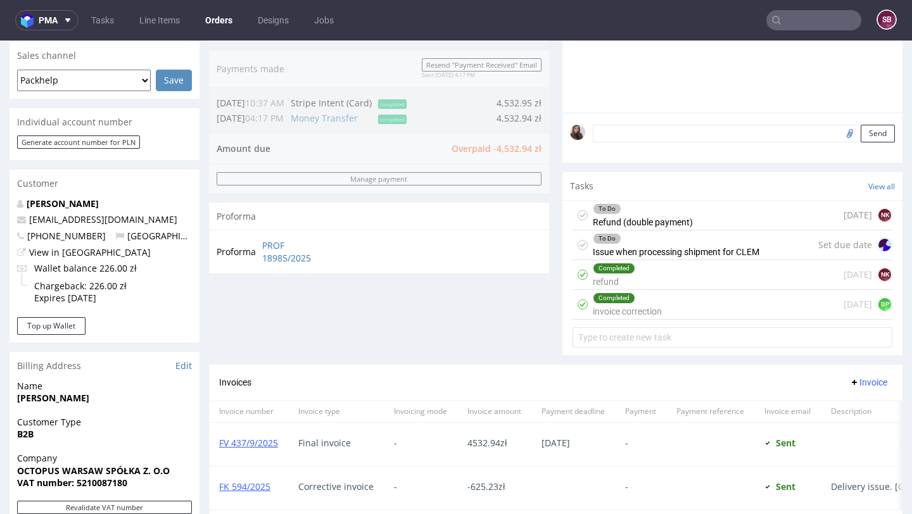
click at [679, 244] on div "To Do" at bounding box center [676, 239] width 165 height 10
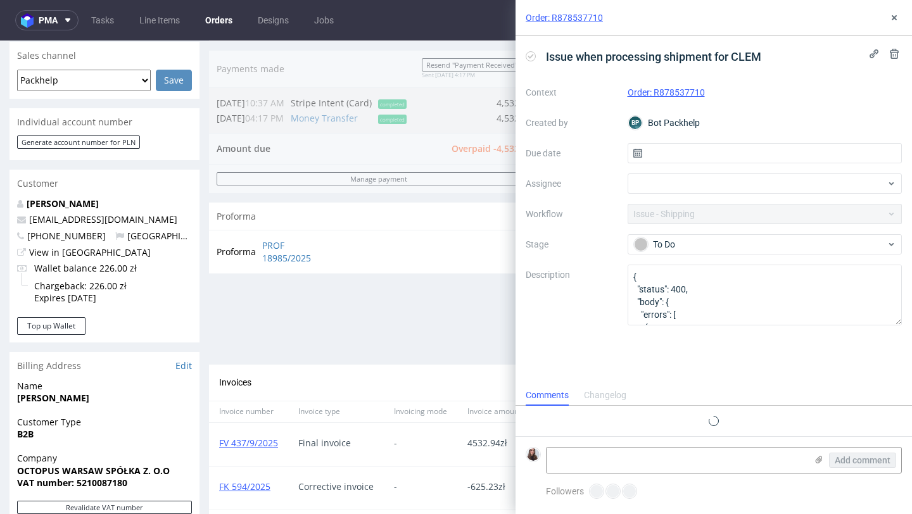
scroll to position [10, 0]
click at [900, 14] on button at bounding box center [894, 17] width 15 height 15
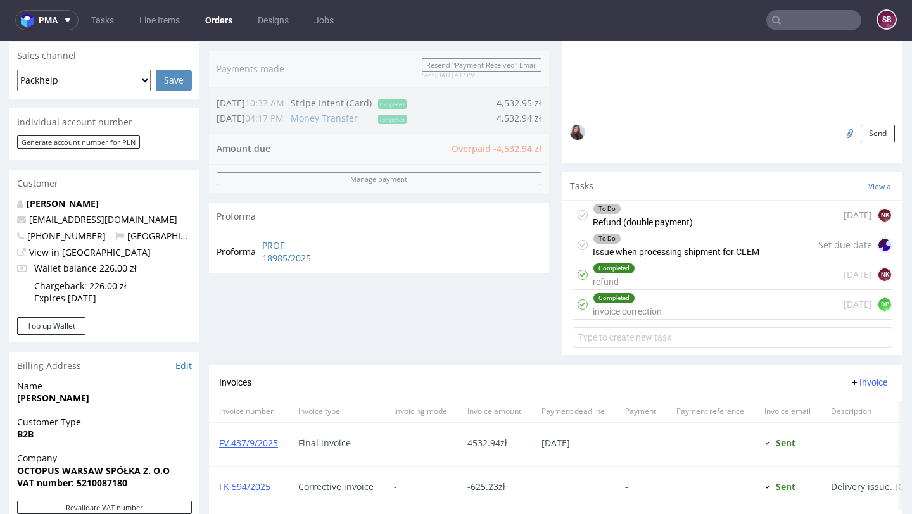
drag, startPoint x: 715, startPoint y: 231, endPoint x: 715, endPoint y: 272, distance: 40.6
click at [715, 231] on div "To Do Refund (double payment) 5 days ago NK" at bounding box center [733, 216] width 320 height 30
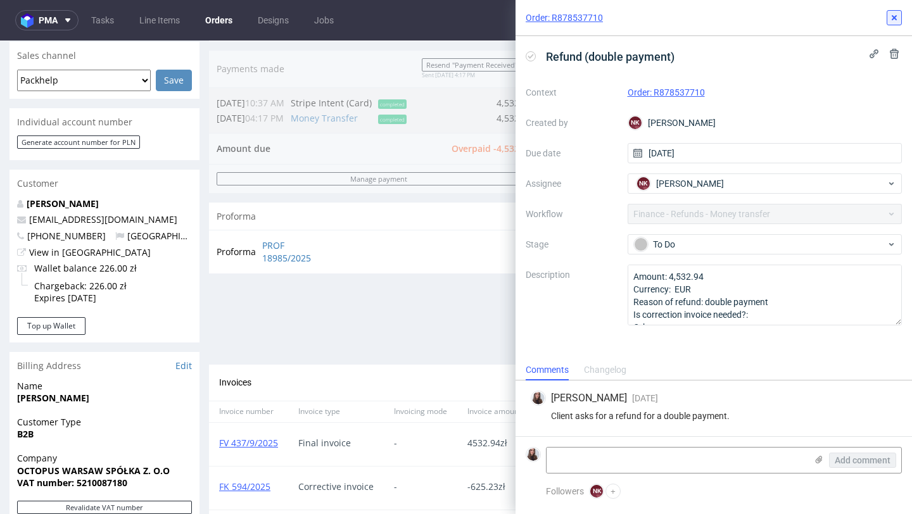
click at [899, 15] on icon at bounding box center [895, 18] width 10 height 10
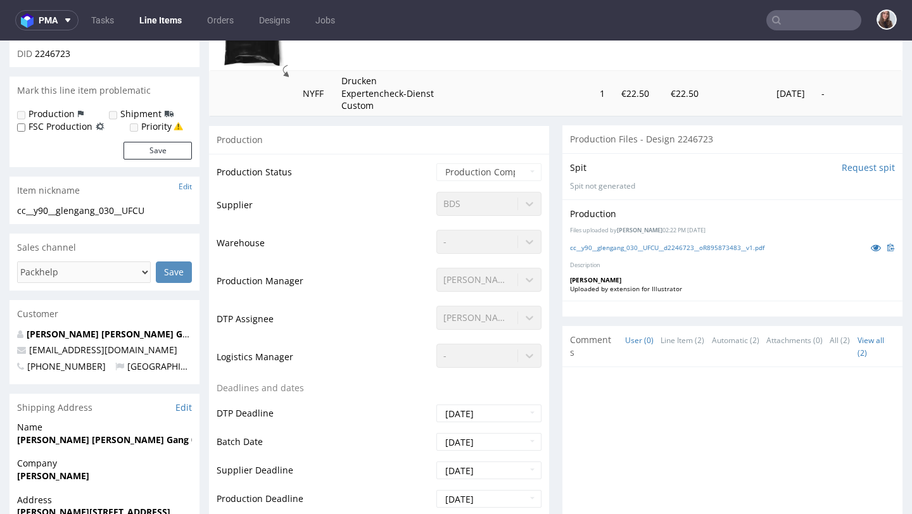
scroll to position [224, 0]
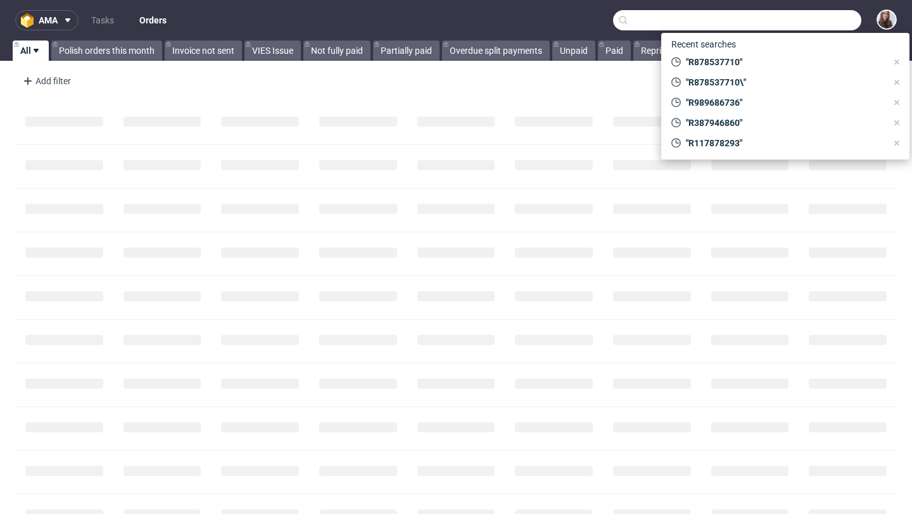
click at [805, 21] on input "text" at bounding box center [737, 20] width 248 height 20
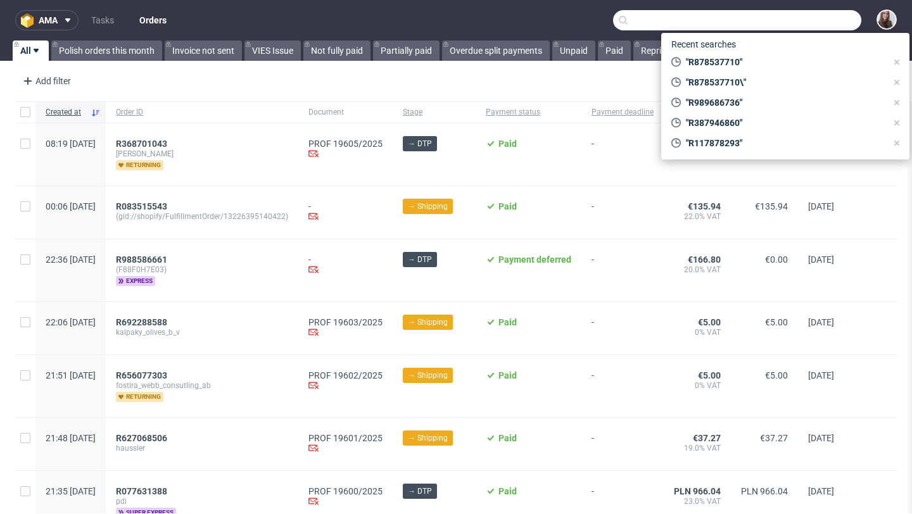
paste input "R912291306"
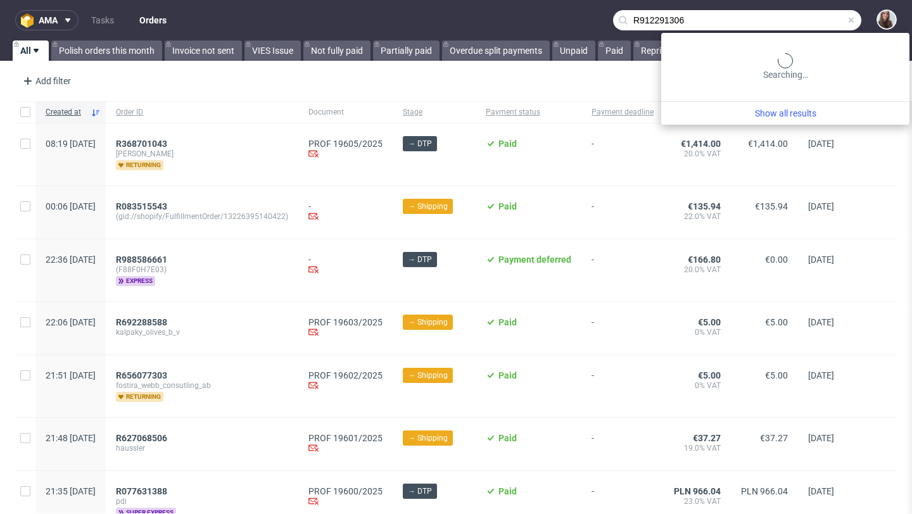
type input "R912291306"
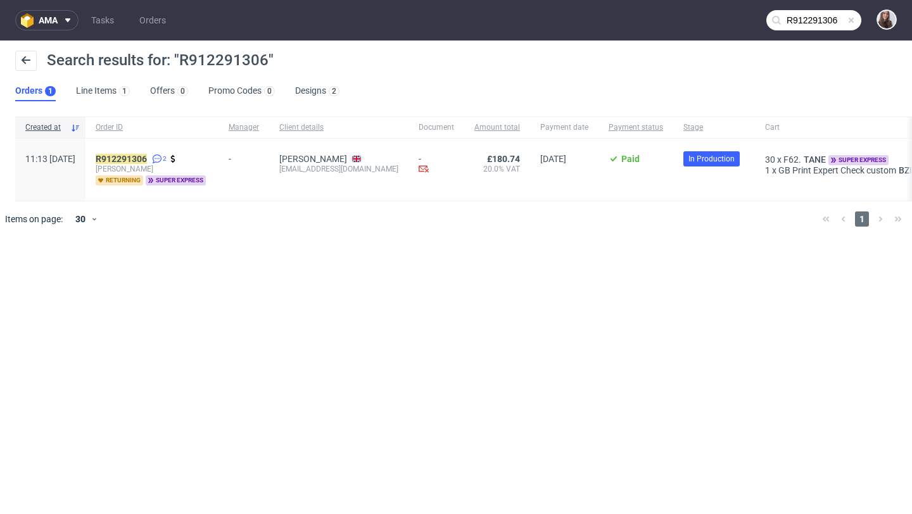
click at [180, 152] on div "R912291306 2 [PERSON_NAME] returning super express" at bounding box center [152, 170] width 133 height 62
click at [147, 159] on mark "R912291306" at bounding box center [121, 159] width 51 height 10
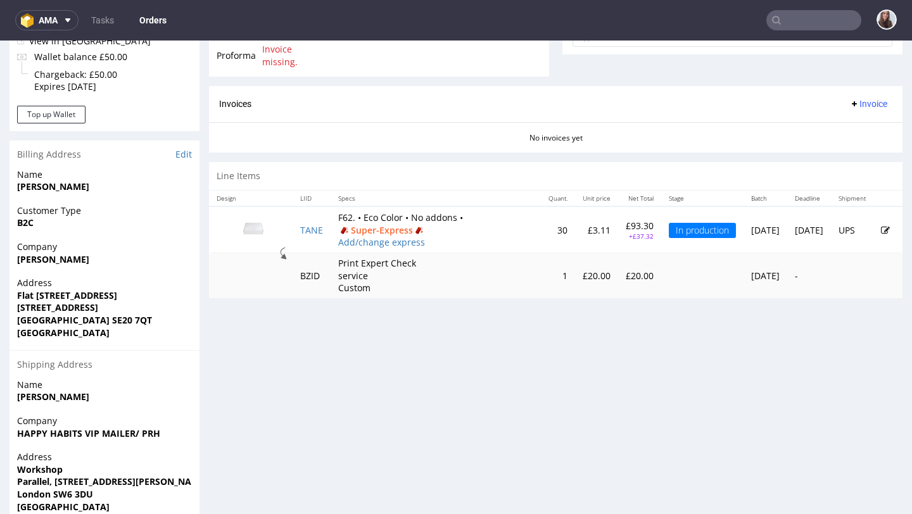
scroll to position [539, 0]
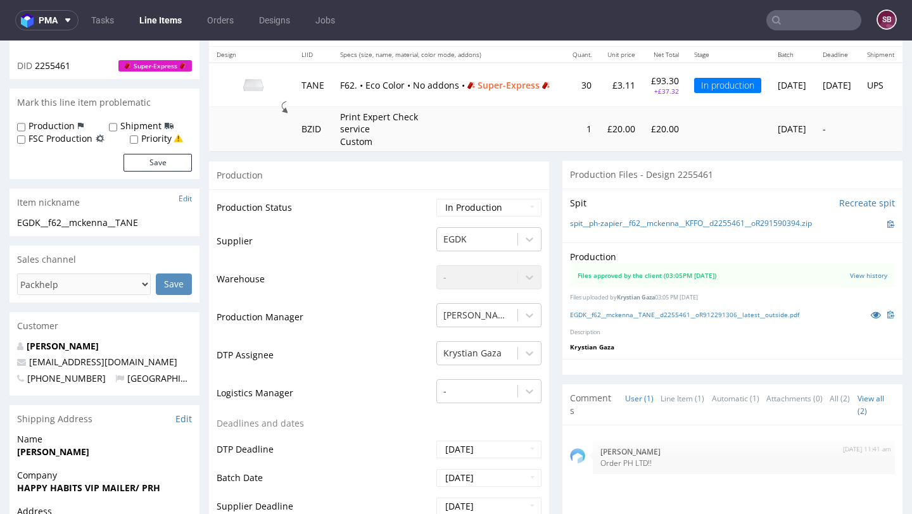
scroll to position [150, 0]
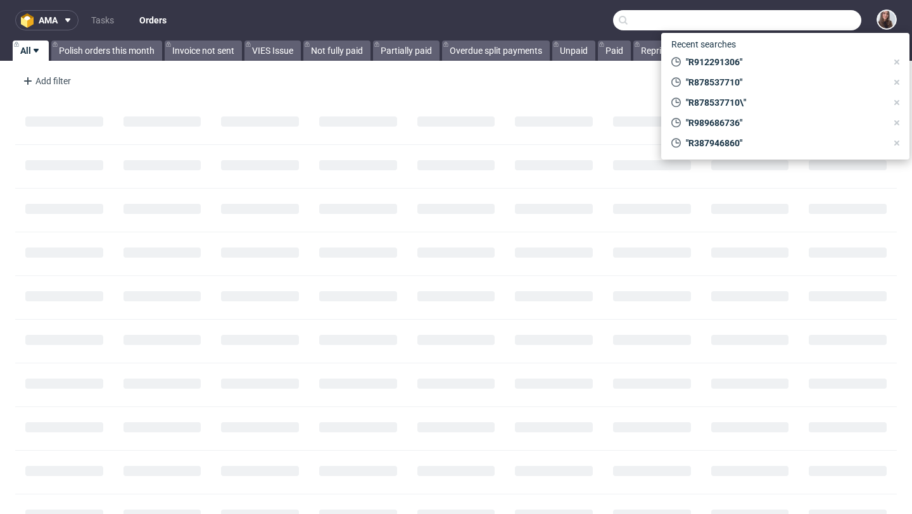
click at [808, 22] on input "text" at bounding box center [737, 20] width 248 height 20
paste input "R929636017"
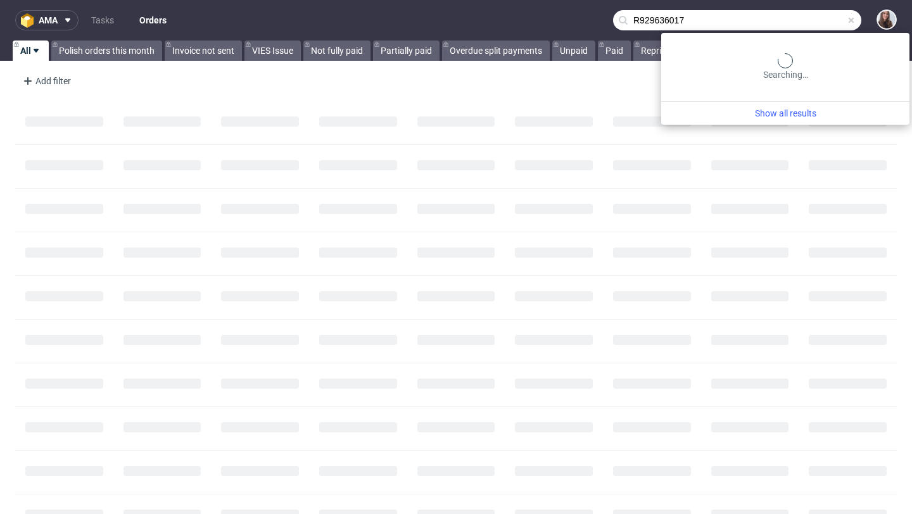
type input "R929636017"
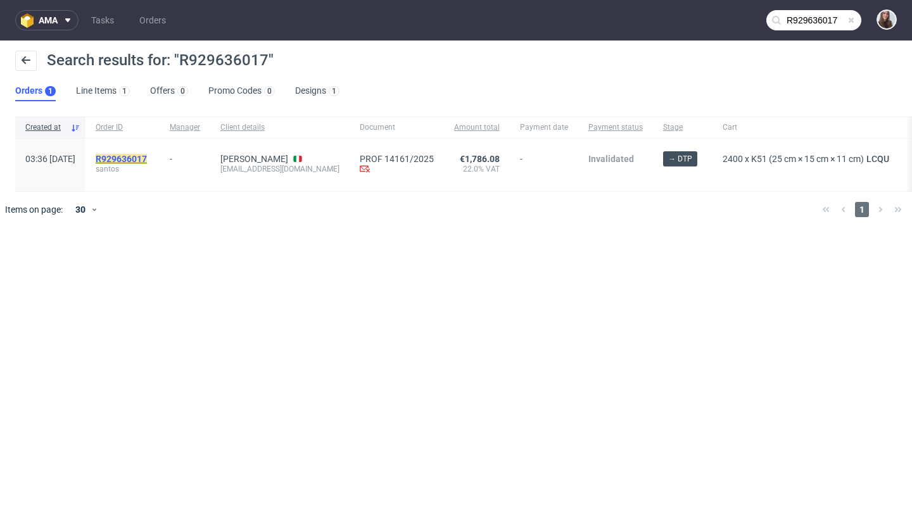
click at [147, 157] on mark "R929636017" at bounding box center [121, 159] width 51 height 10
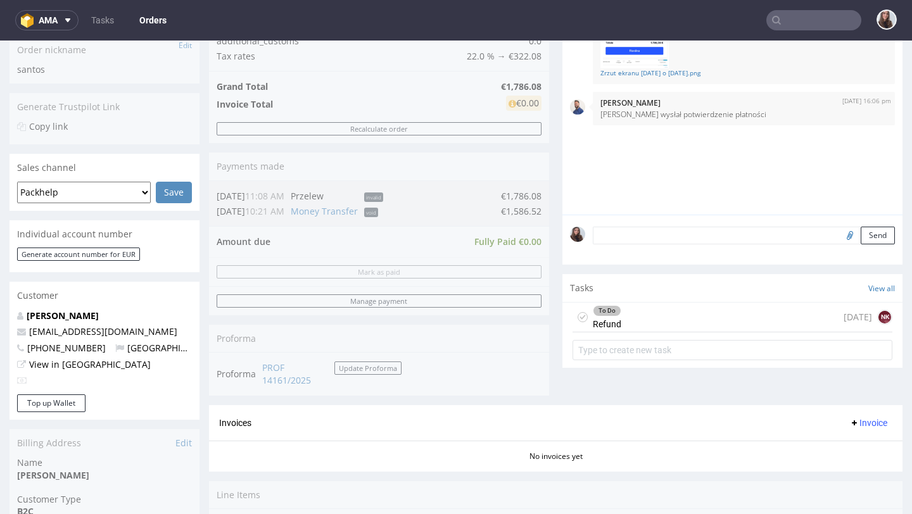
scroll to position [247, 0]
click at [634, 322] on div "To Do Refund 5 days ago NK" at bounding box center [733, 317] width 320 height 30
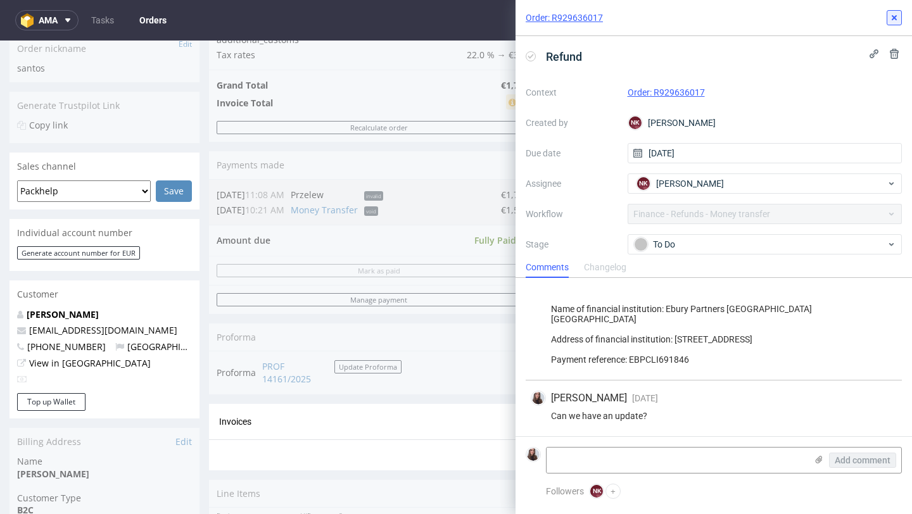
click at [900, 24] on button at bounding box center [894, 17] width 15 height 15
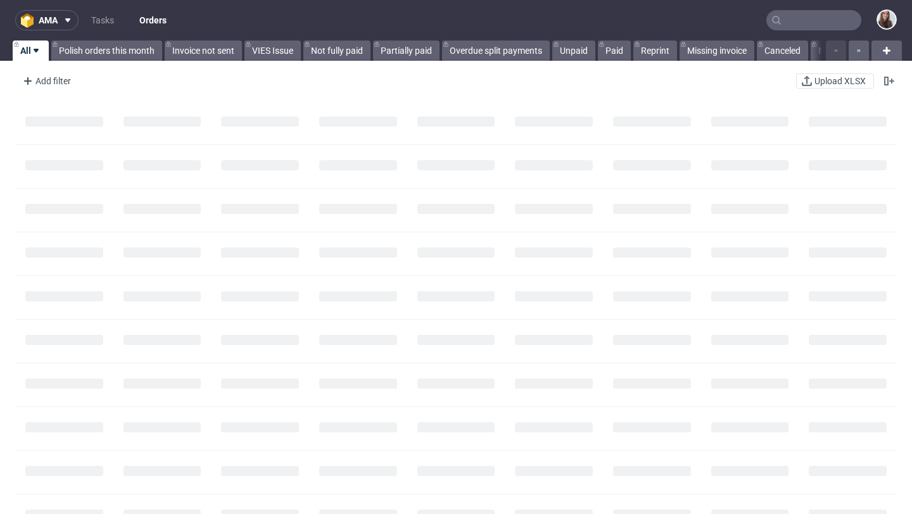
click at [829, 20] on input "text" at bounding box center [814, 20] width 95 height 20
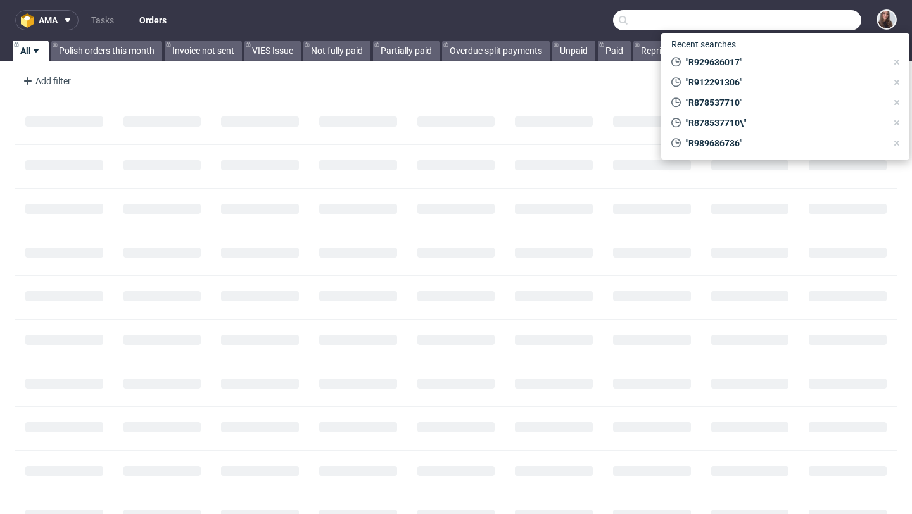
paste input "R112654950"
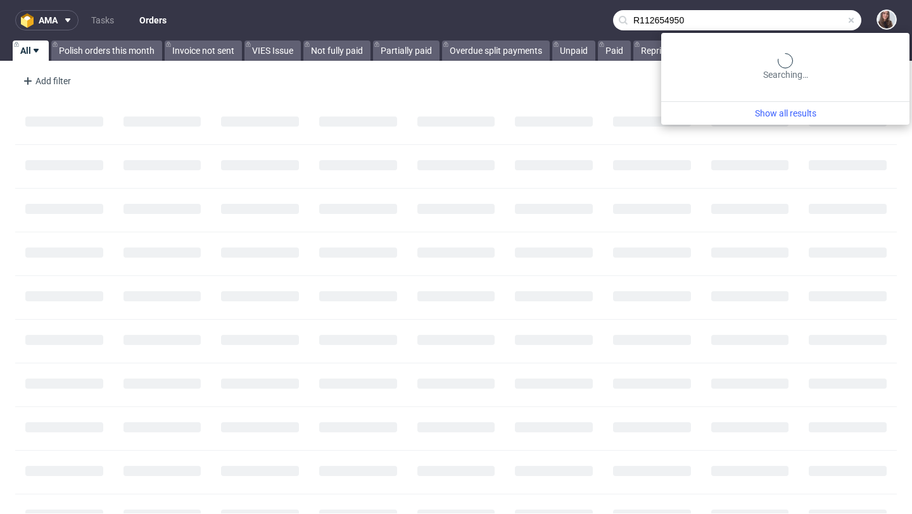
type input "R112654950"
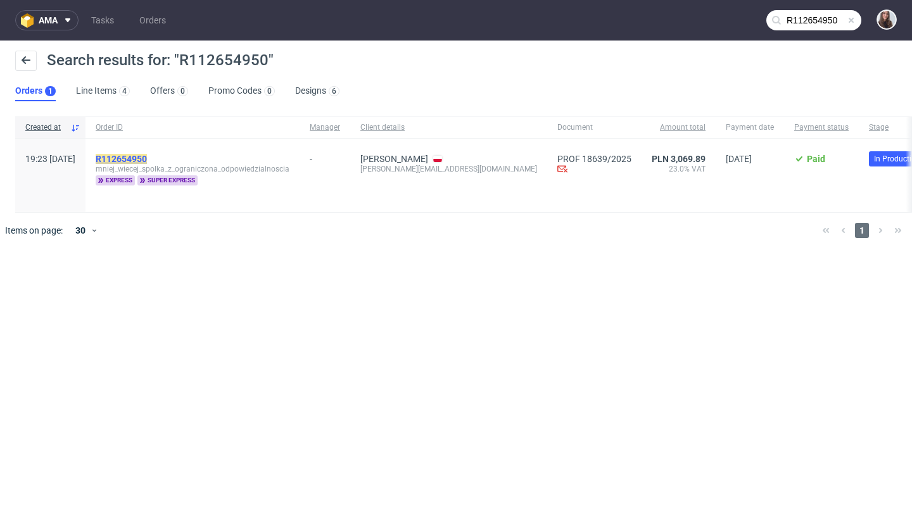
click at [147, 156] on mark "R112654950" at bounding box center [121, 159] width 51 height 10
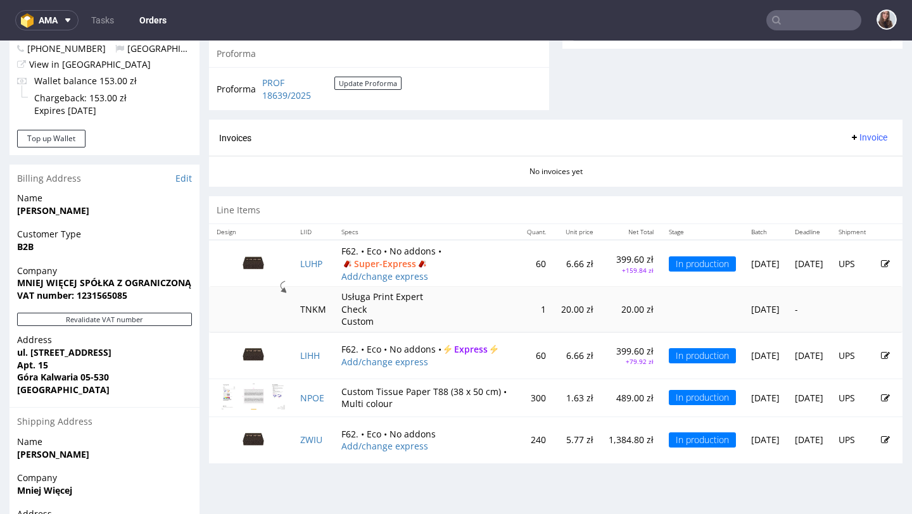
scroll to position [519, 0]
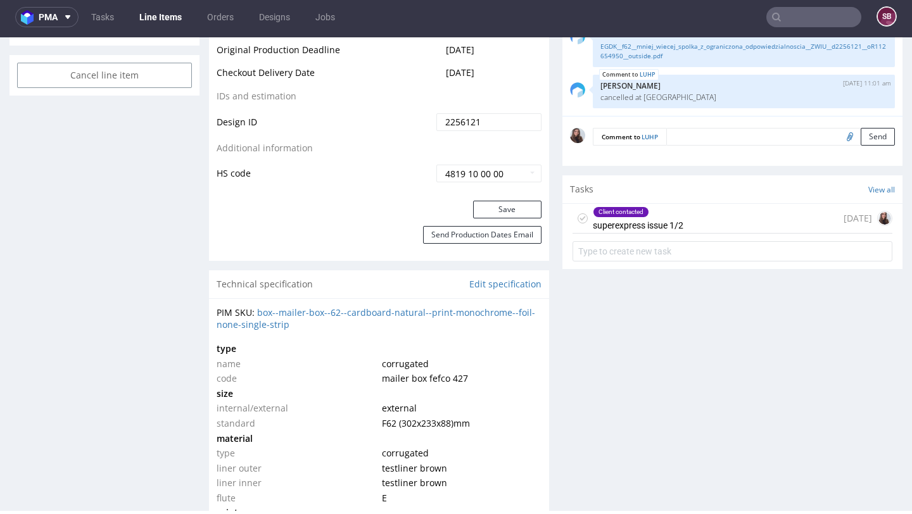
scroll to position [703, 0]
click at [730, 217] on div "Client contacted superexpress issue 1/2 [DATE]" at bounding box center [733, 218] width 320 height 30
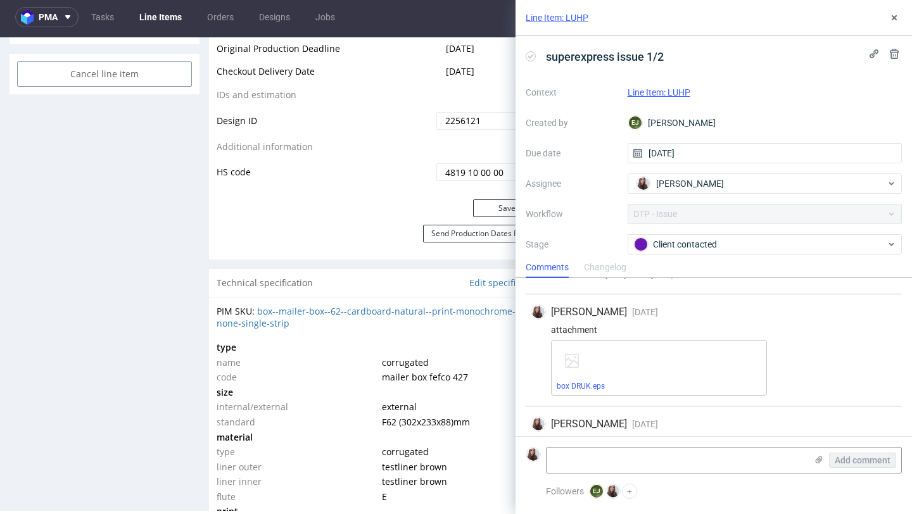
scroll to position [376, 0]
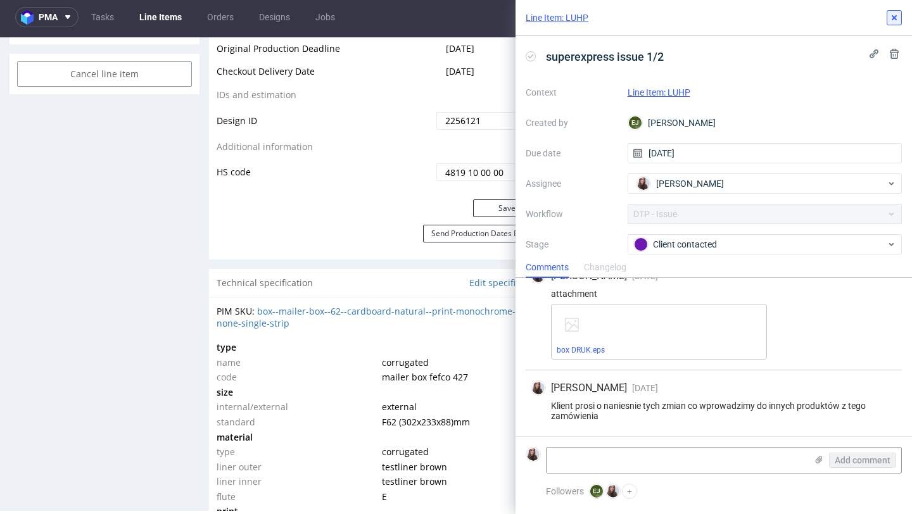
click at [898, 18] on icon at bounding box center [895, 18] width 10 height 10
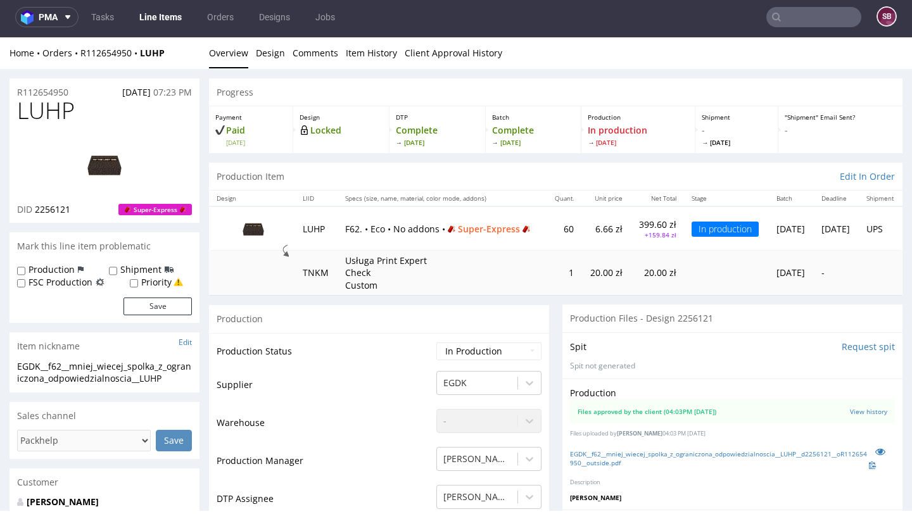
click at [781, 15] on input "text" at bounding box center [814, 17] width 95 height 20
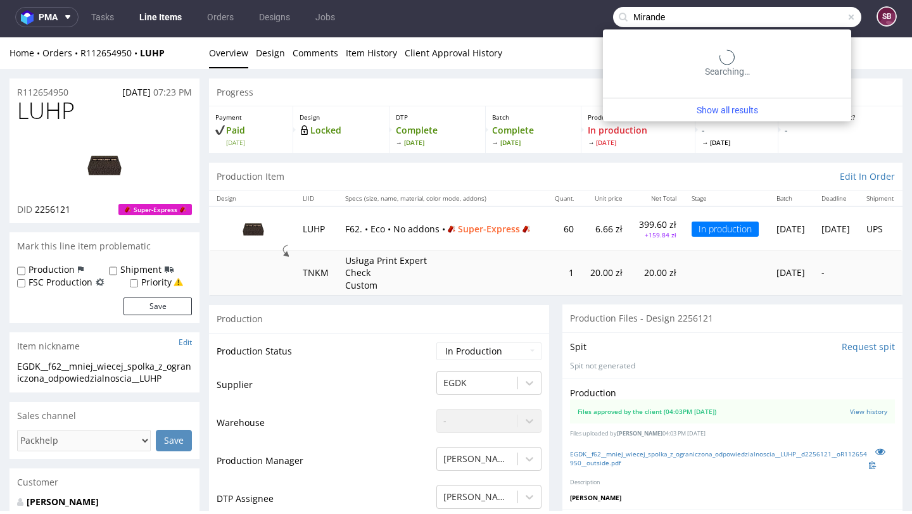
type input "Mirande"
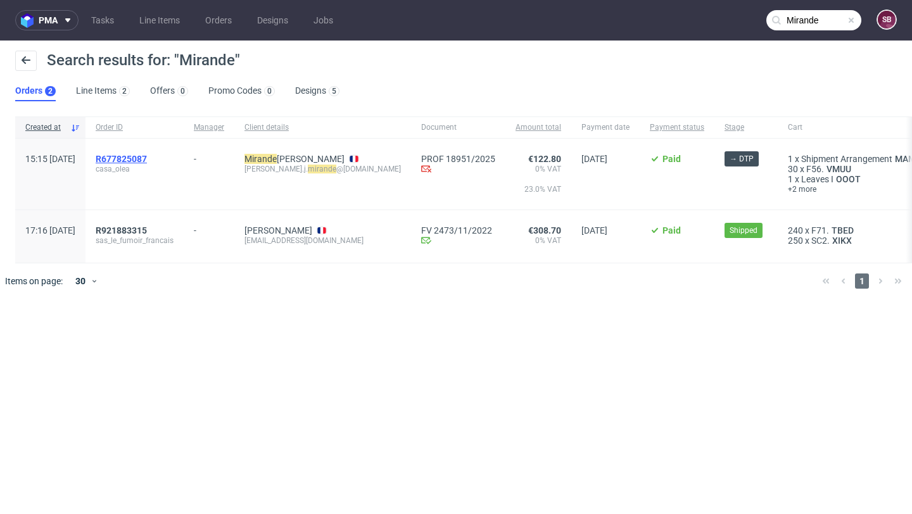
click at [147, 156] on span "R677825087" at bounding box center [121, 159] width 51 height 10
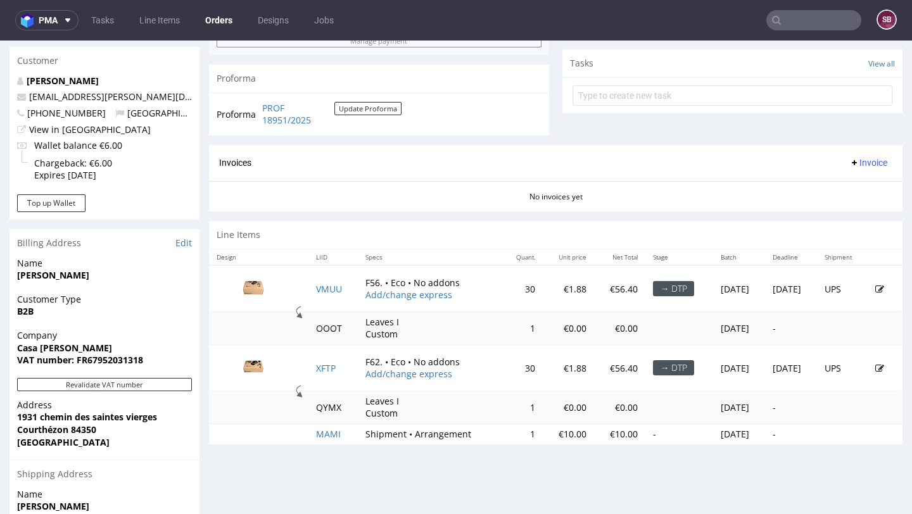
scroll to position [461, 0]
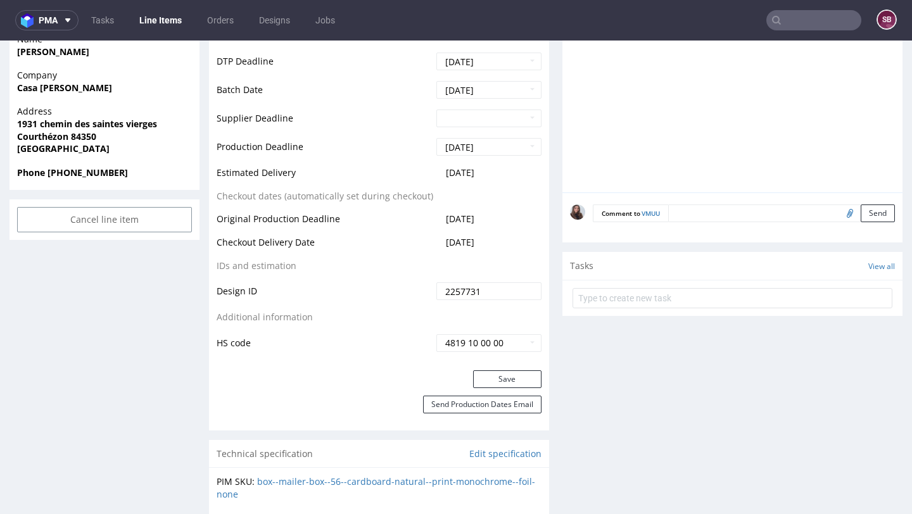
scroll to position [561, 0]
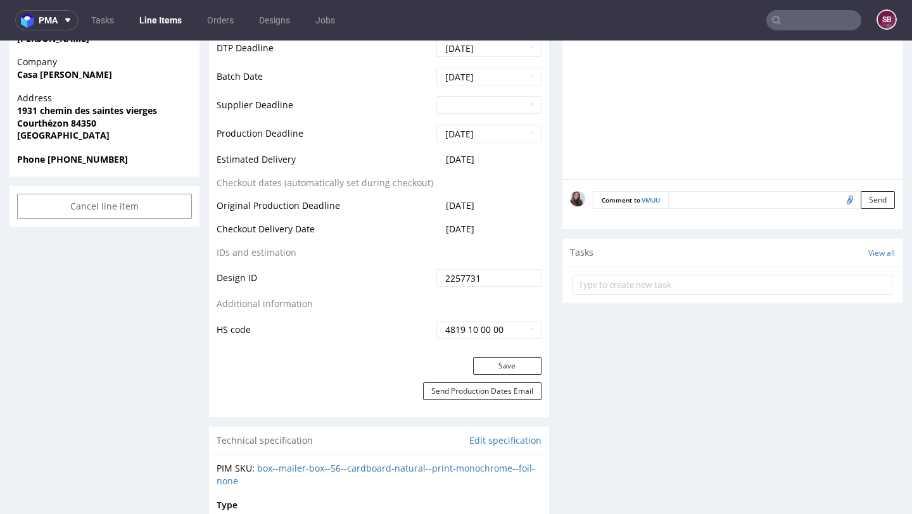
click at [705, 194] on textarea at bounding box center [781, 200] width 227 height 18
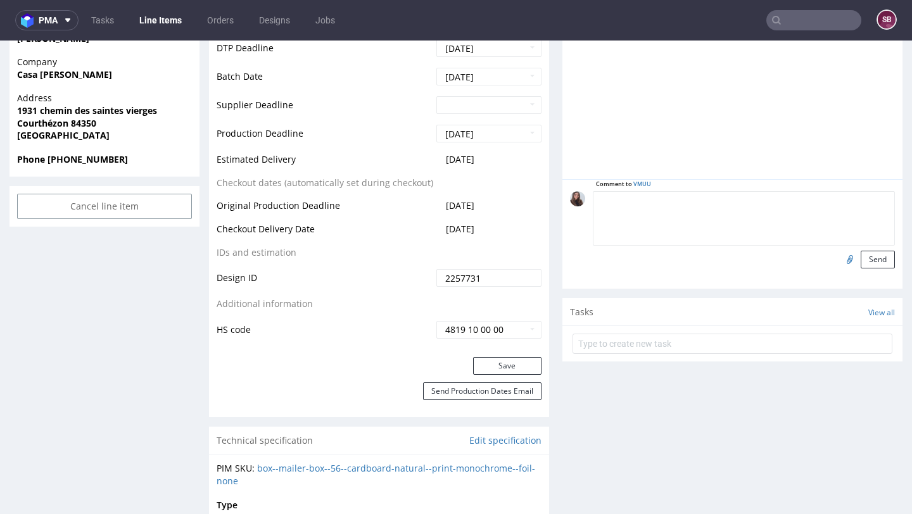
paste textarea "[URL][DOMAIN_NAME]"
type textarea "[URL][DOMAIN_NAME]"
click at [868, 258] on button "Send" at bounding box center [878, 260] width 34 height 18
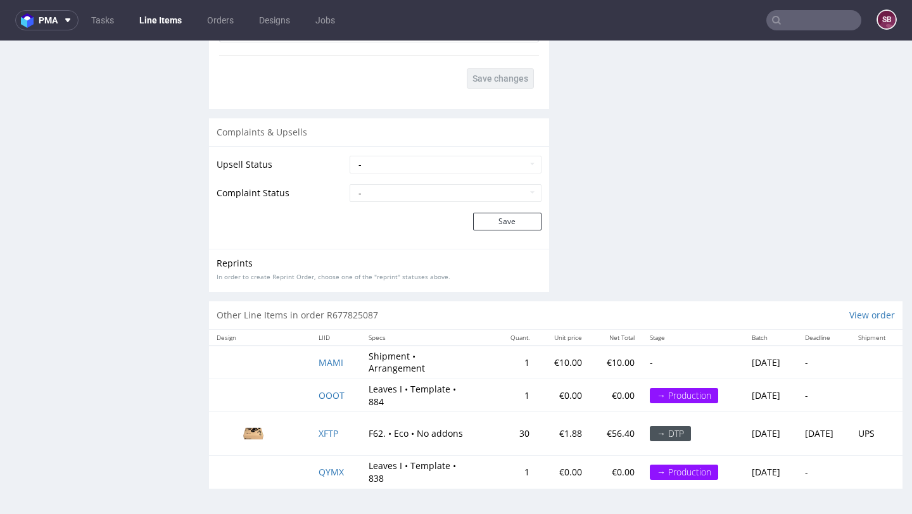
scroll to position [3, 0]
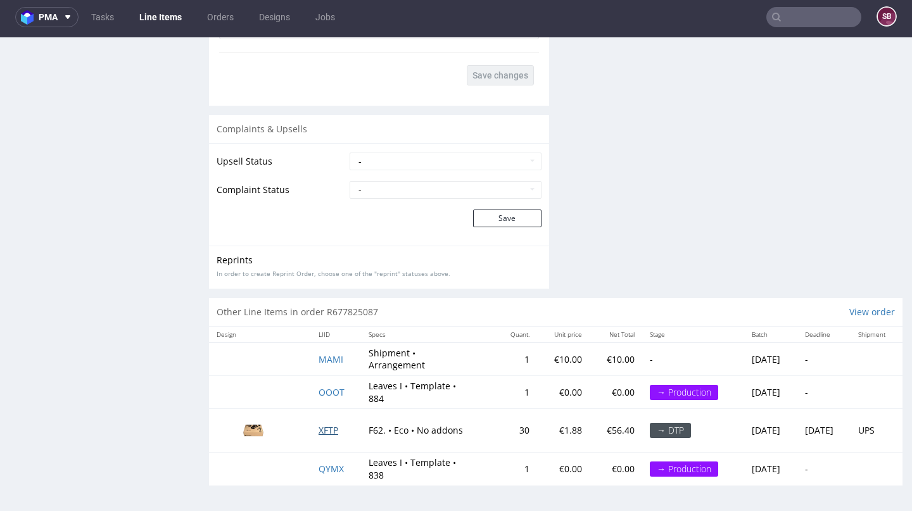
click at [326, 431] on span "XFTP" at bounding box center [329, 430] width 20 height 12
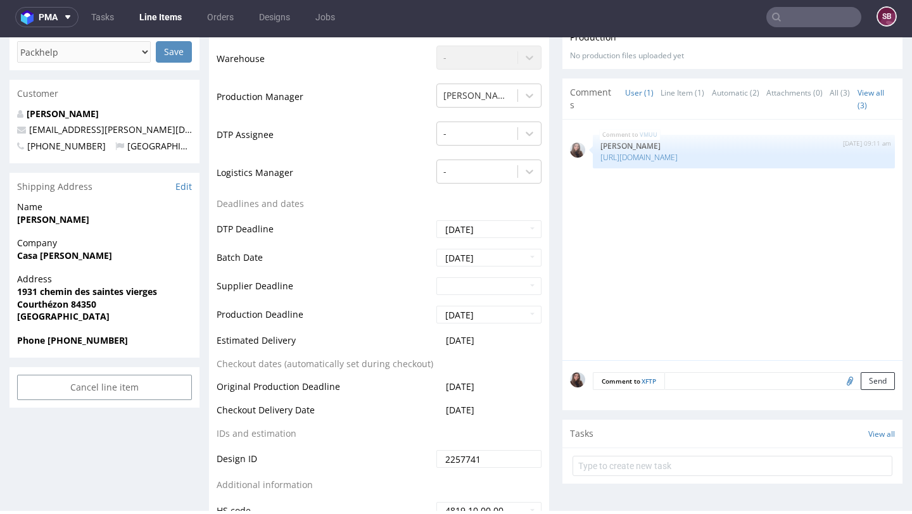
scroll to position [373, 0]
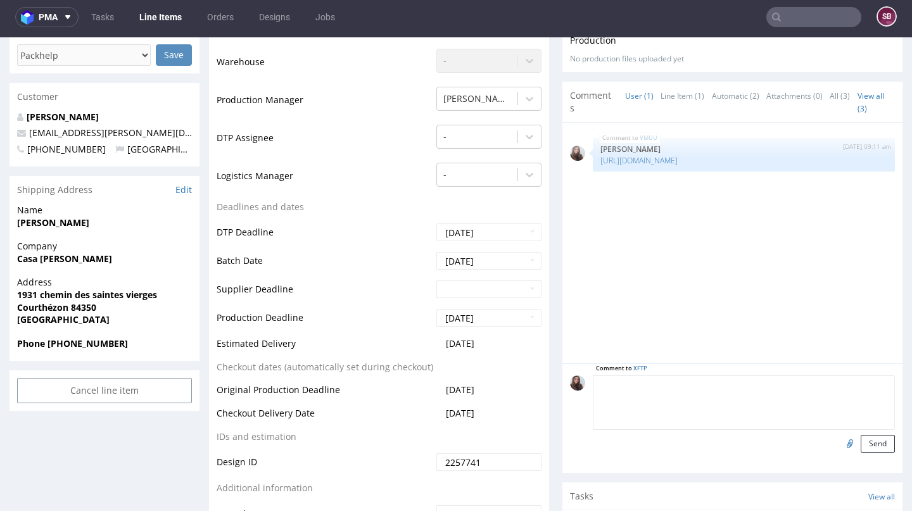
click at [688, 381] on textarea at bounding box center [744, 403] width 302 height 54
paste textarea "[URL][DOMAIN_NAME]"
type textarea "[URL][DOMAIN_NAME]"
click at [869, 443] on button "Send" at bounding box center [878, 444] width 34 height 18
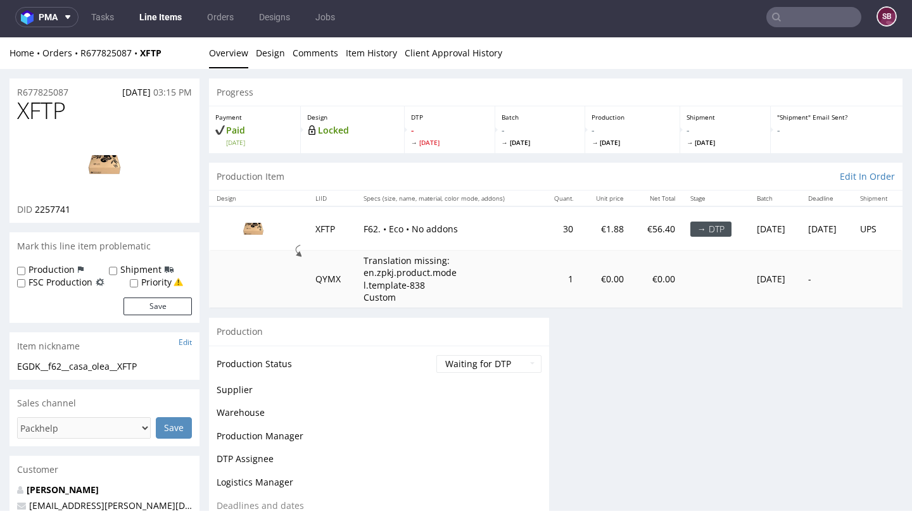
scroll to position [0, 0]
